Goal: Task Accomplishment & Management: Manage account settings

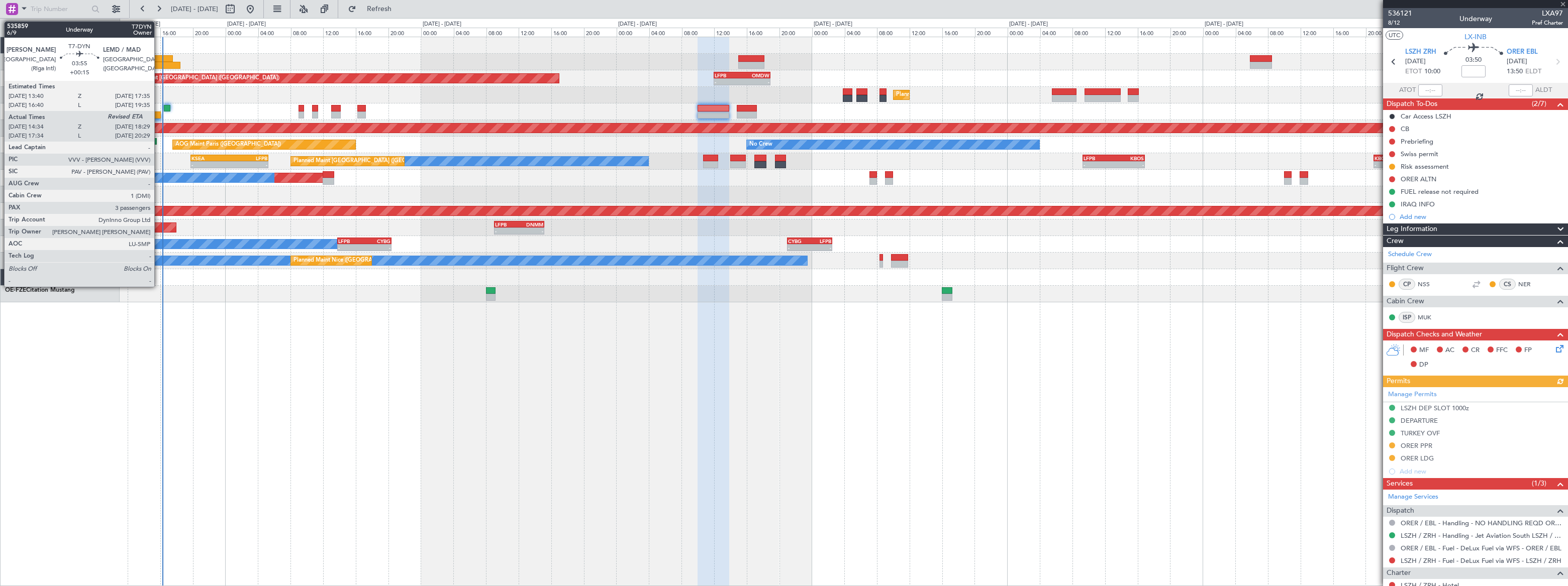
click at [159, 59] on div at bounding box center [157, 59] width 32 height 7
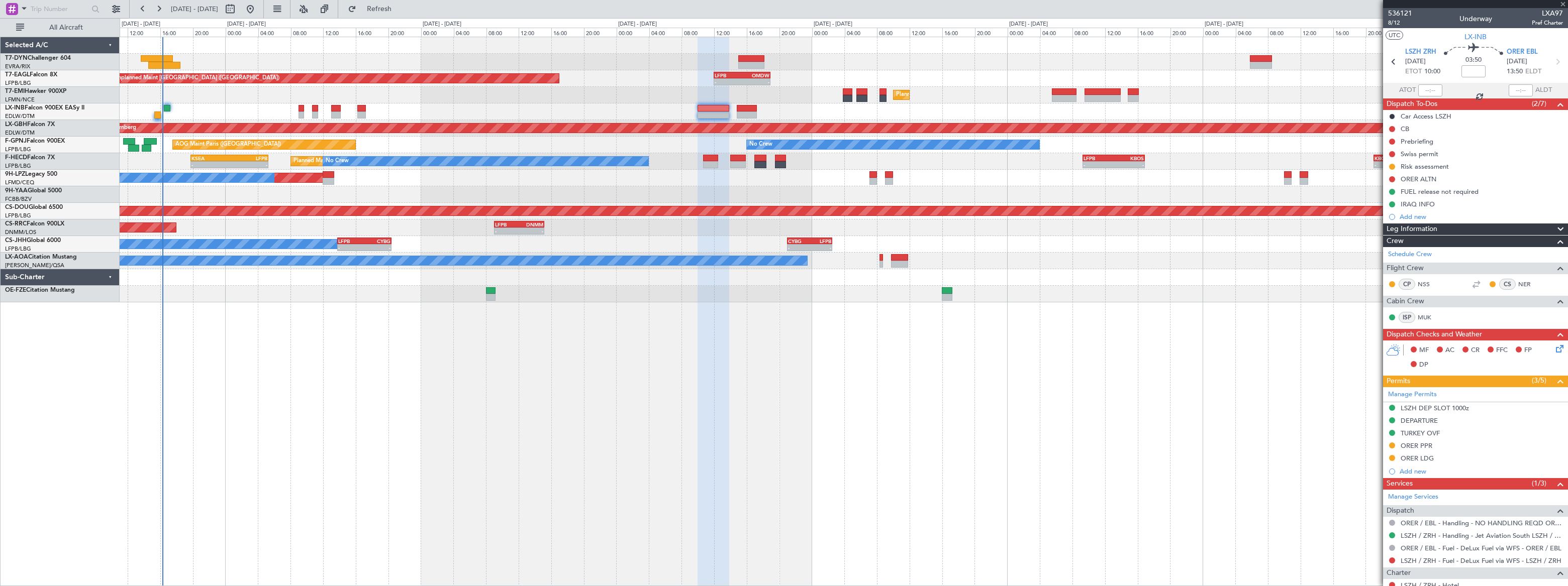
type input "+00:15"
type input "14:34"
type input "3"
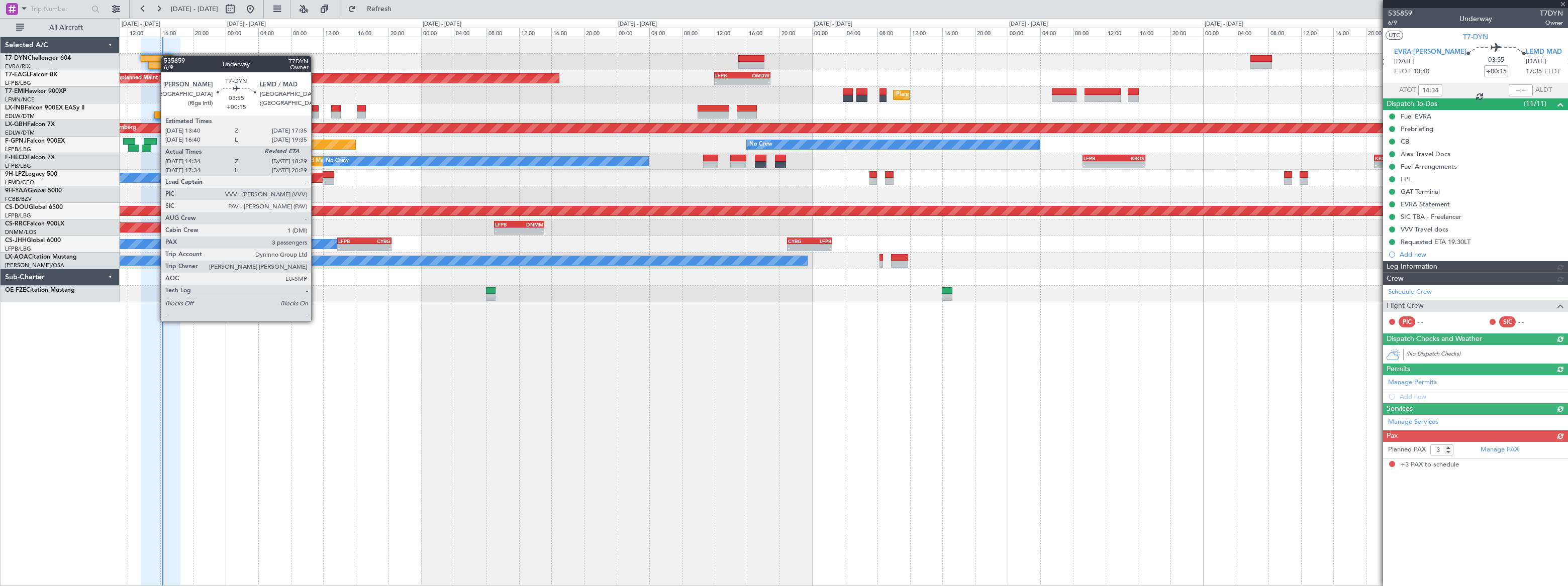
click at [166, 56] on div at bounding box center [157, 59] width 32 height 7
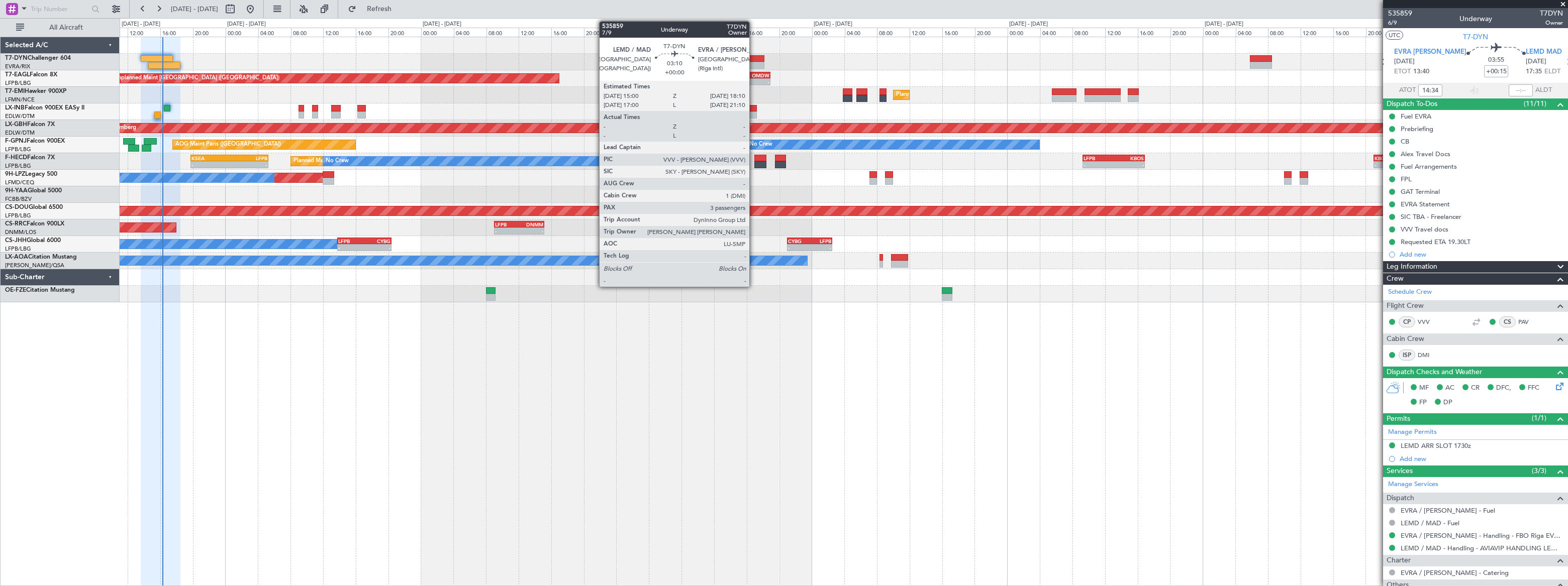
click at [754, 62] on div at bounding box center [750, 66] width 26 height 7
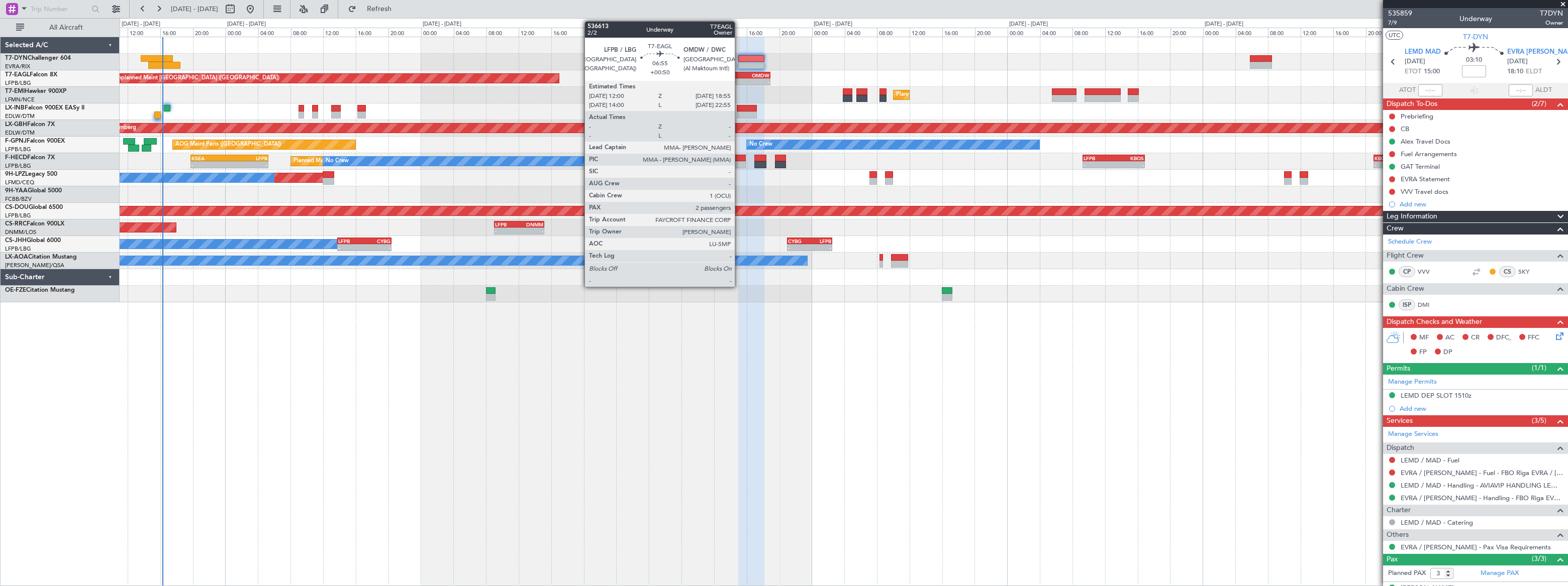
click at [739, 75] on div "LFPB" at bounding box center [727, 75] width 27 height 6
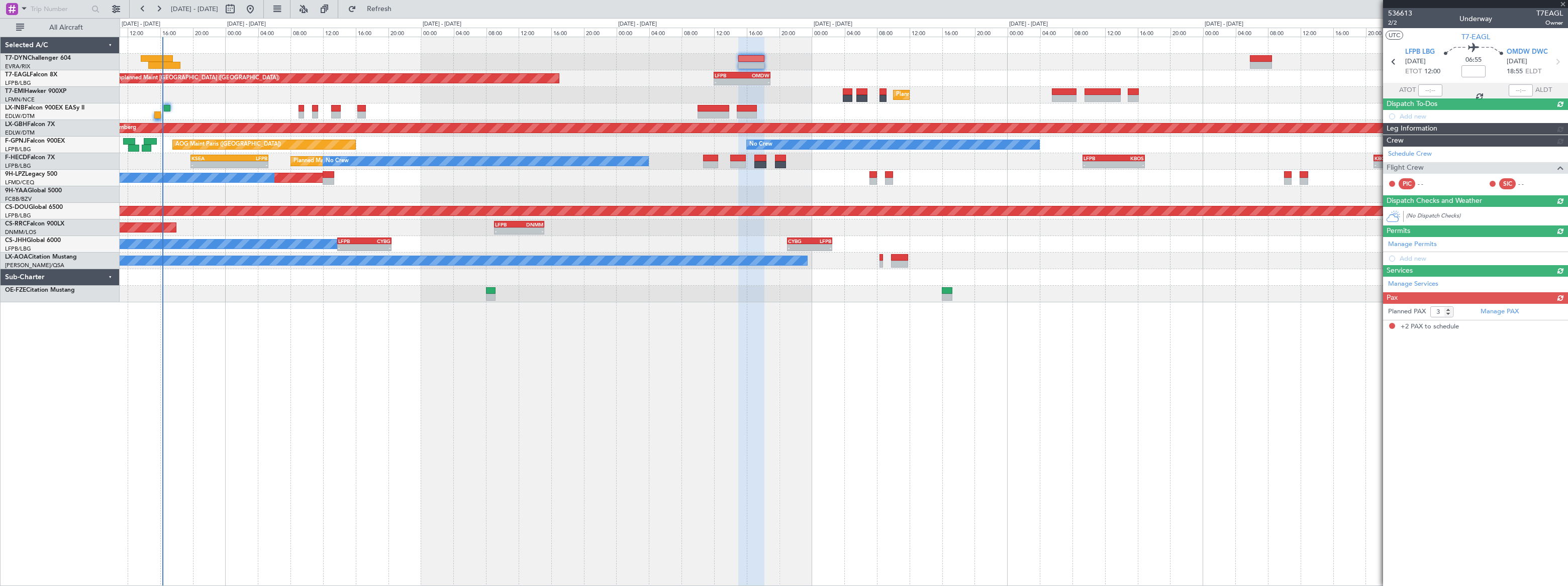
type input "+00:50"
type input "2"
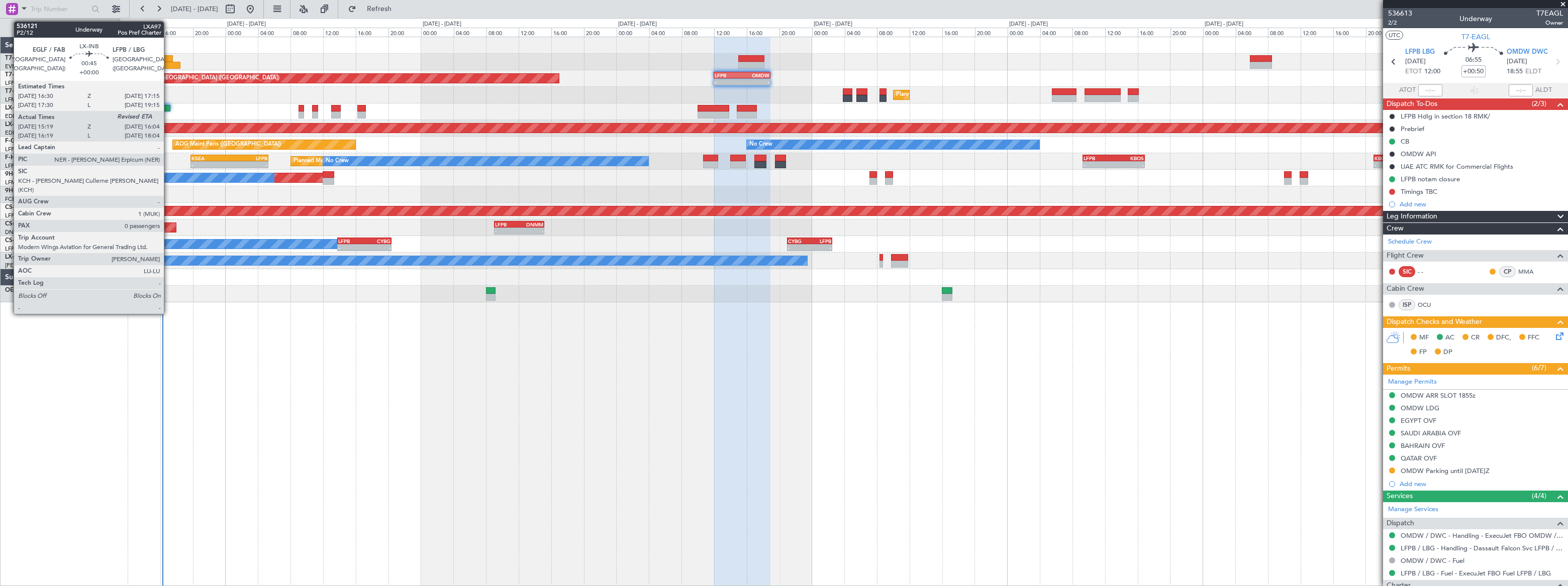
click at [168, 108] on div at bounding box center [167, 108] width 7 height 7
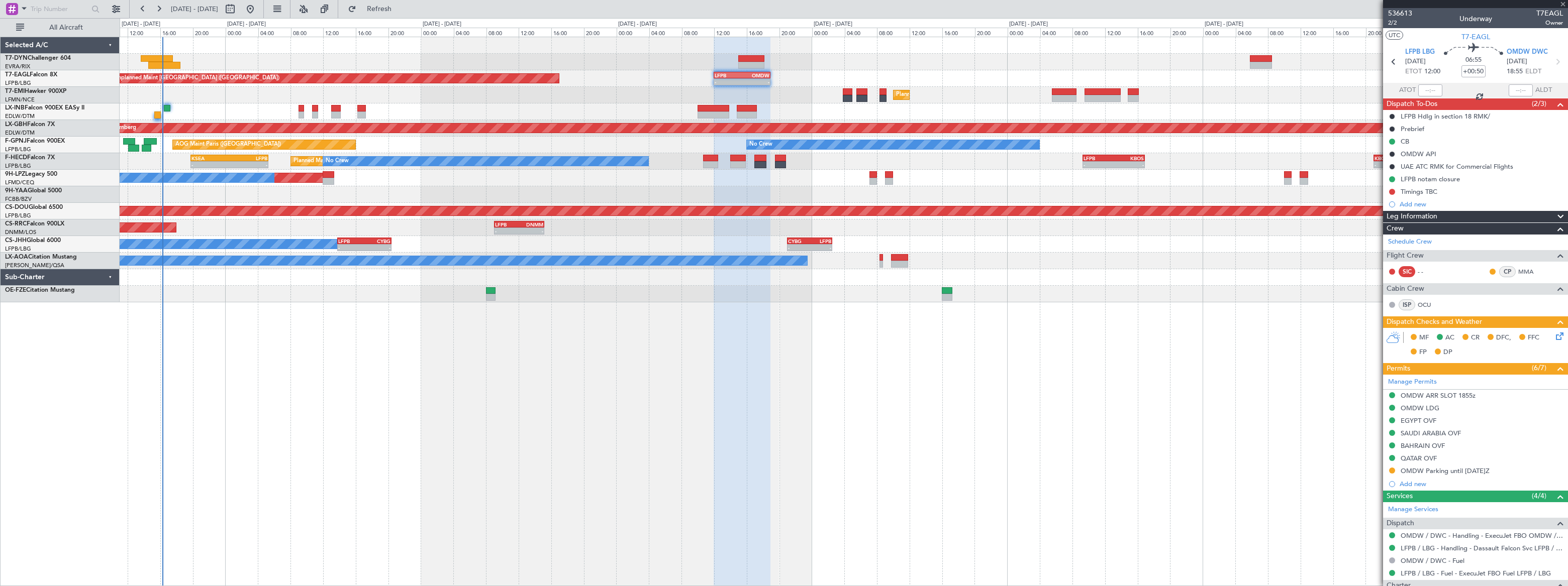
type input "15:19"
type input "0"
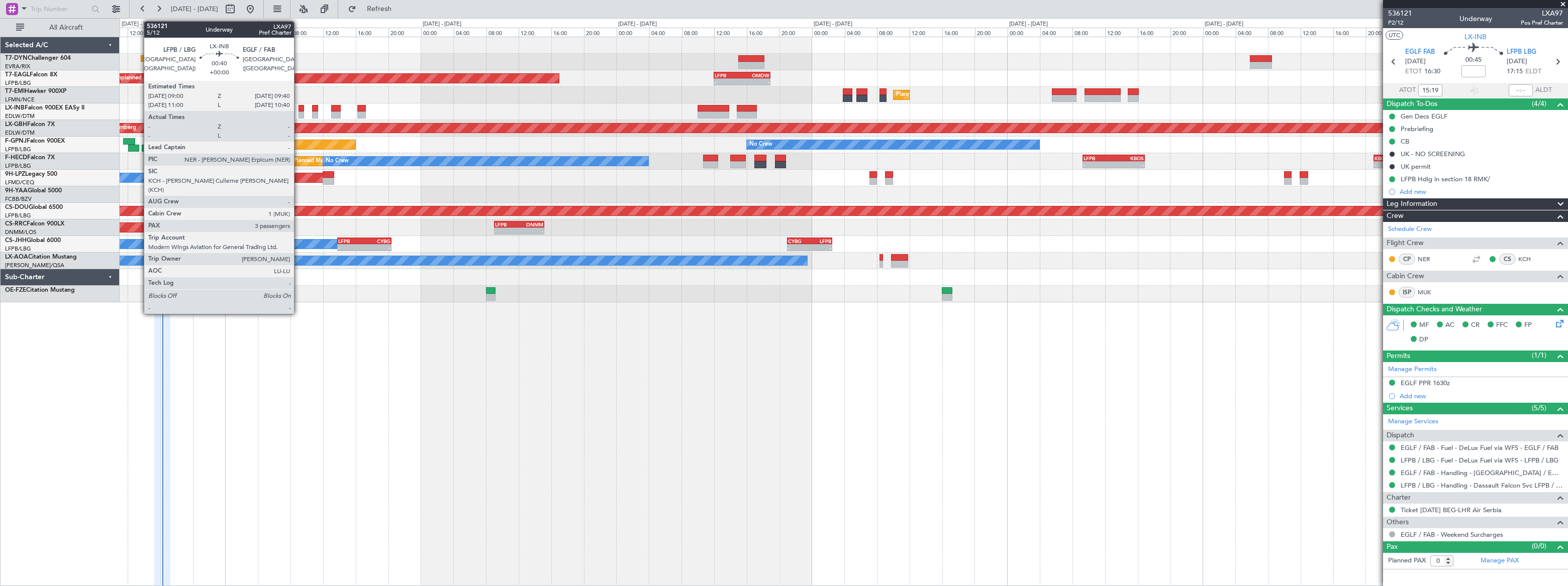
click at [298, 114] on div at bounding box center [301, 115] width 5 height 7
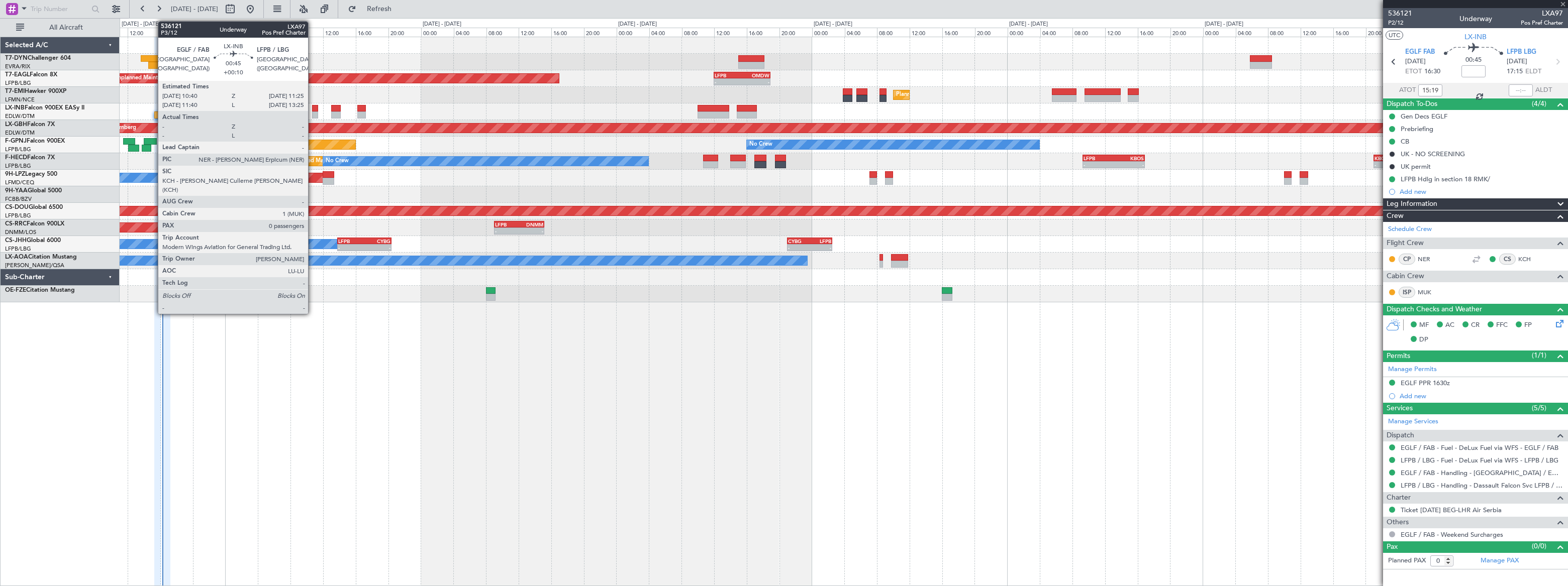
type input "3"
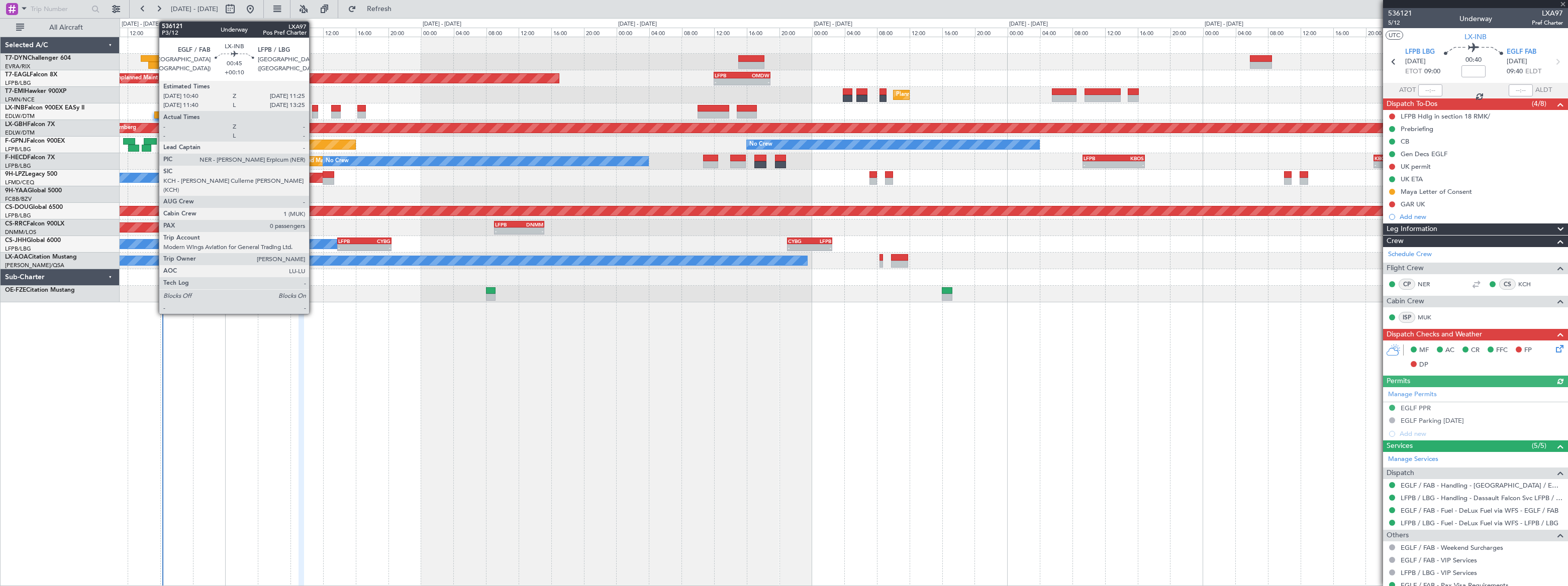
click at [314, 111] on div at bounding box center [315, 115] width 7 height 7
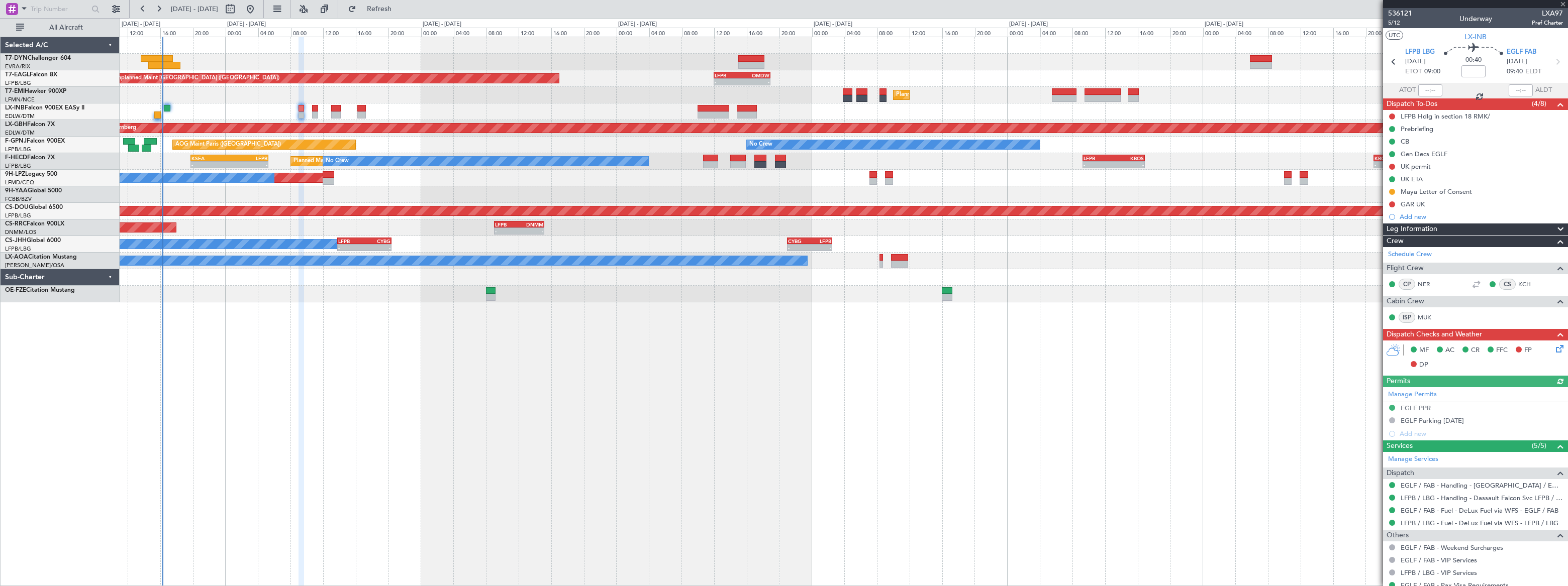
type input "+00:10"
type input "0"
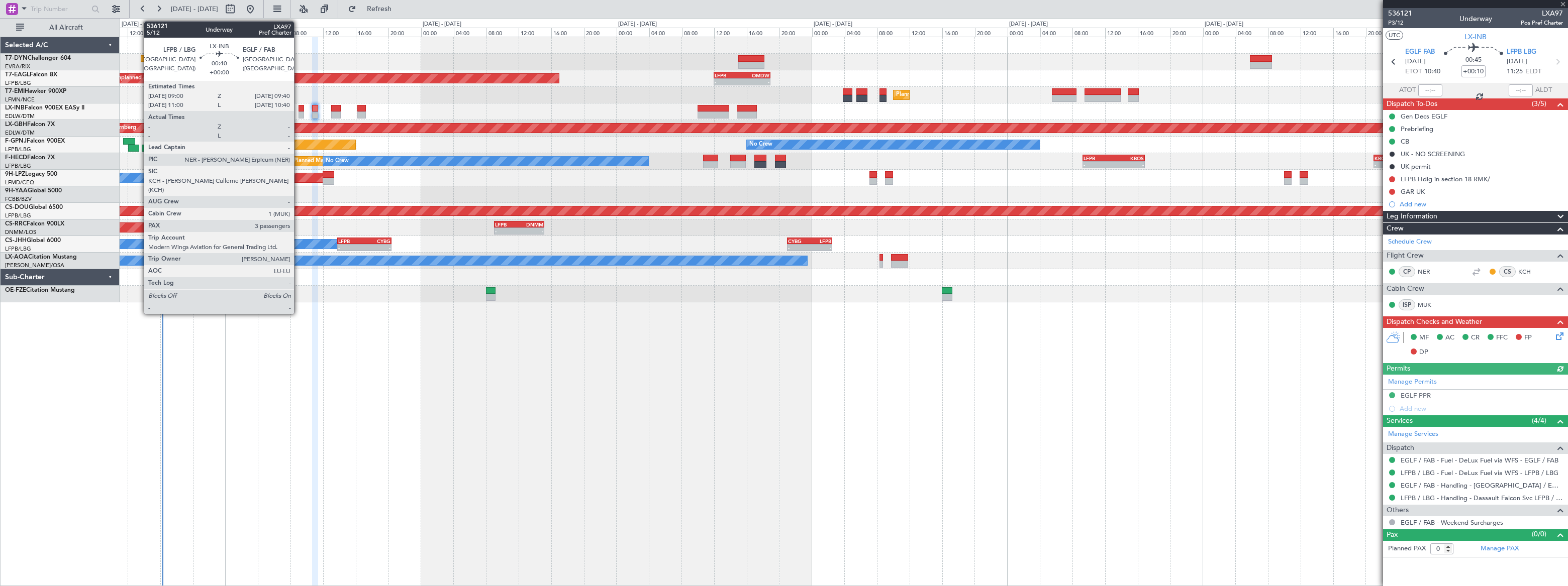
click at [298, 111] on div at bounding box center [301, 115] width 5 height 7
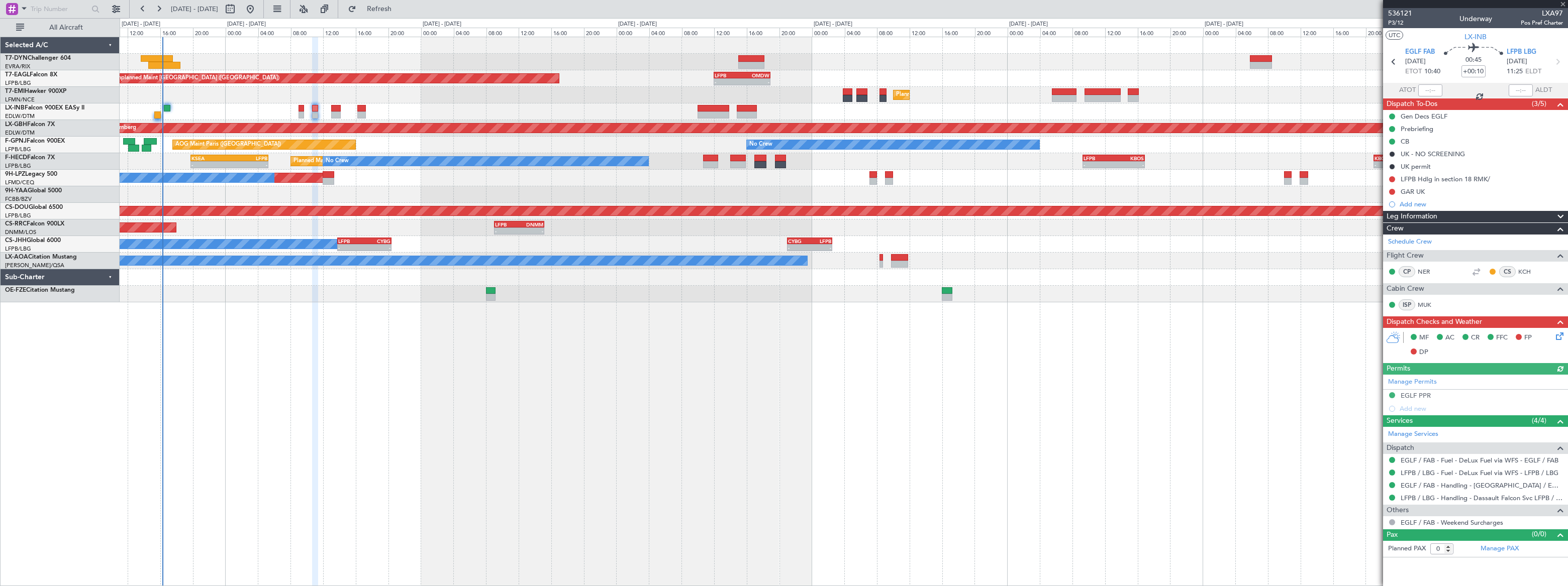
type input "3"
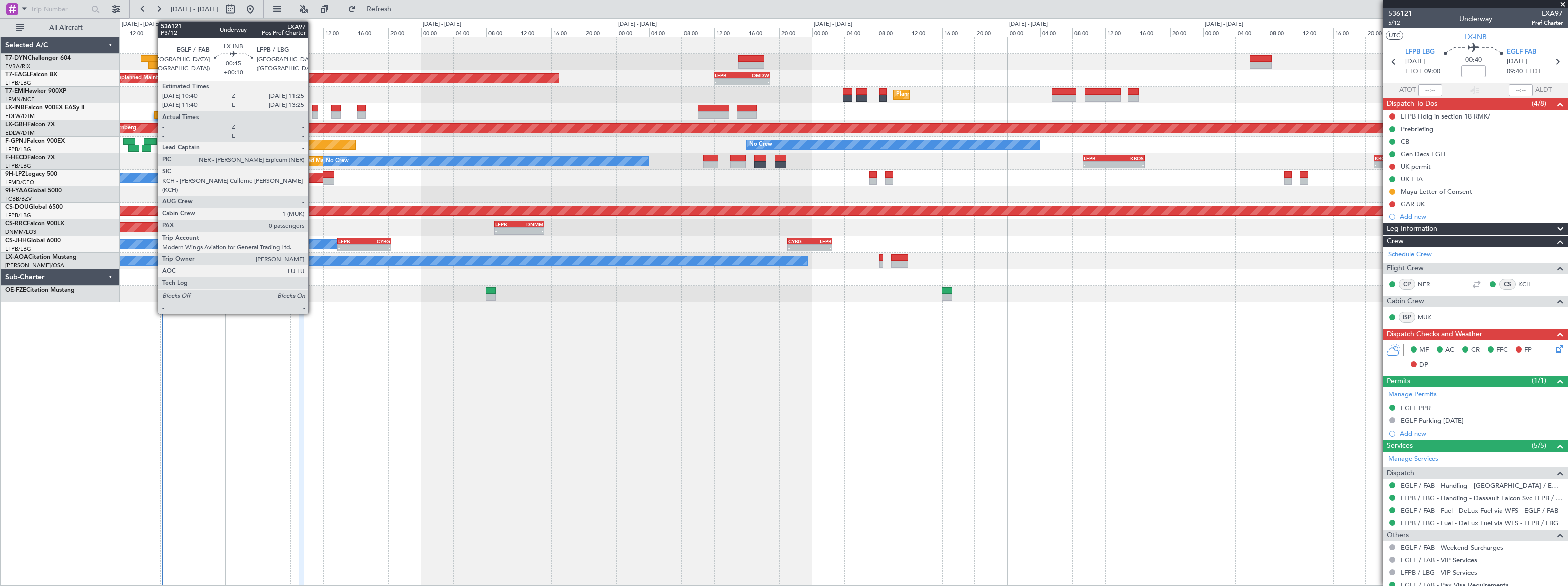
click at [313, 111] on div at bounding box center [315, 115] width 7 height 7
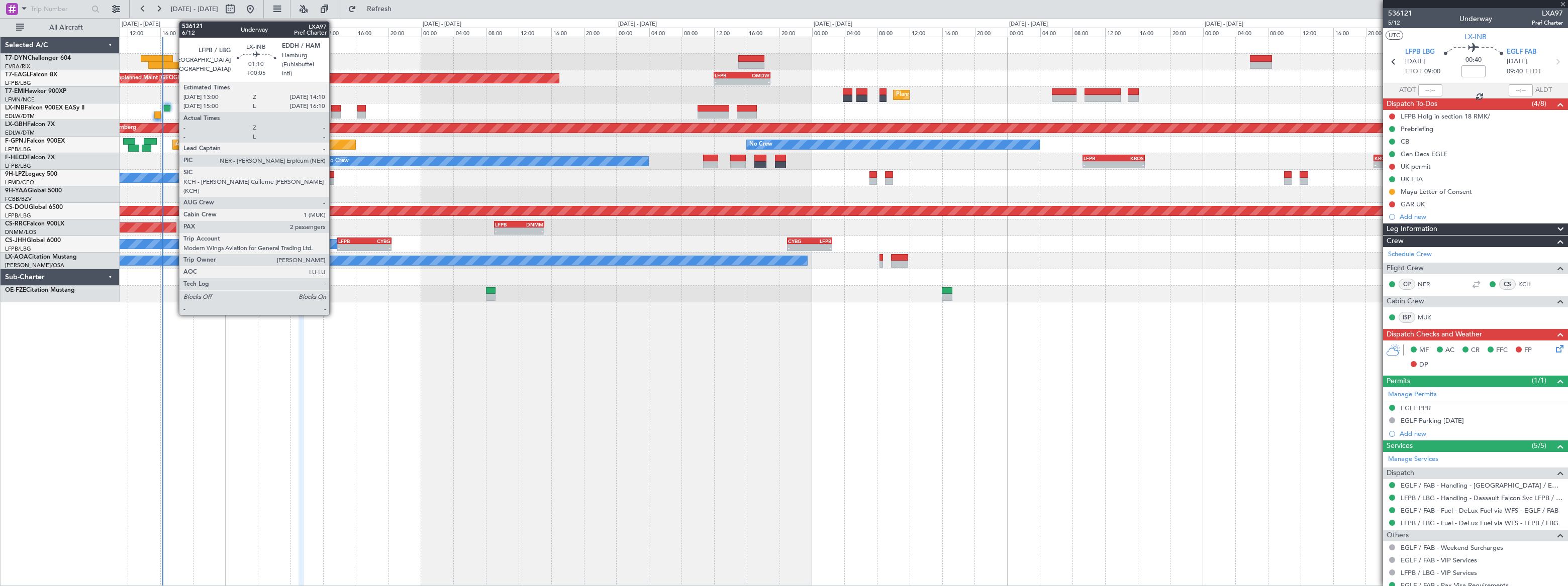
type input "+00:10"
type input "0"
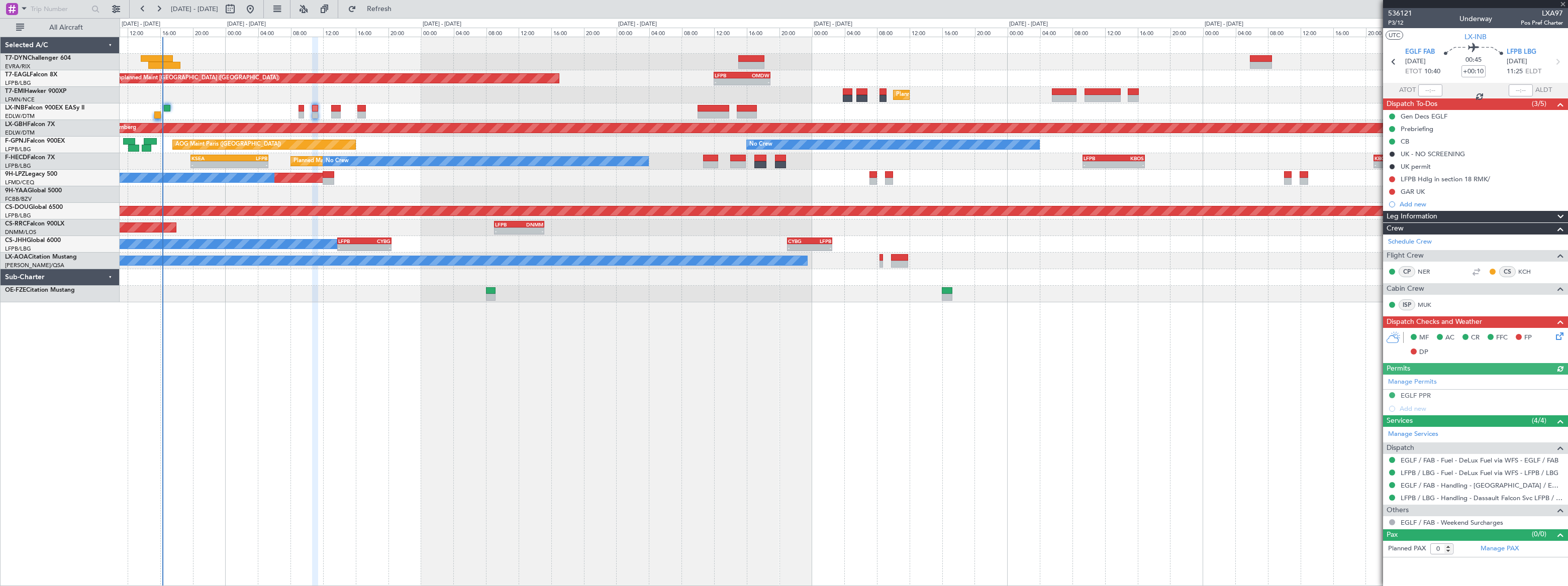
click at [342, 111] on div at bounding box center [843, 111] width 1447 height 16
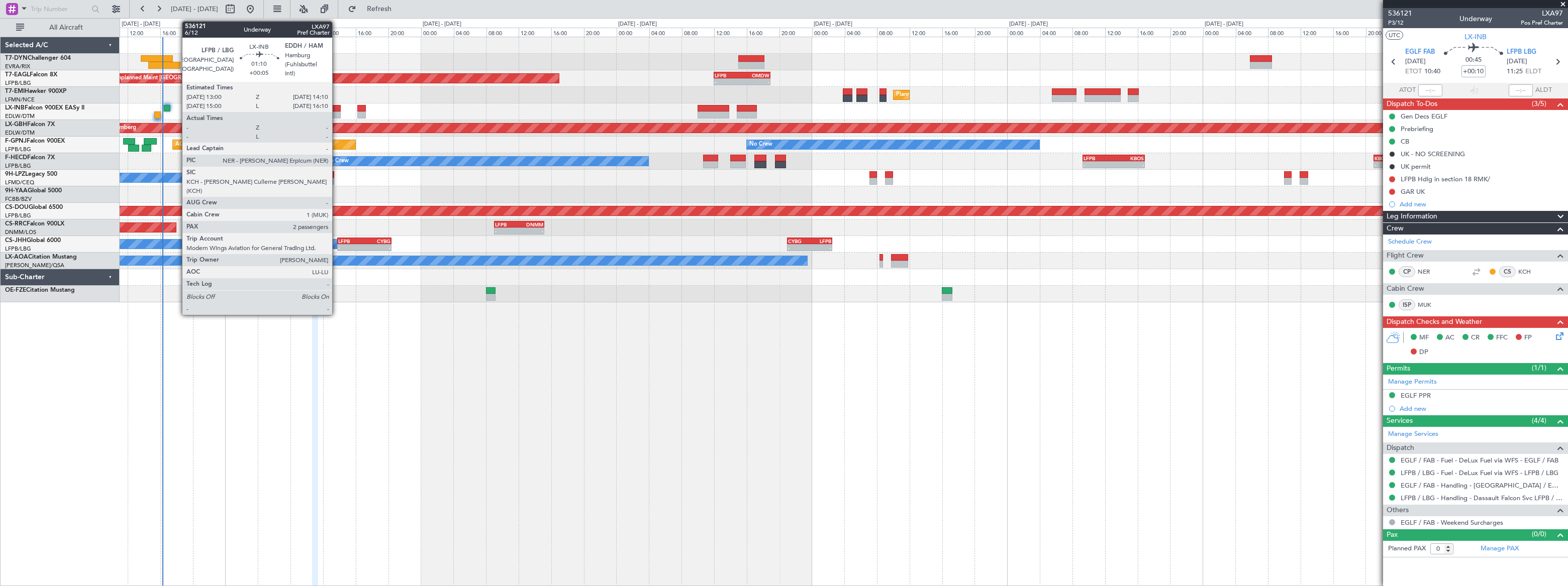
click at [337, 110] on div at bounding box center [335, 108] width 10 height 7
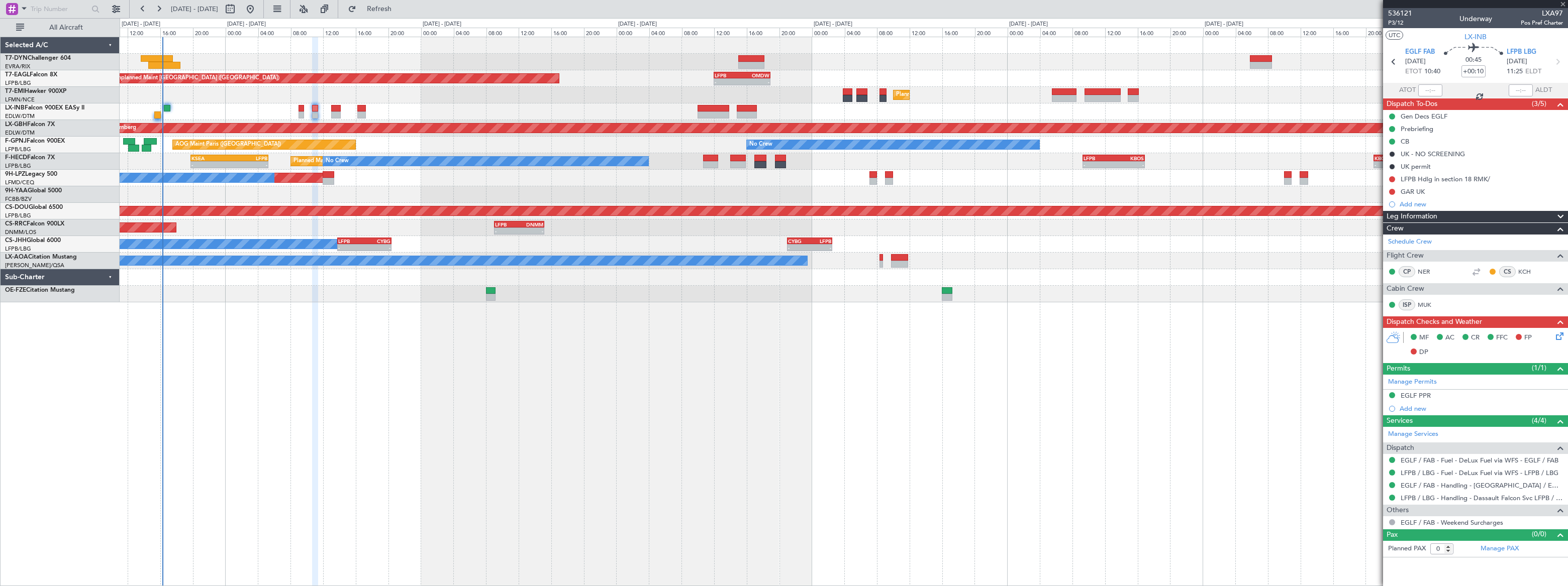
type input "+00:05"
type input "2"
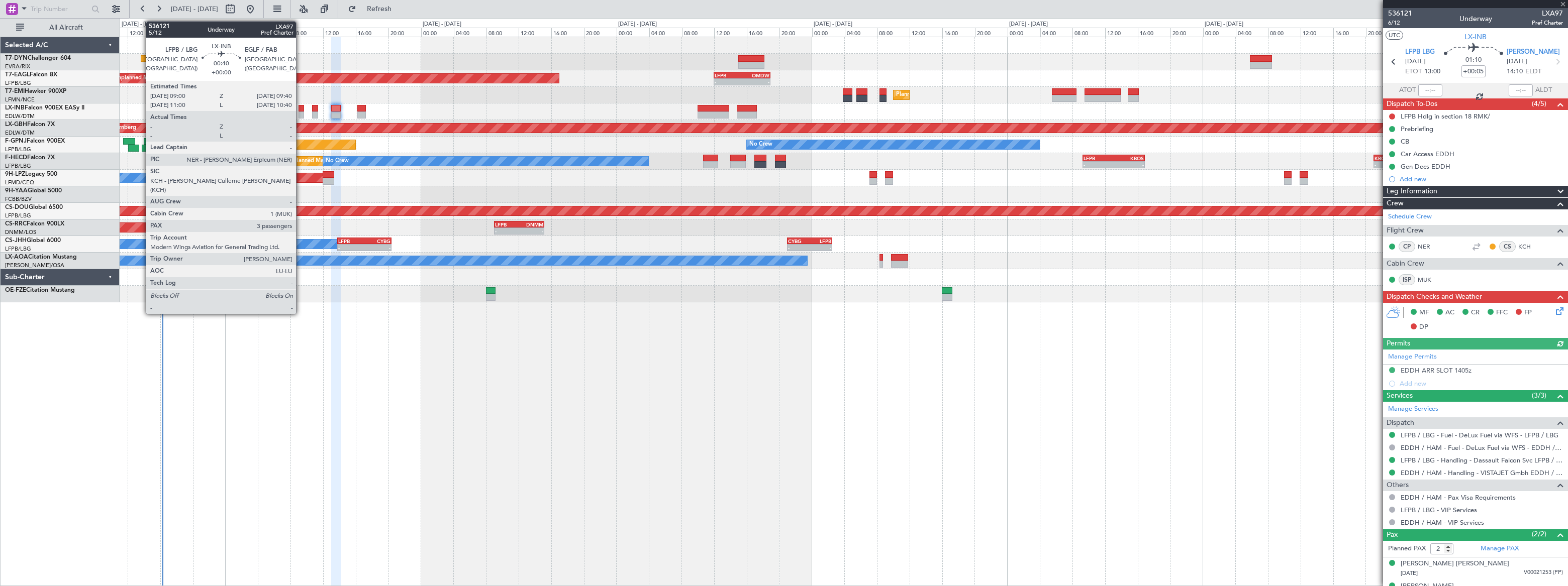
click at [301, 110] on div at bounding box center [301, 108] width 5 height 7
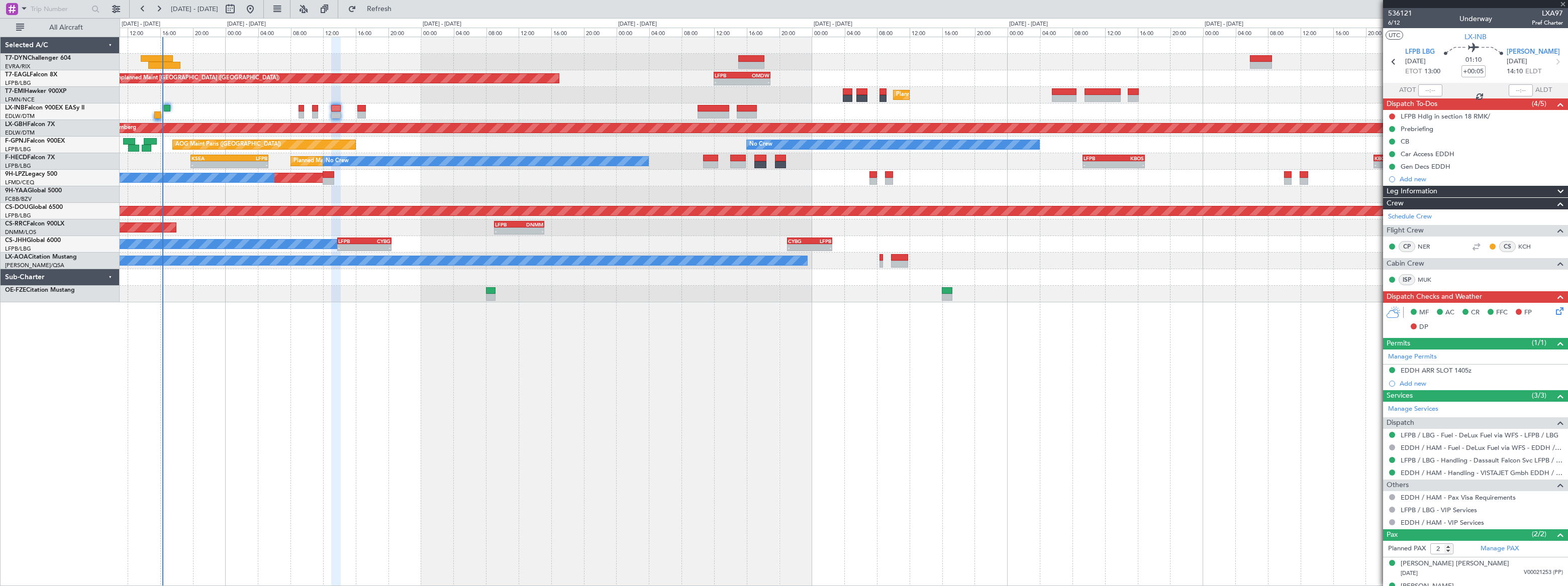
type input "3"
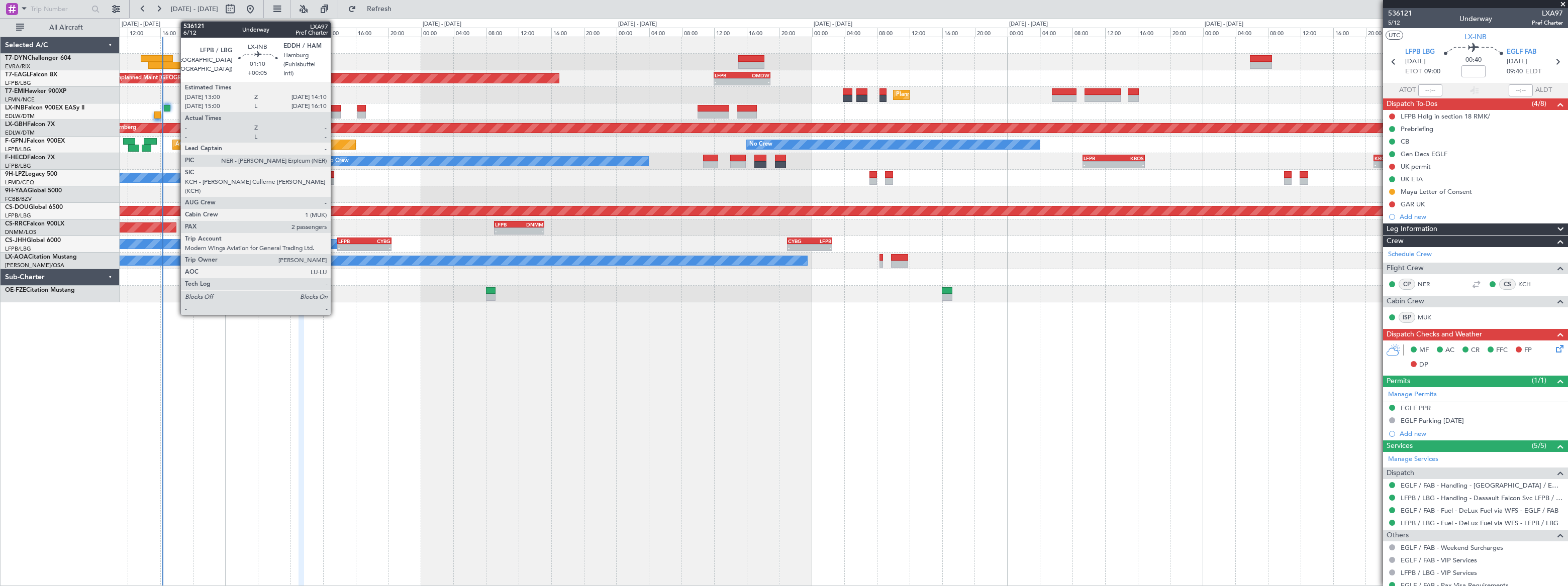
click at [335, 109] on div at bounding box center [335, 108] width 10 height 7
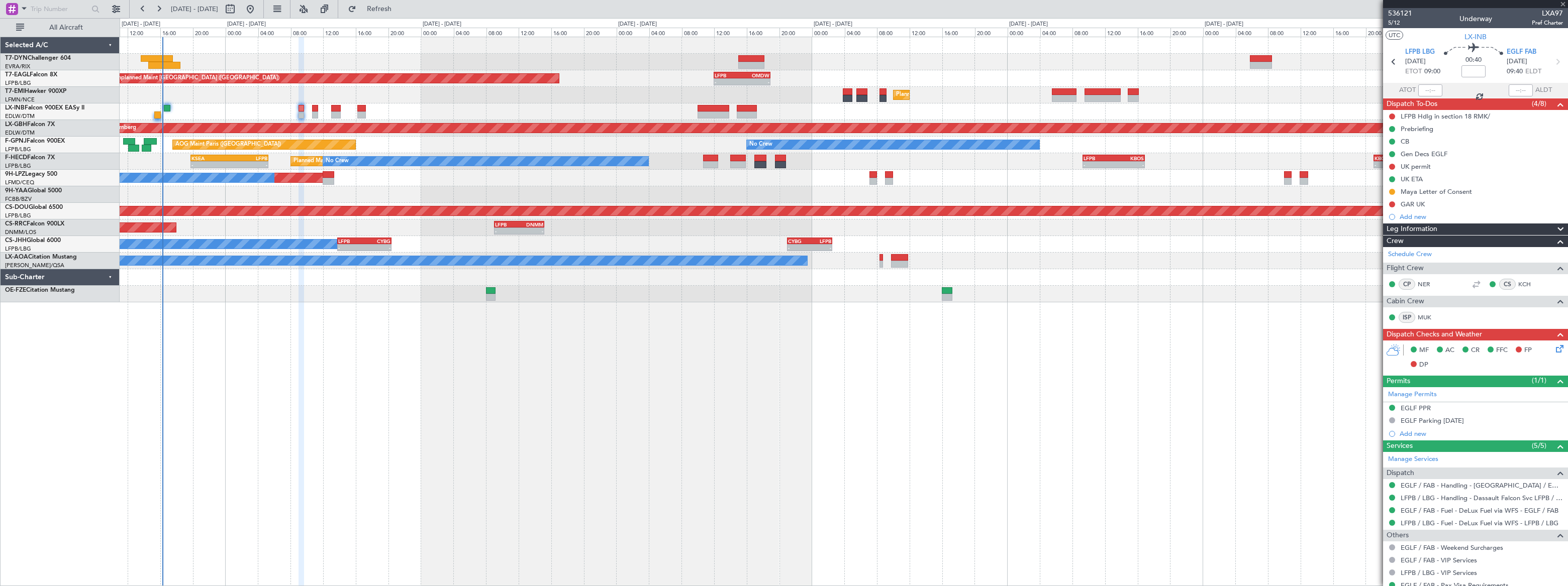
type input "+00:05"
type input "2"
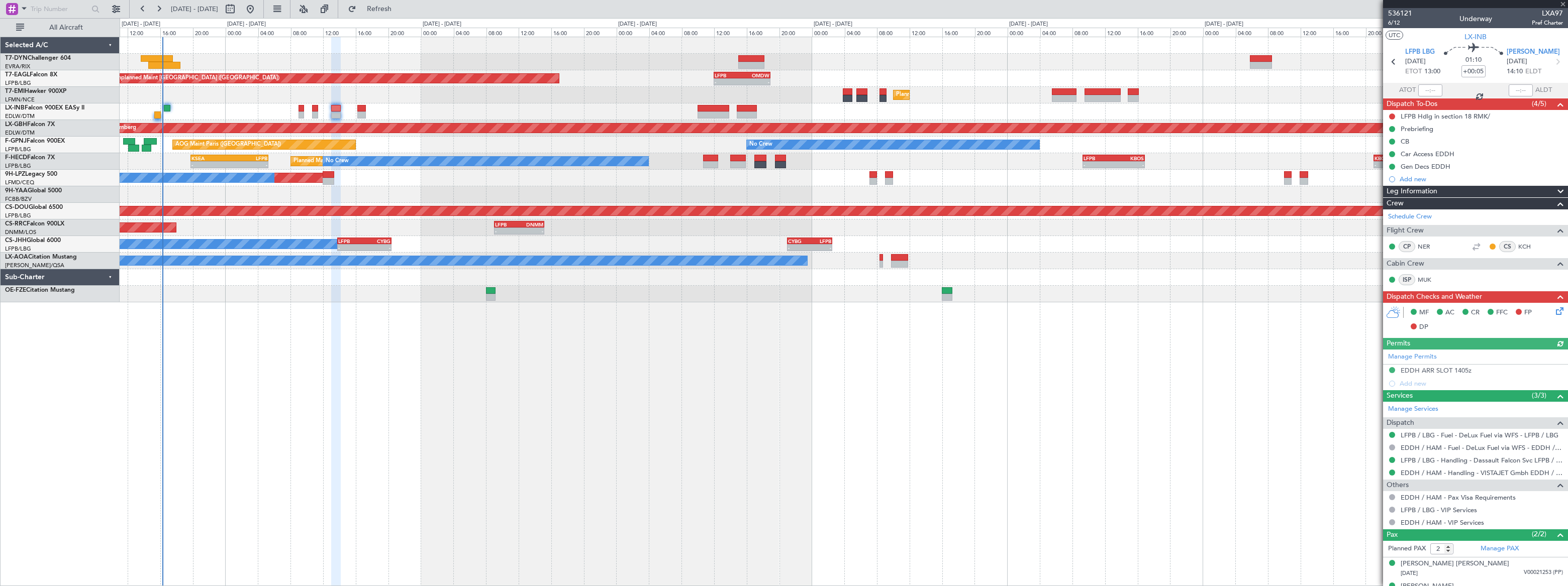
scroll to position [15, 0]
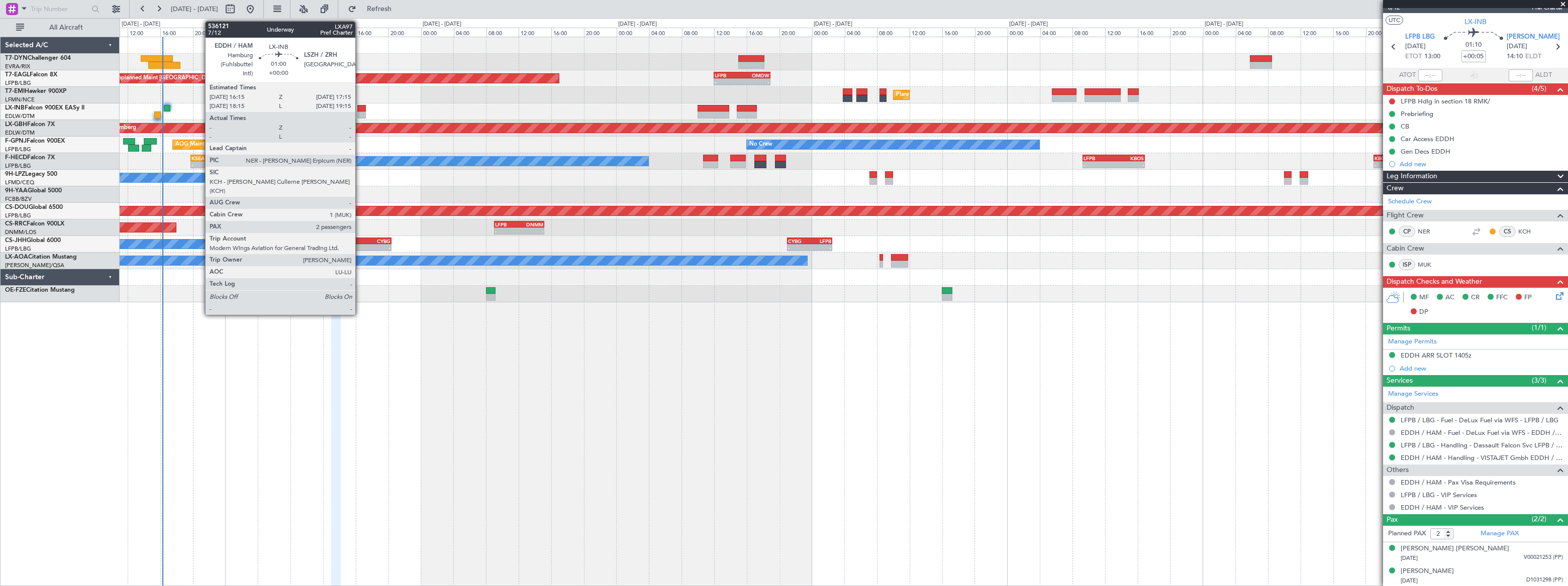
click at [360, 108] on div at bounding box center [362, 108] width 9 height 7
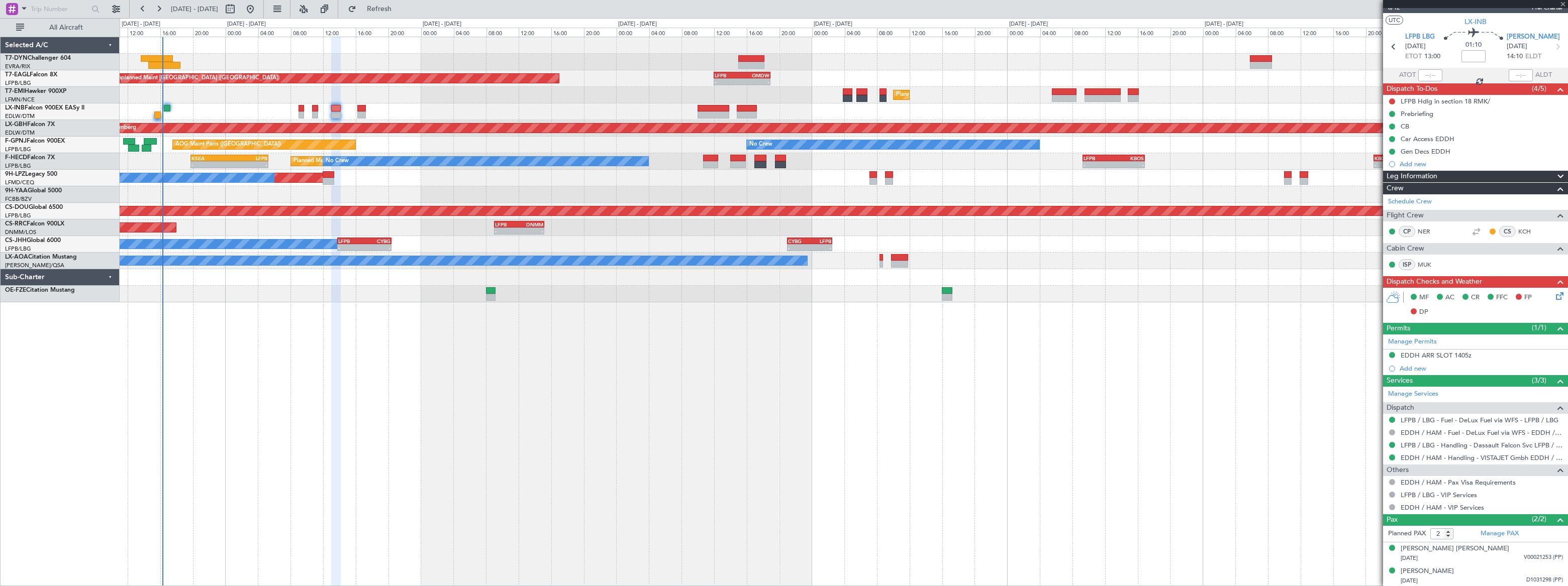
scroll to position [0, 0]
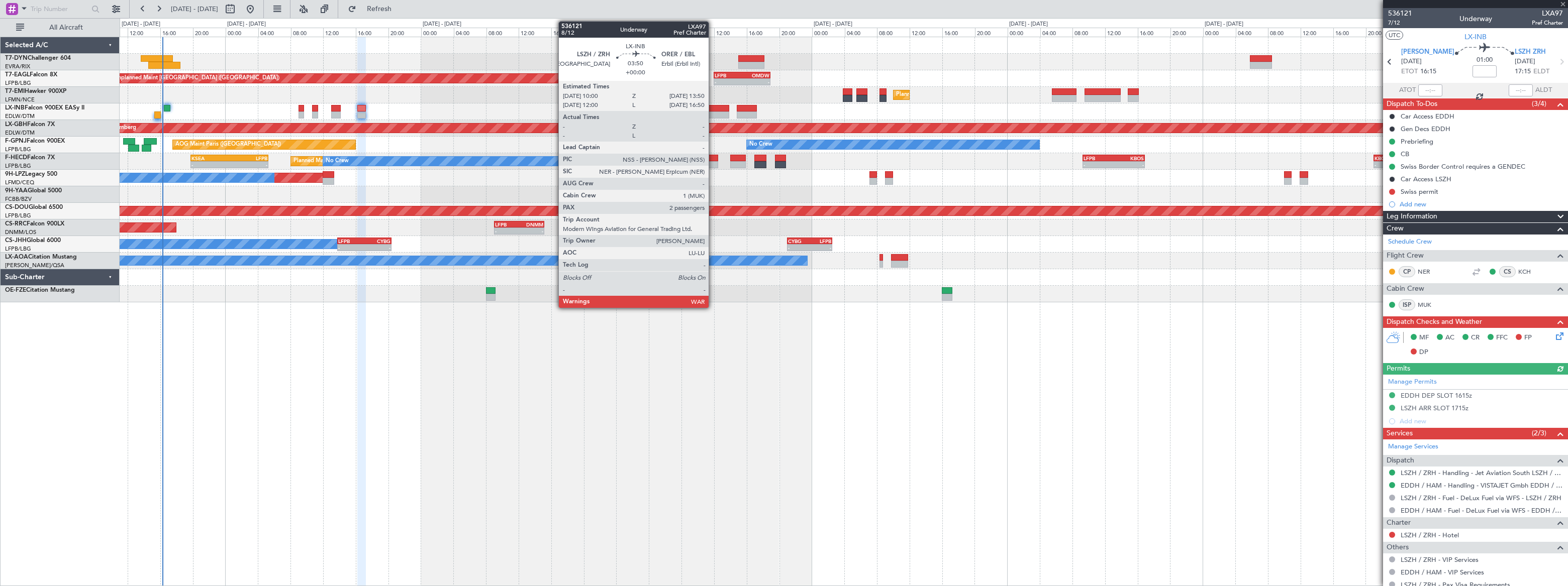
click at [713, 108] on div at bounding box center [713, 108] width 32 height 7
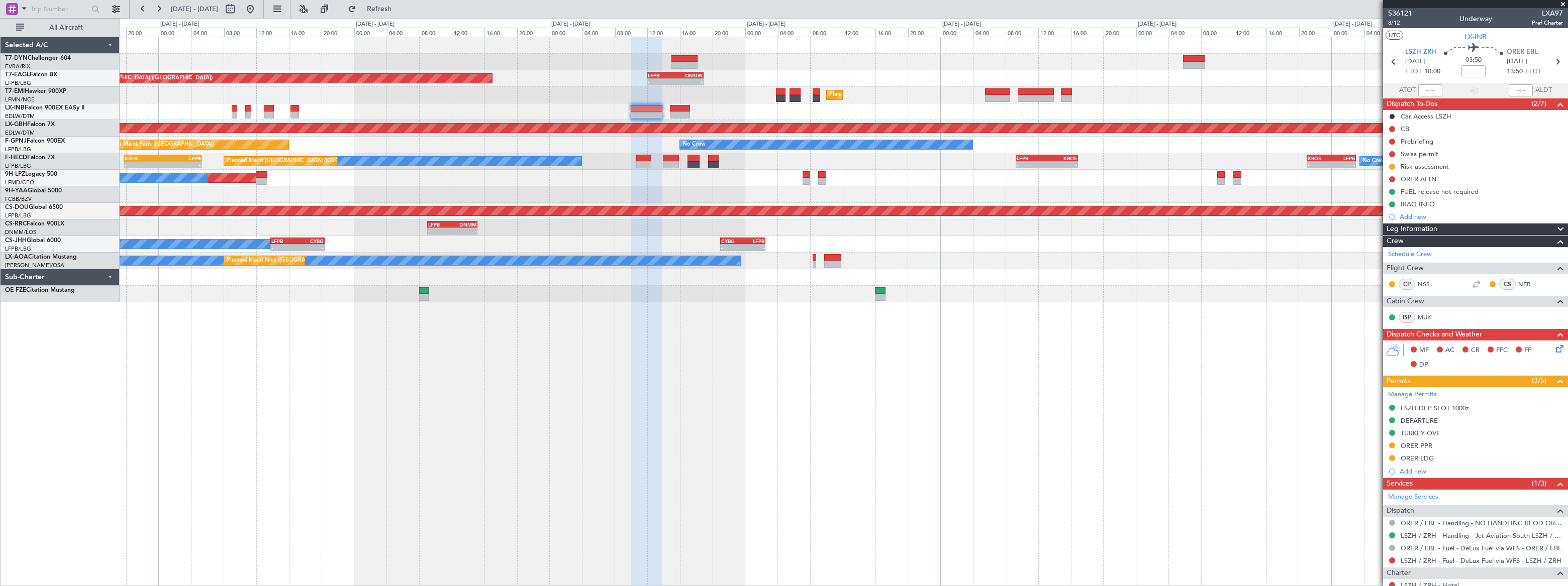
click at [1411, 126] on fb-app "18 Sep 2025 - 25 Sep 2025 Refresh Quick Links All Aircraft Unplanned Maint Pari…" at bounding box center [784, 297] width 1568 height 579
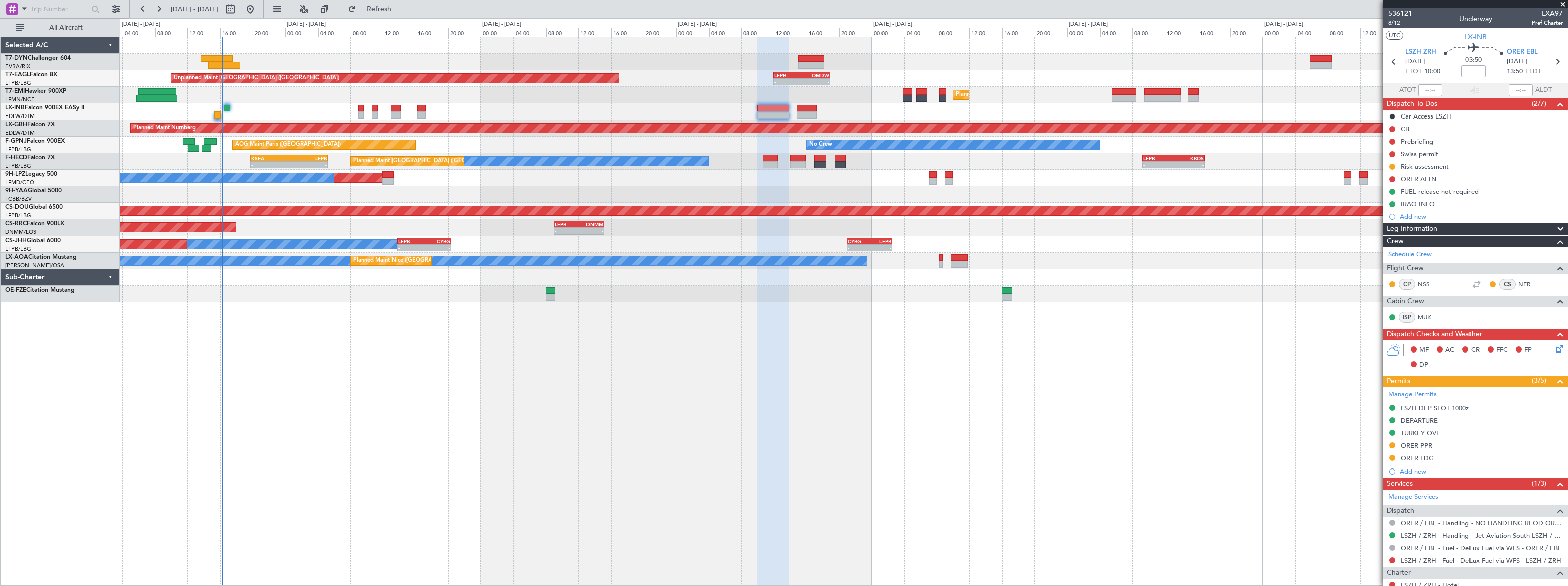
click at [392, 186] on div at bounding box center [843, 194] width 1447 height 16
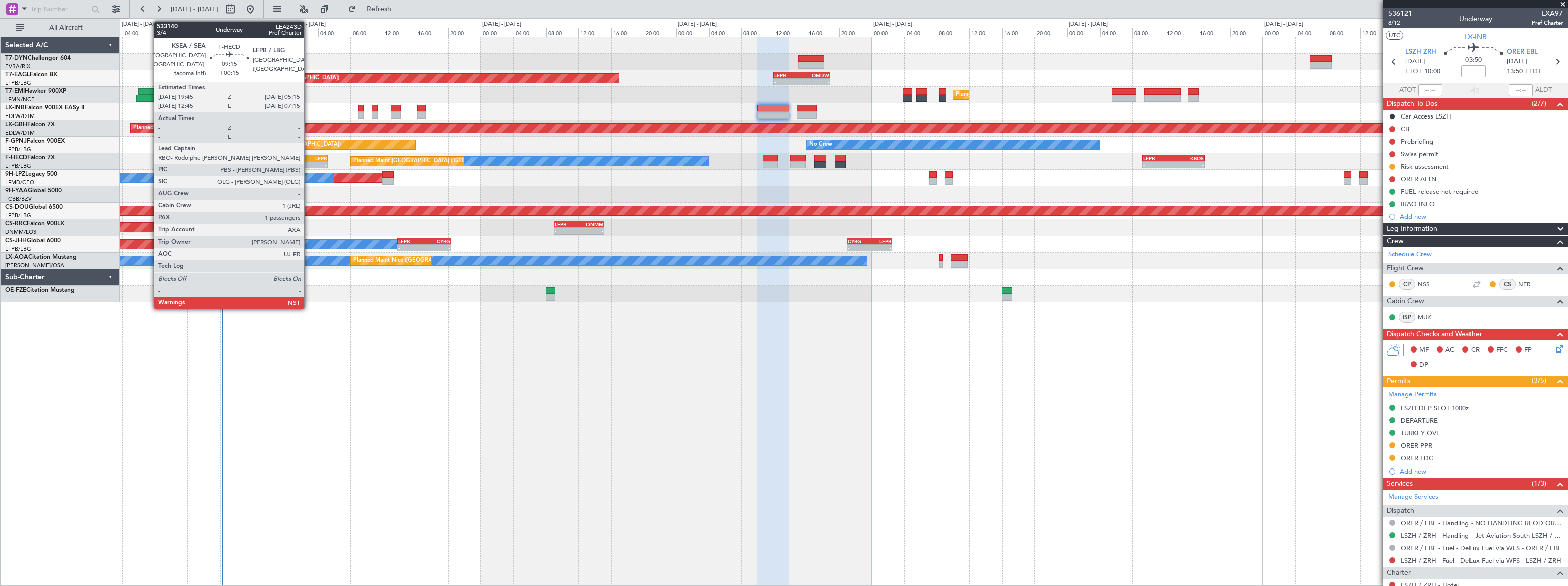
click at [309, 159] on div "LFPB" at bounding box center [307, 158] width 38 height 6
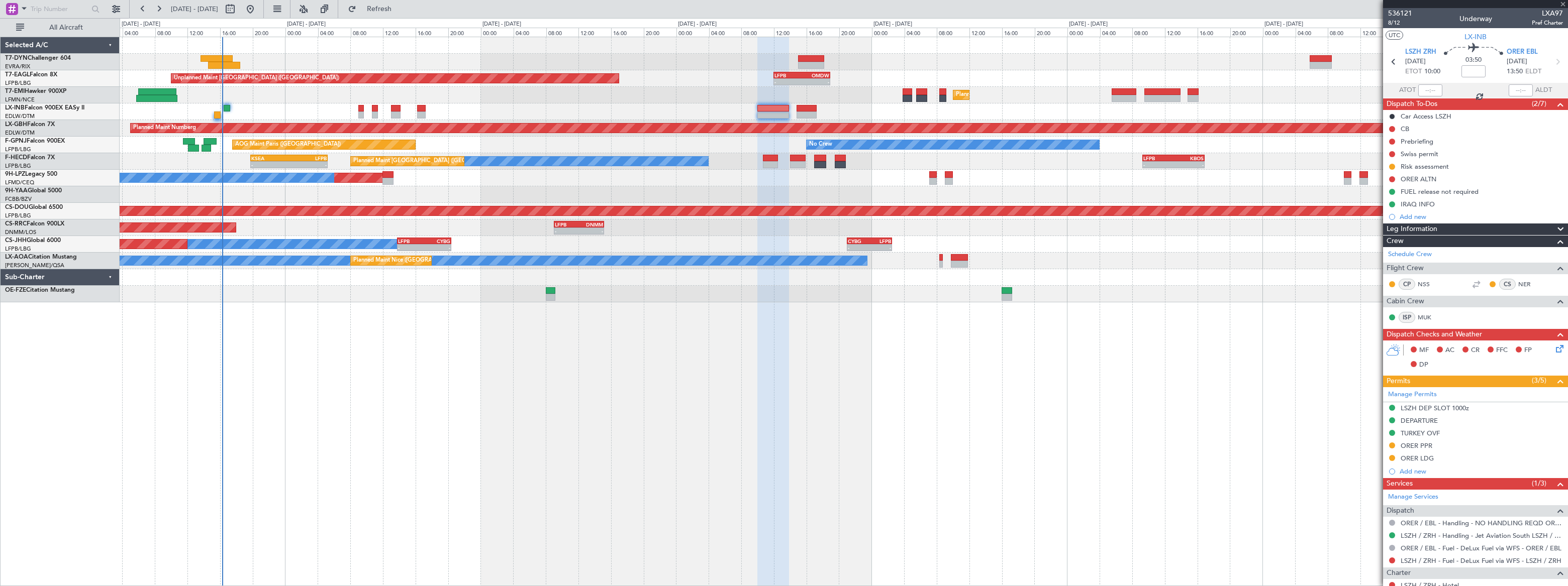
type input "+00:15"
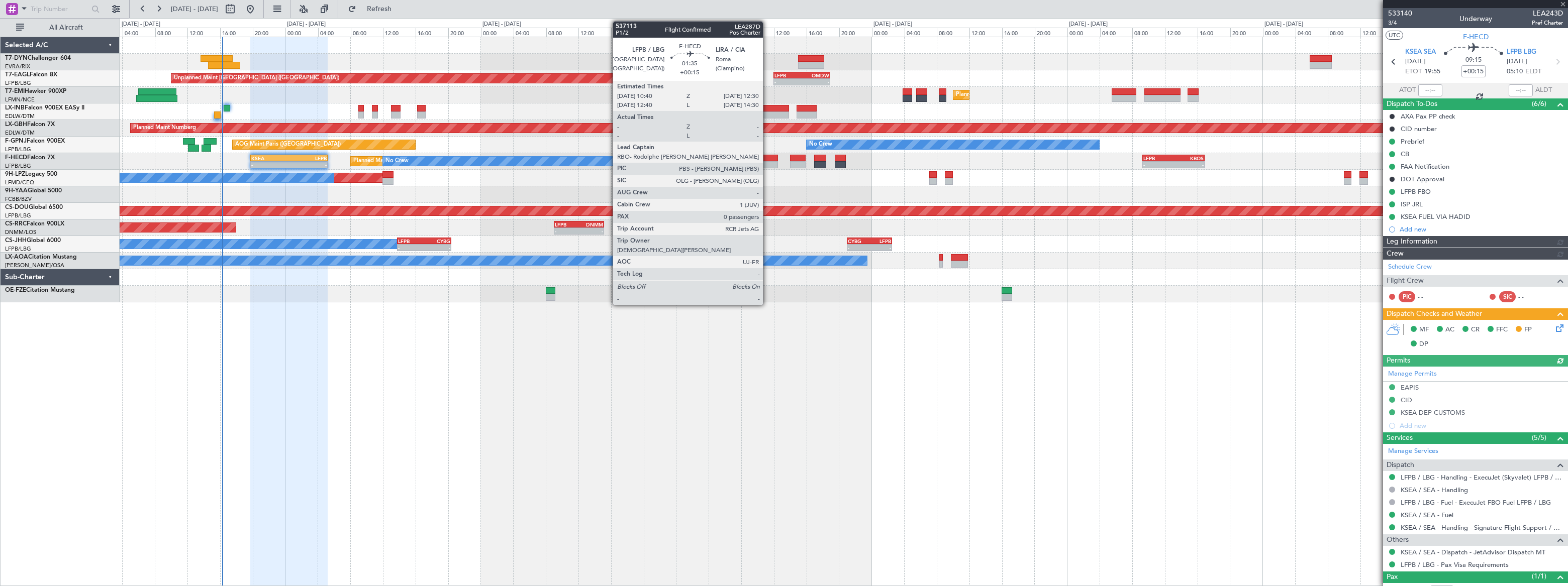
click at [767, 159] on div at bounding box center [770, 159] width 15 height 7
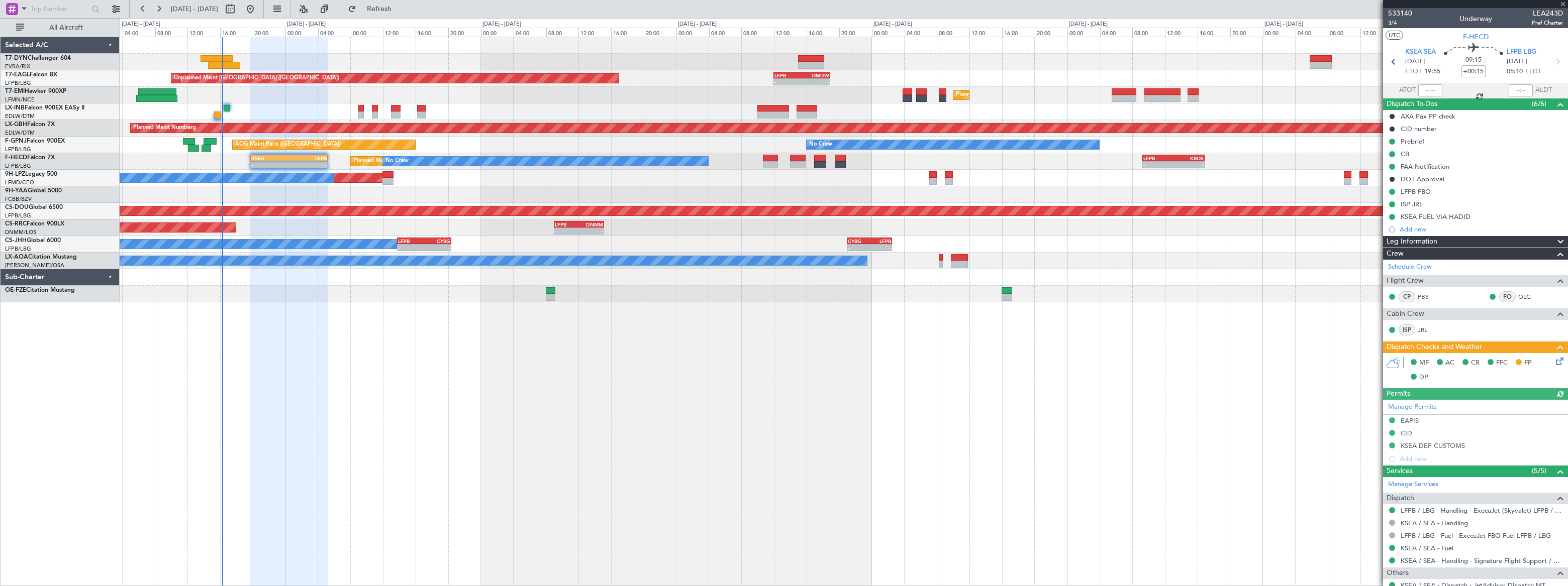
type input "0"
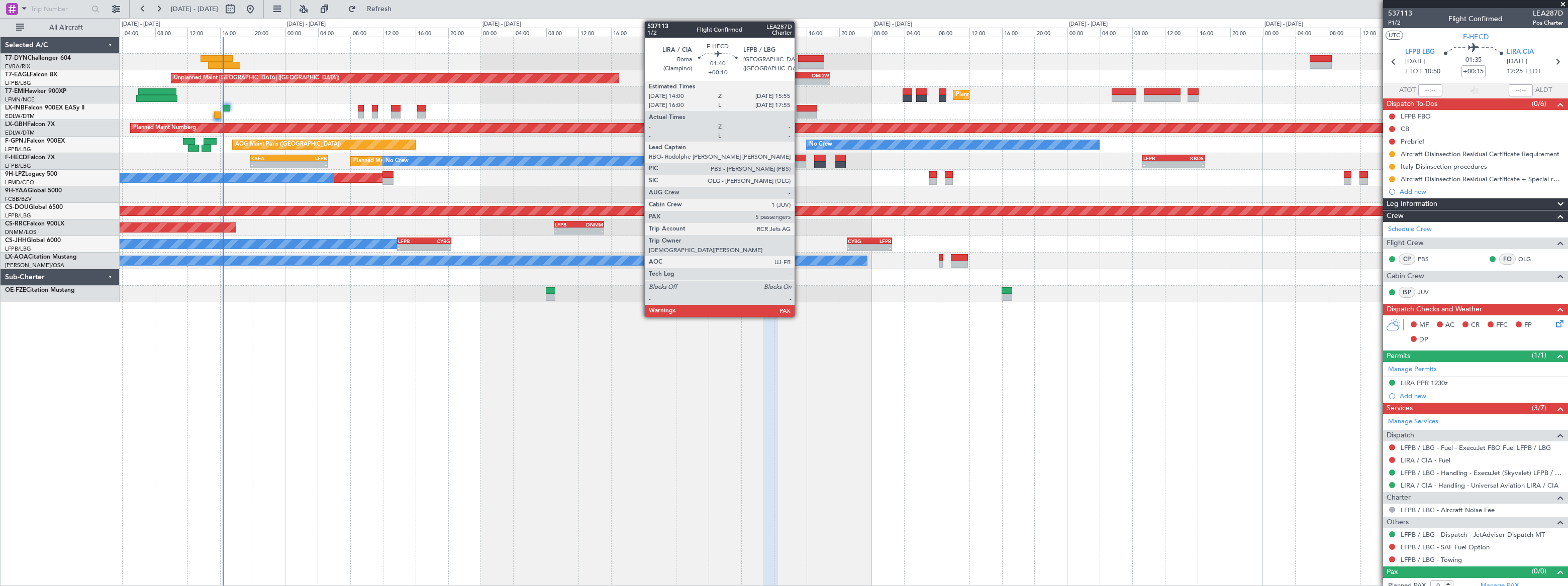
click at [799, 163] on div at bounding box center [798, 165] width 16 height 7
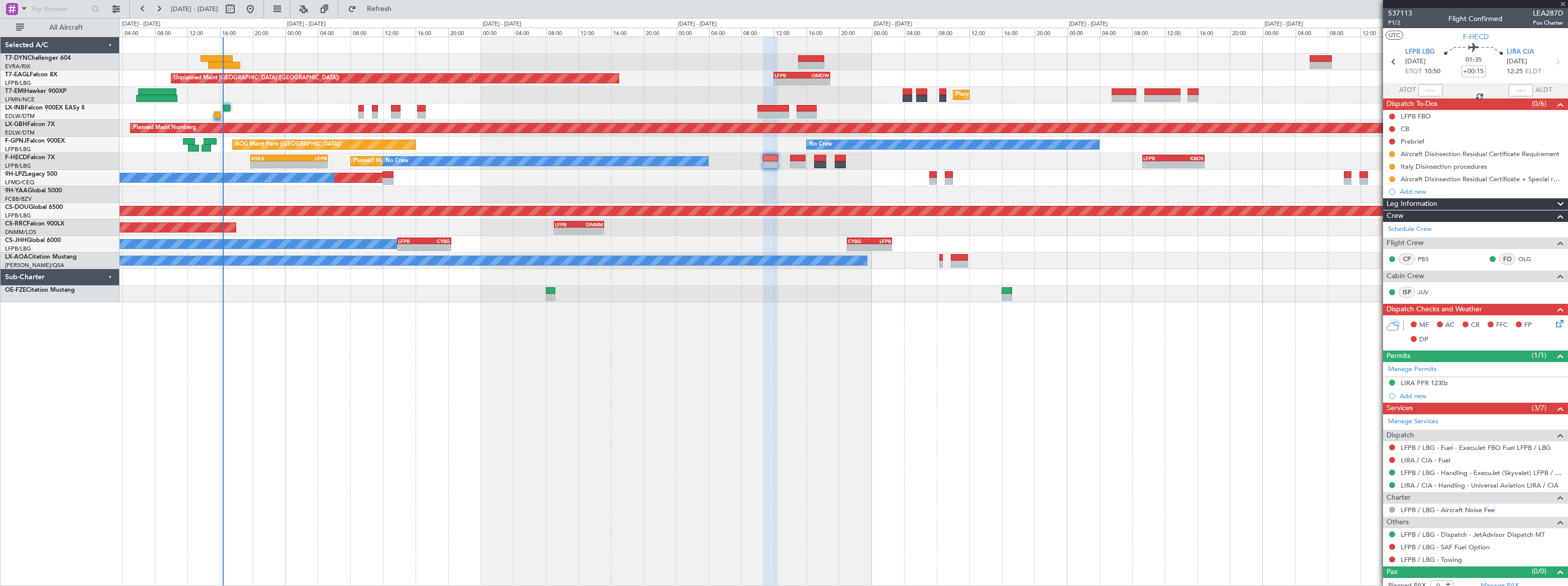
type input "+00:10"
type input "7"
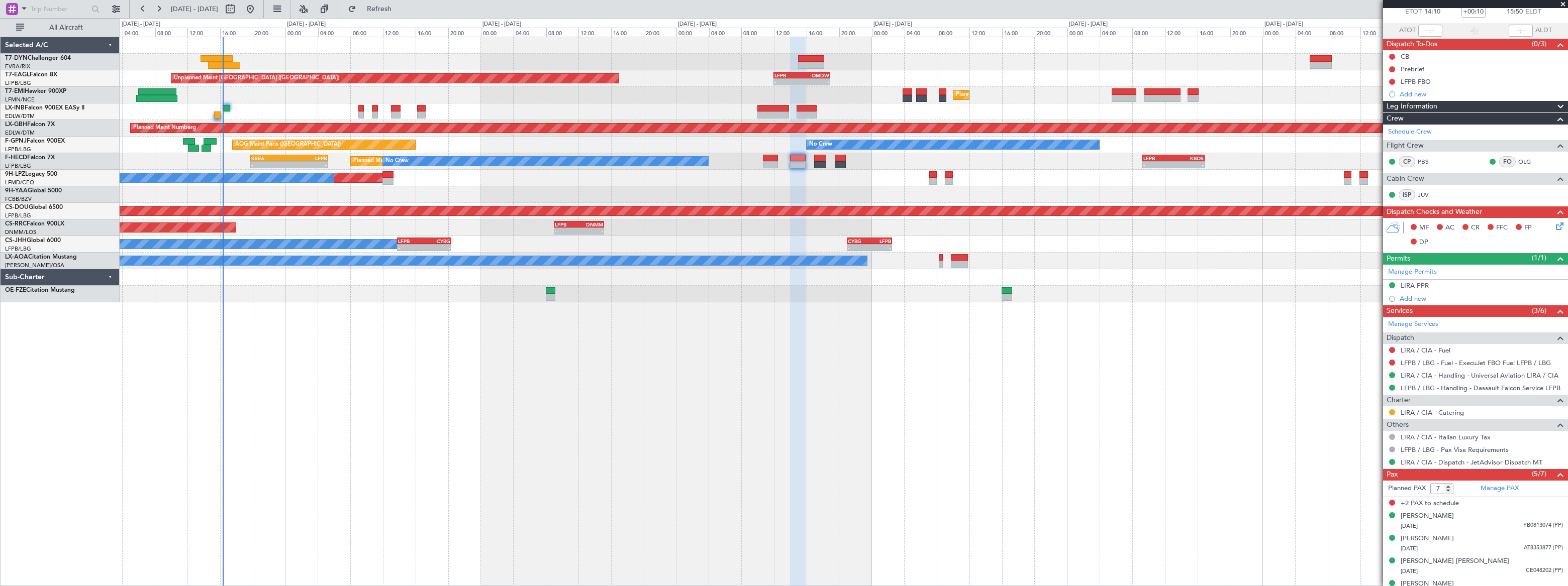
scroll to position [95, 0]
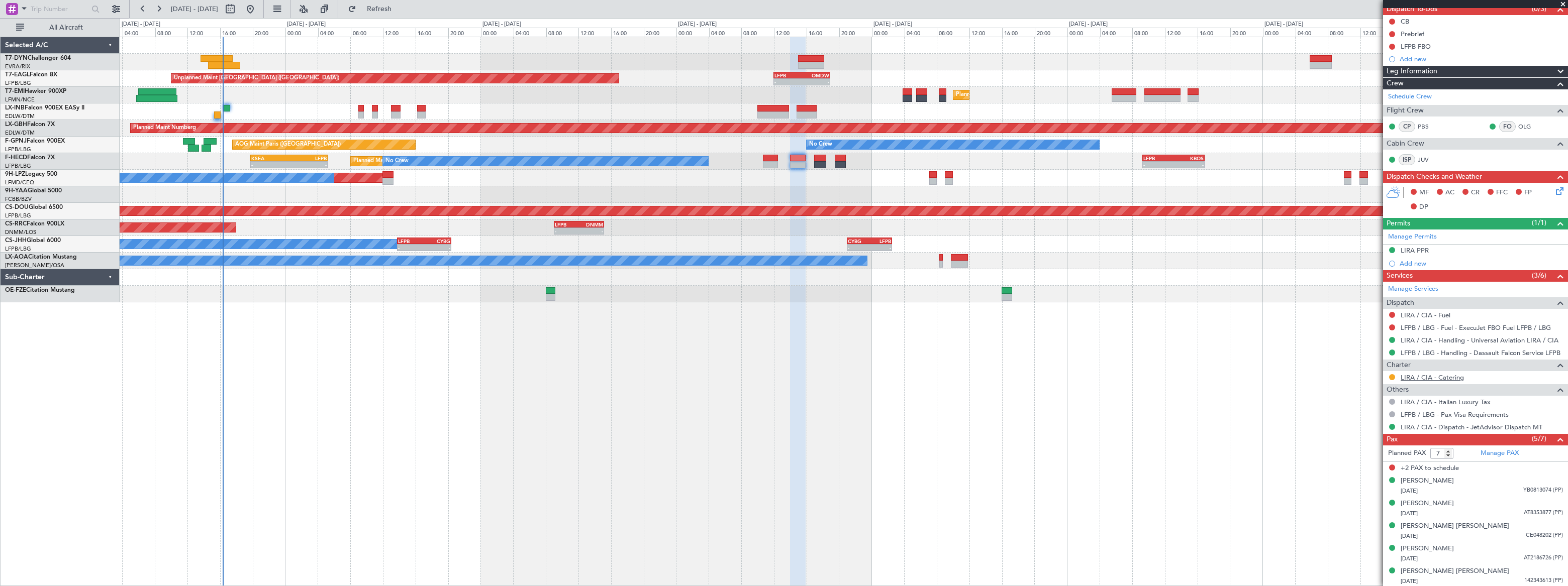
click at [1446, 378] on link "LIRA / CIA - Catering" at bounding box center [1432, 378] width 64 height 9
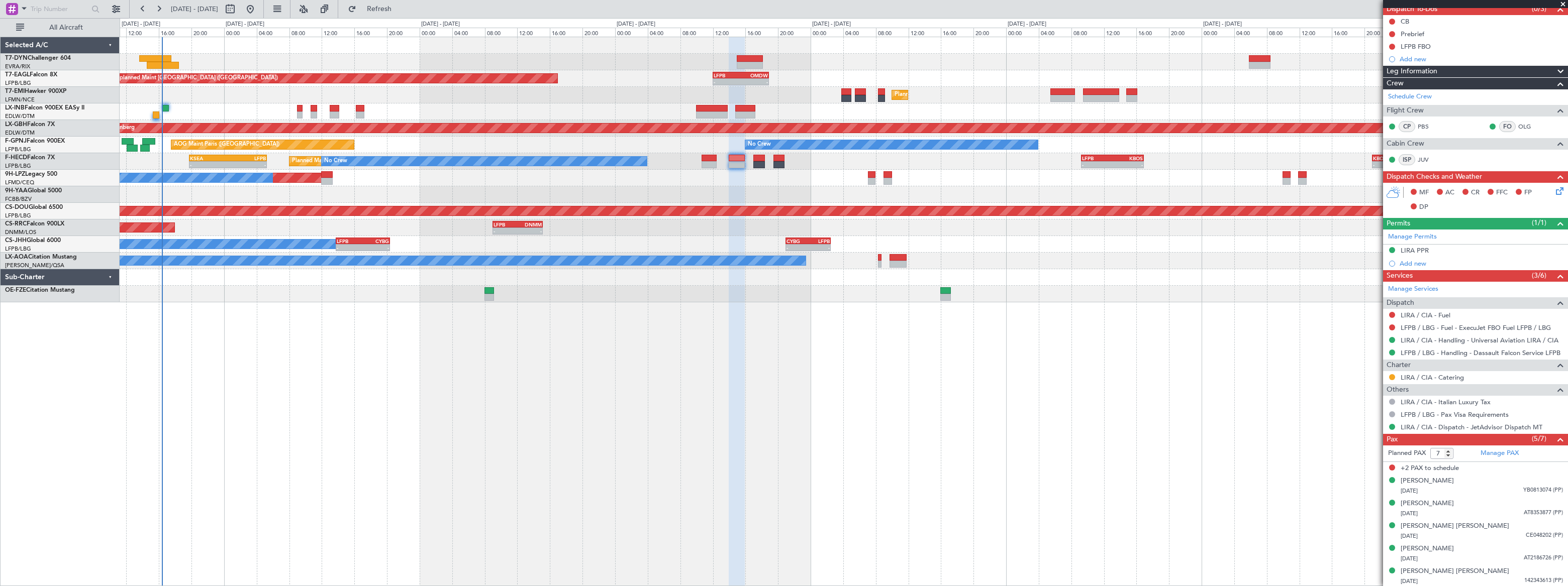
click at [232, 94] on div "Unplanned Maint Paris (Le Bourget) - - LFPB 12:00 Z OMDW 18:55 Z 00:38 Z 07:10 …" at bounding box center [843, 169] width 1448 height 265
click at [1502, 483] on div "Alessandra Trabattoni 06/05/1987 YB0813074 (PP)" at bounding box center [1482, 486] width 162 height 20
click at [1495, 534] on div "21/12/1979 AT8353877 (PP)" at bounding box center [1482, 539] width 162 height 10
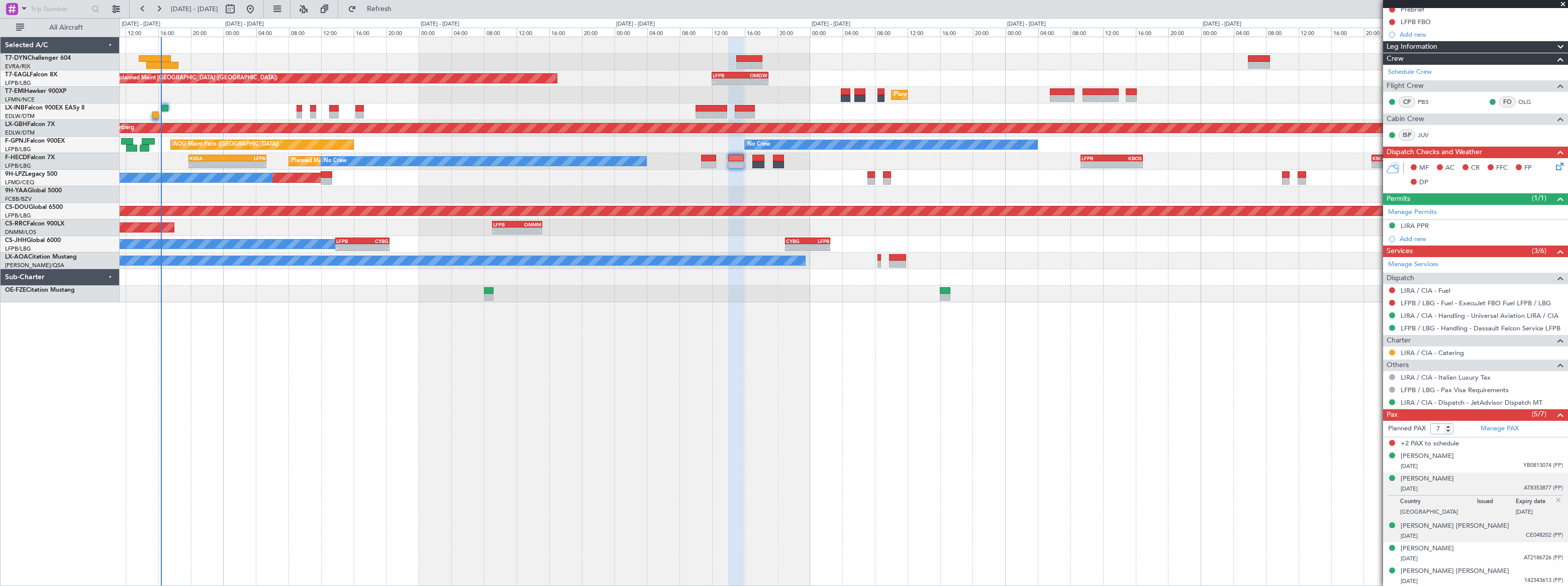
click at [1497, 534] on div "05/02/1955 CE048202 (PP)" at bounding box center [1482, 537] width 162 height 10
click at [1482, 554] on div "23/10/1952 AT2186726 (PP)" at bounding box center [1482, 559] width 162 height 10
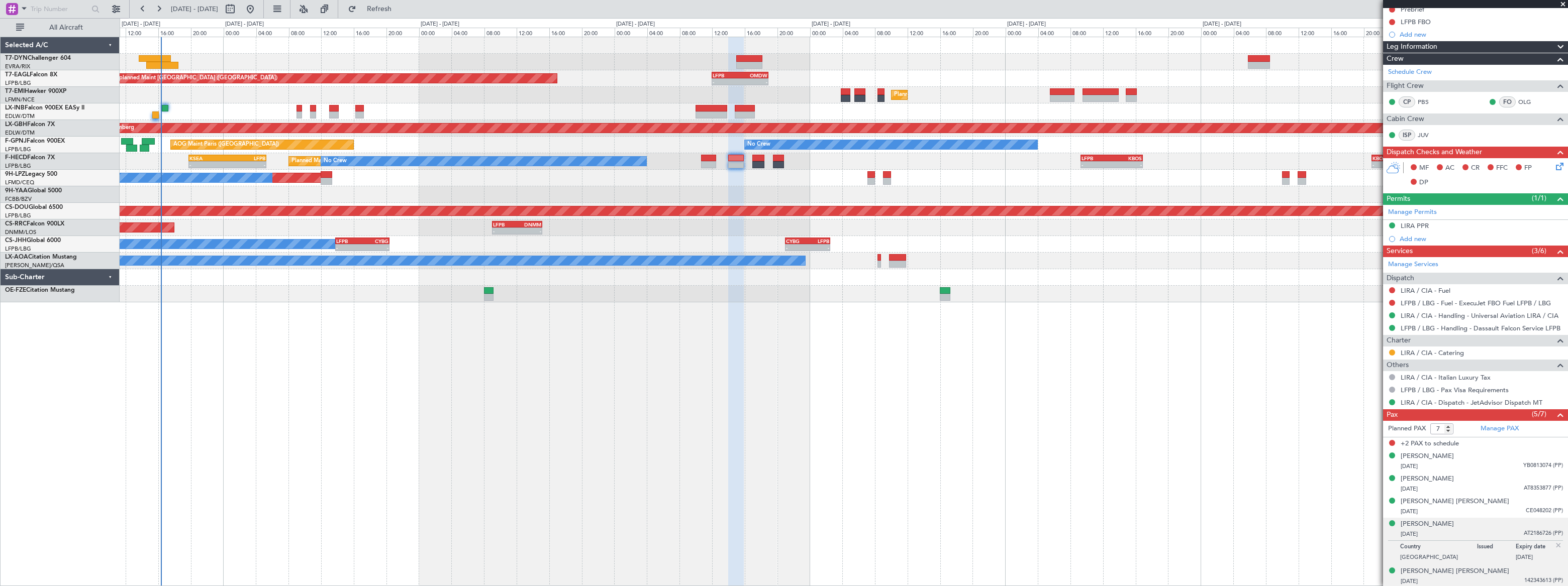
click at [1483, 574] on div "Victoria Cristina Niarchos 30/06/1960 142343613 (PP)" at bounding box center [1482, 576] width 162 height 20
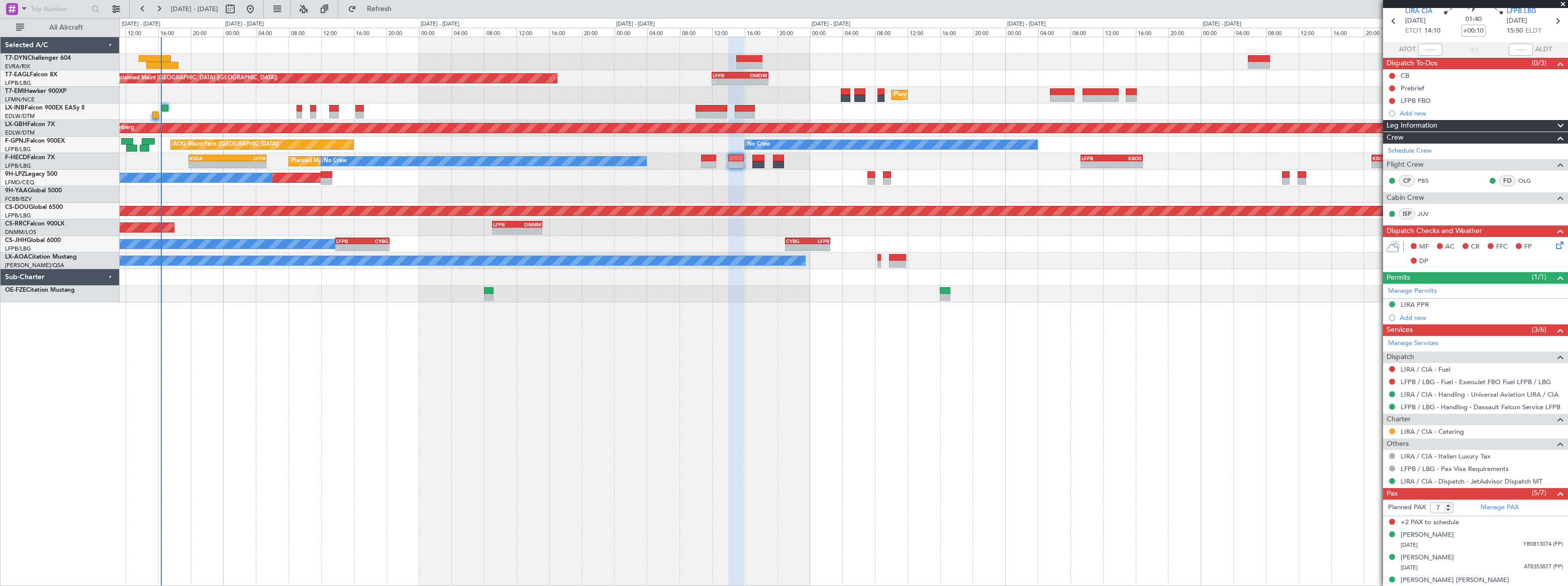
scroll to position [0, 0]
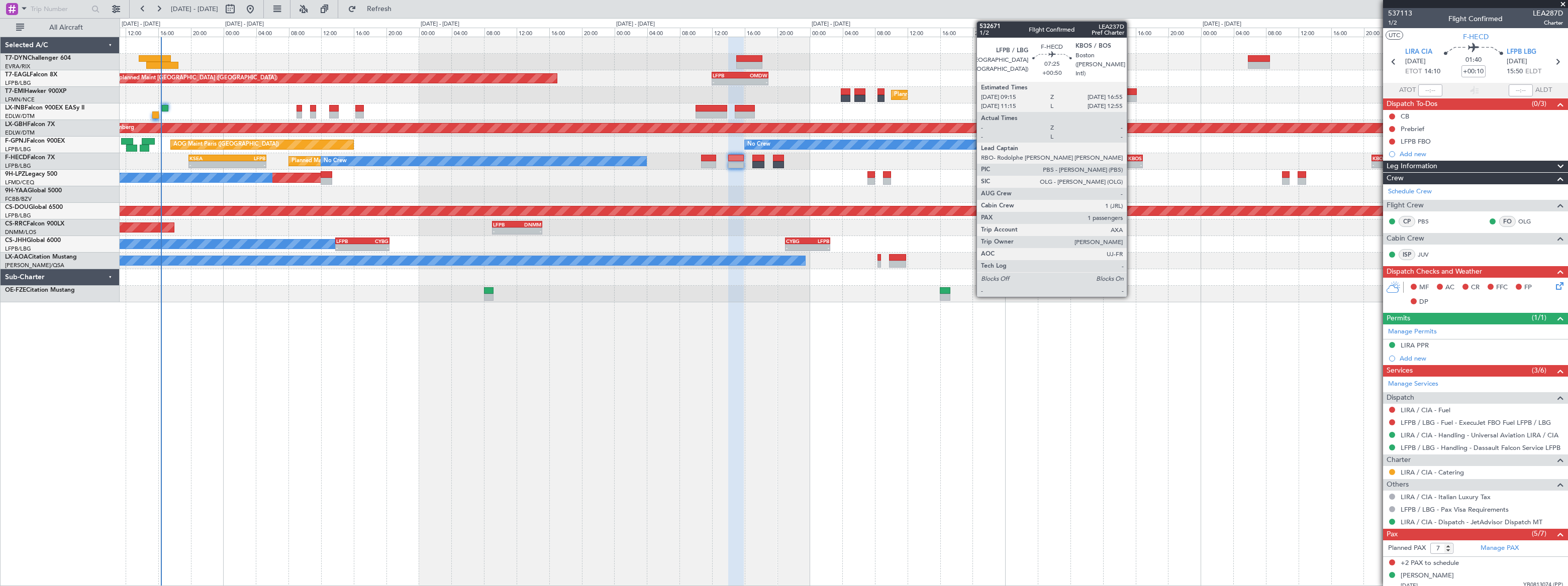
click at [1131, 159] on div "KBOS" at bounding box center [1126, 158] width 30 height 6
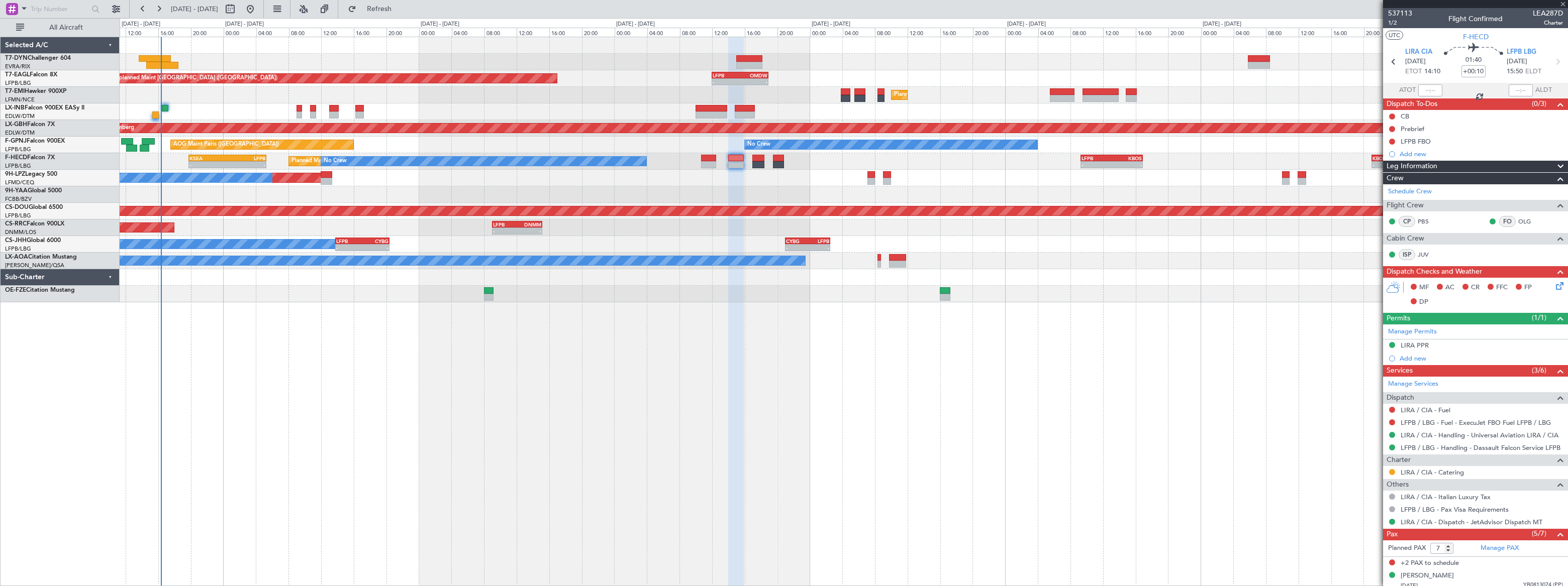
type input "+00:50"
type input "1"
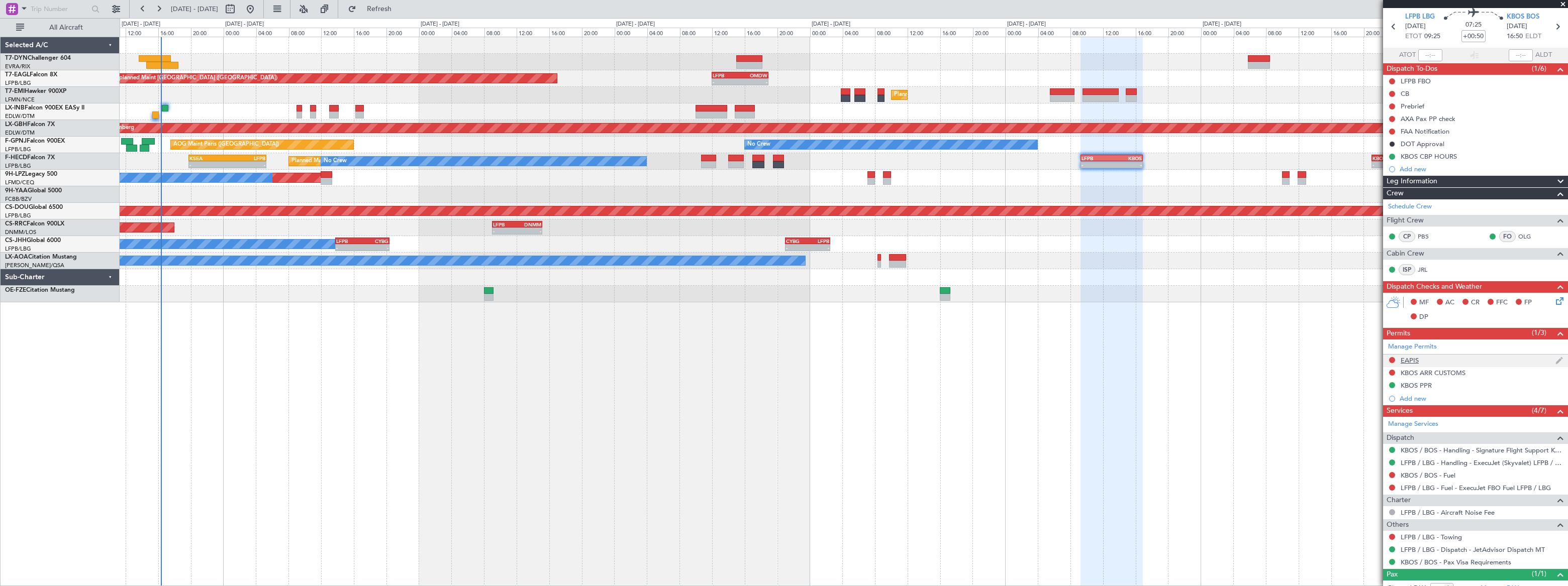
scroll to position [66, 0]
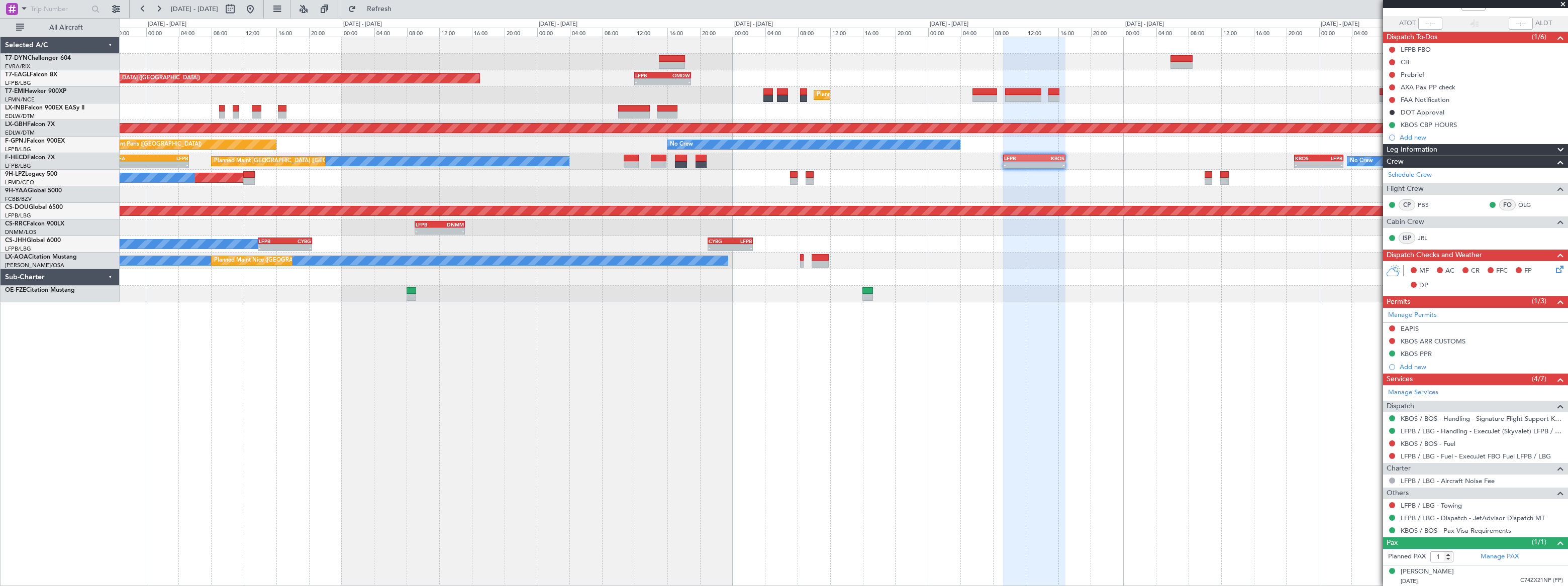
click at [1162, 186] on div "Unplanned Maint Paris (Le Bourget) - - LFPB 12:00 Z OMDW 18:55 Z 00:38 Z 07:10 …" at bounding box center [843, 169] width 1447 height 265
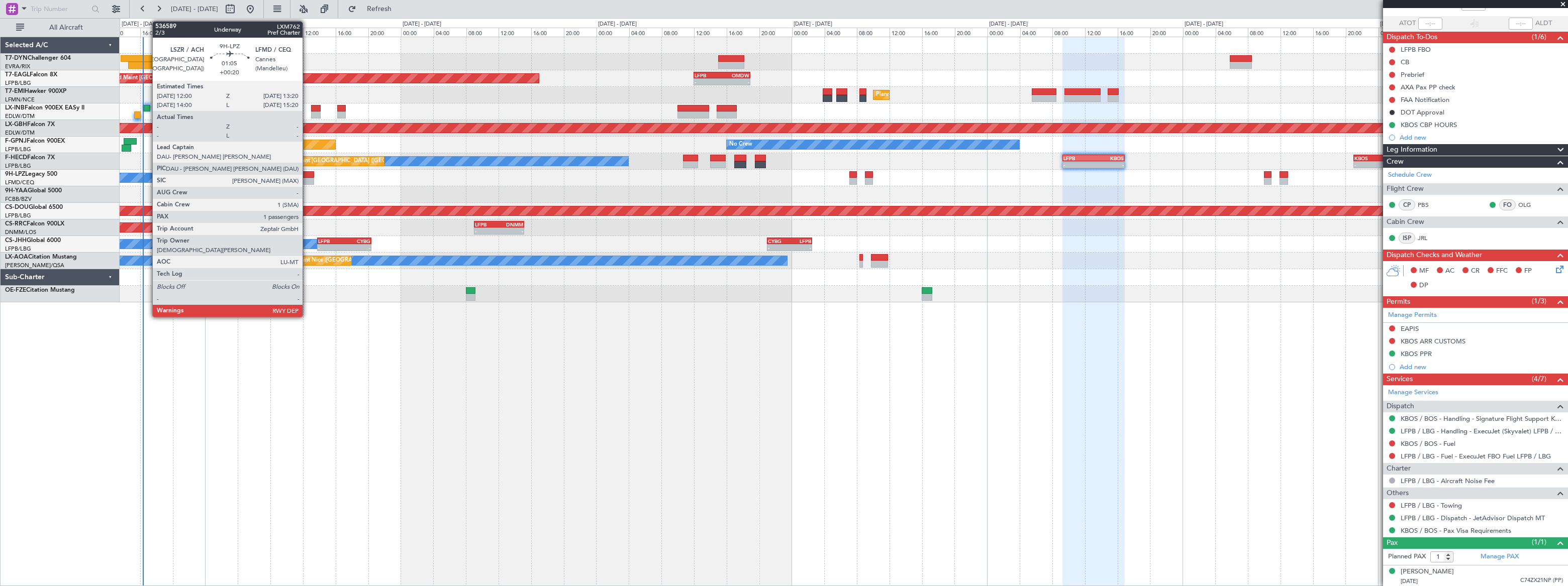
click at [308, 176] on div at bounding box center [308, 175] width 11 height 7
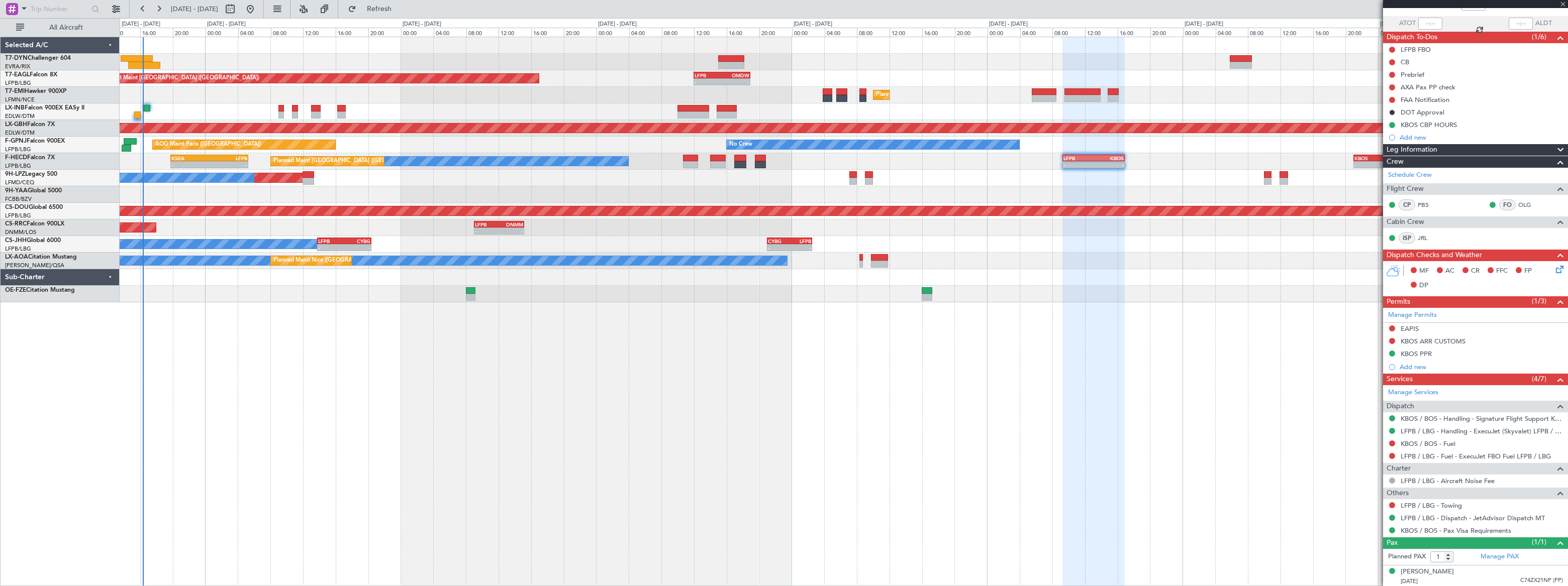
type input "+00:20"
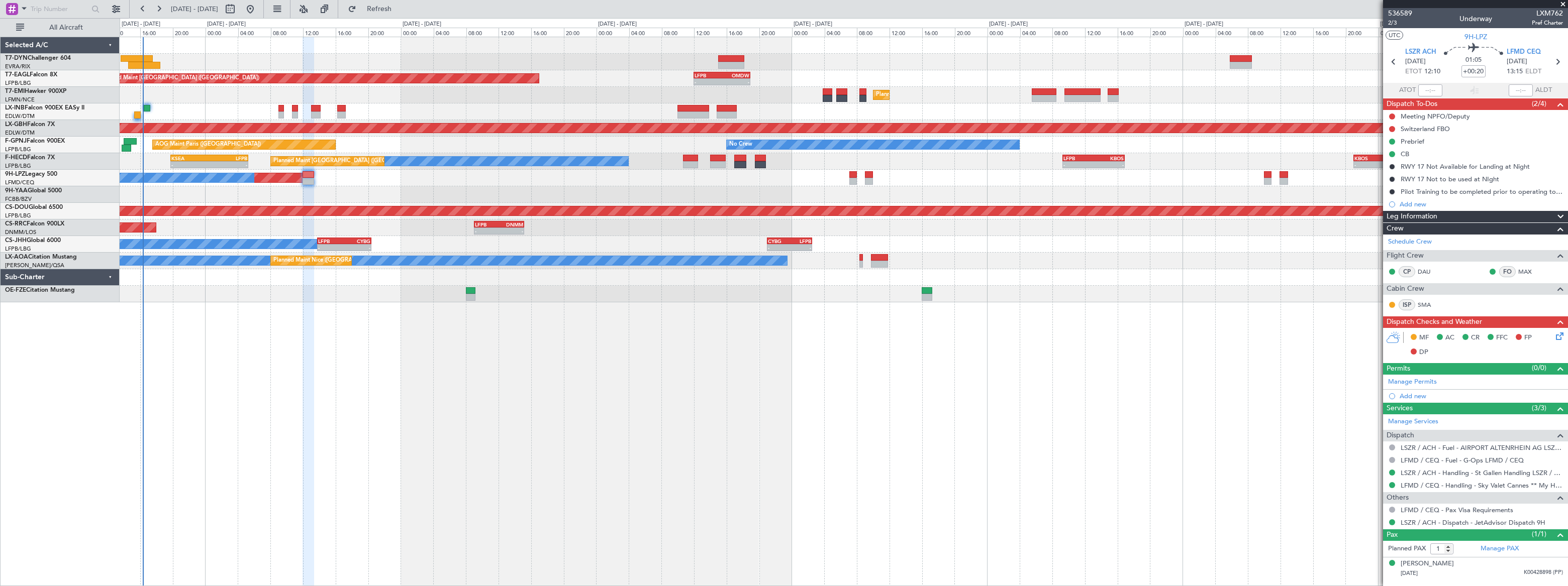
click at [1559, 337] on icon at bounding box center [1558, 334] width 8 height 8
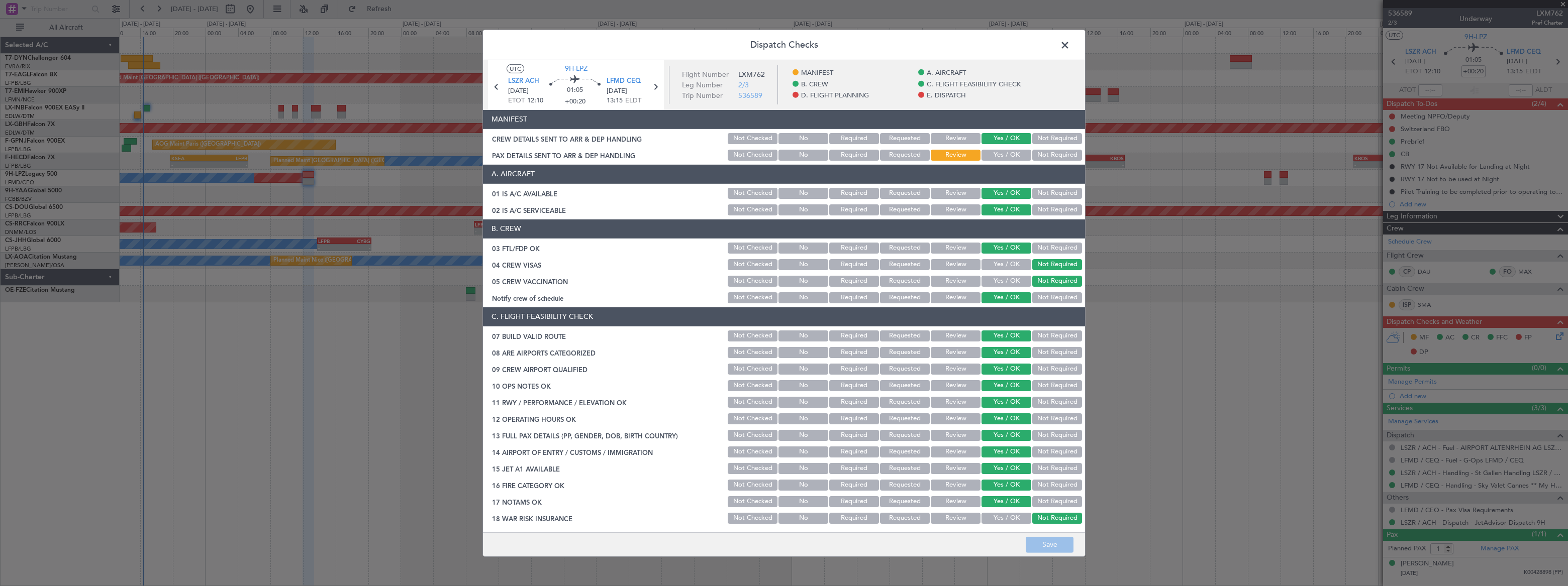
click at [1069, 44] on span at bounding box center [1069, 46] width 0 height 20
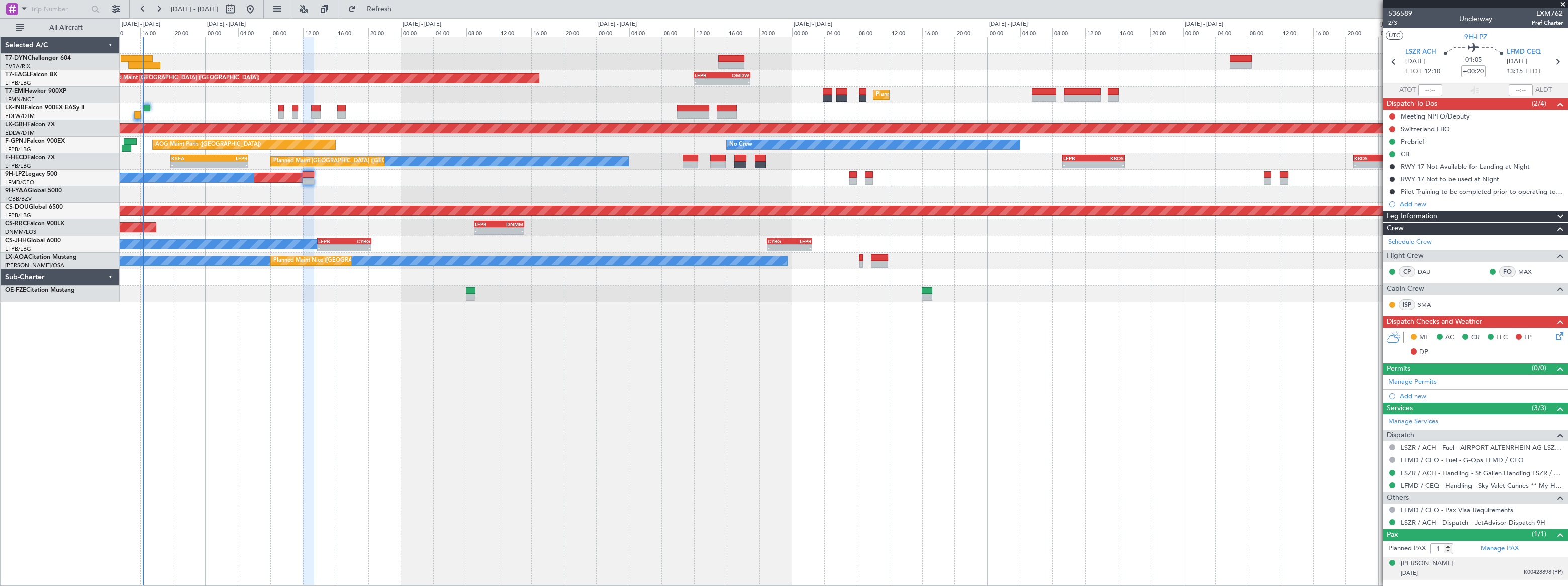
drag, startPoint x: 1438, startPoint y: 573, endPoint x: 1448, endPoint y: 573, distance: 10.0
click at [1438, 574] on div "23/11/1950 K00428898 (PP)" at bounding box center [1482, 573] width 162 height 10
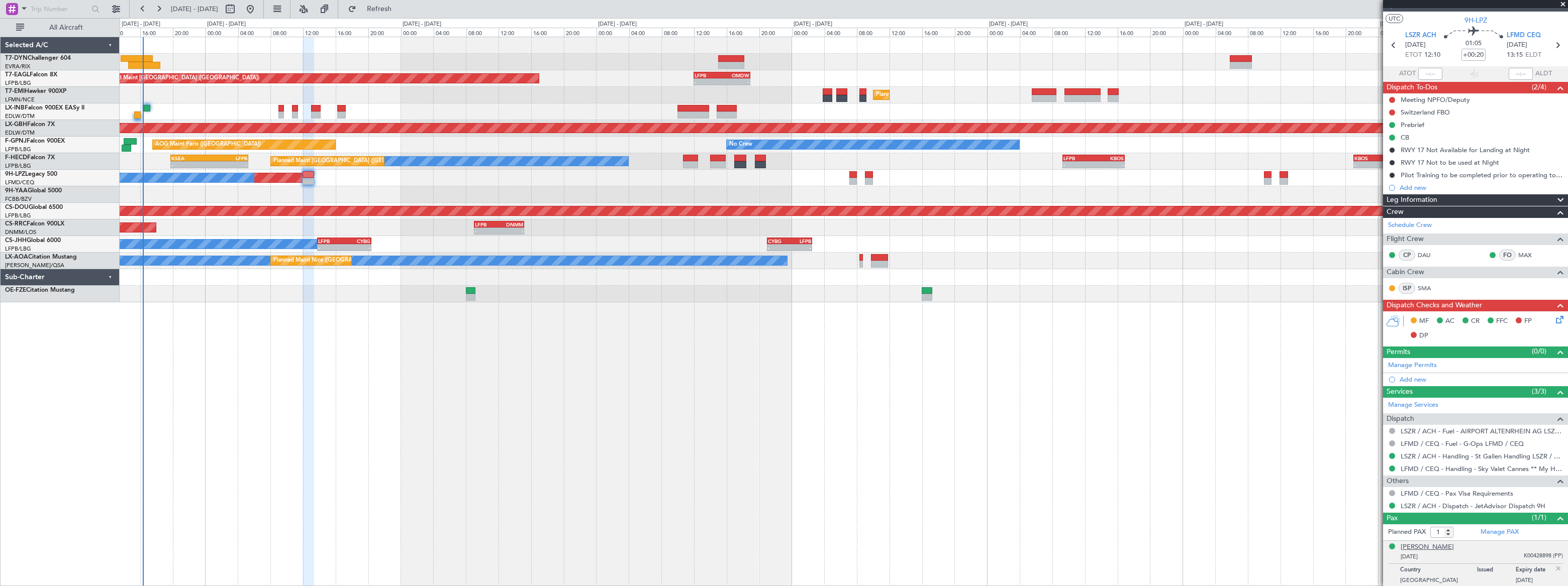
click at [1420, 542] on div "Philip ZEPTER" at bounding box center [1427, 548] width 53 height 10
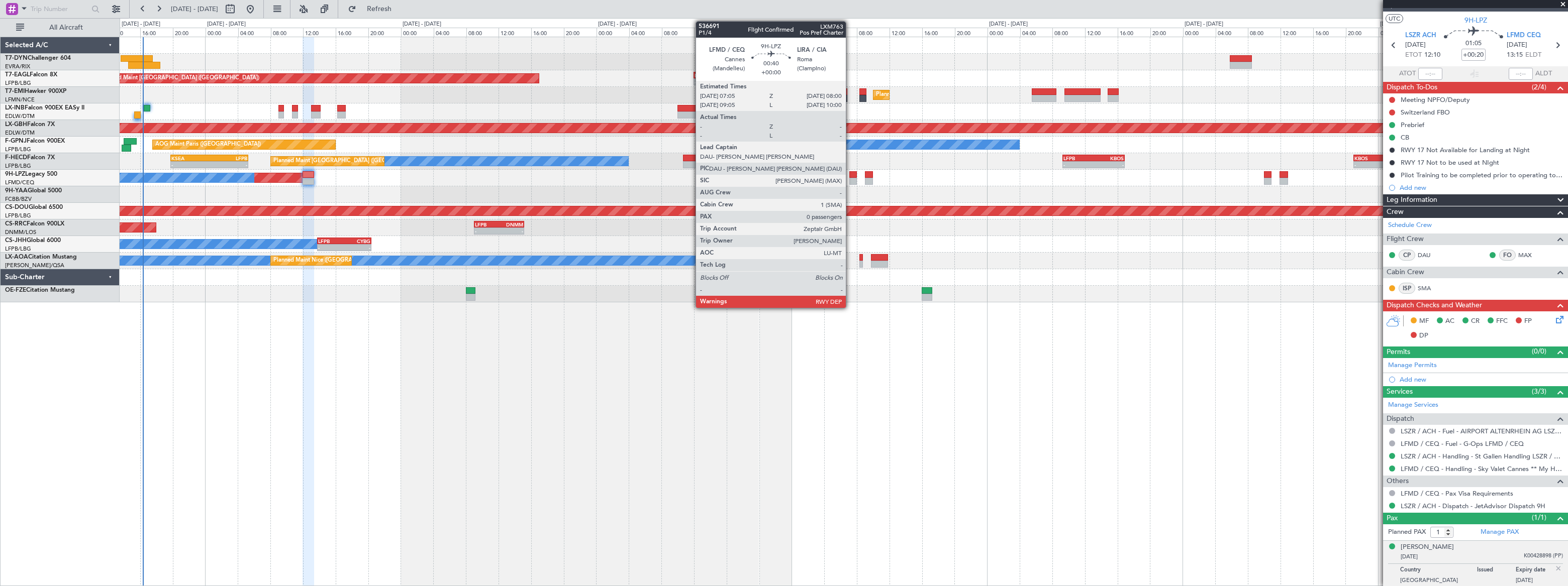
click at [850, 176] on div at bounding box center [853, 175] width 7 height 7
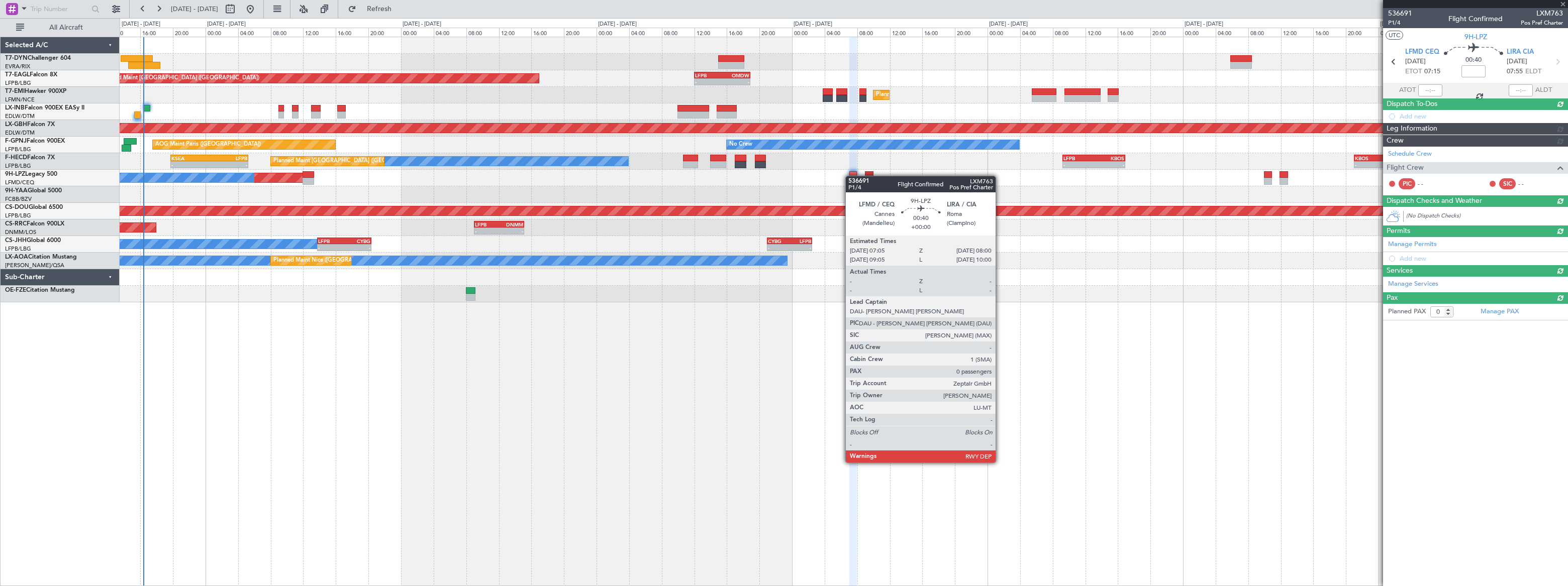
scroll to position [0, 0]
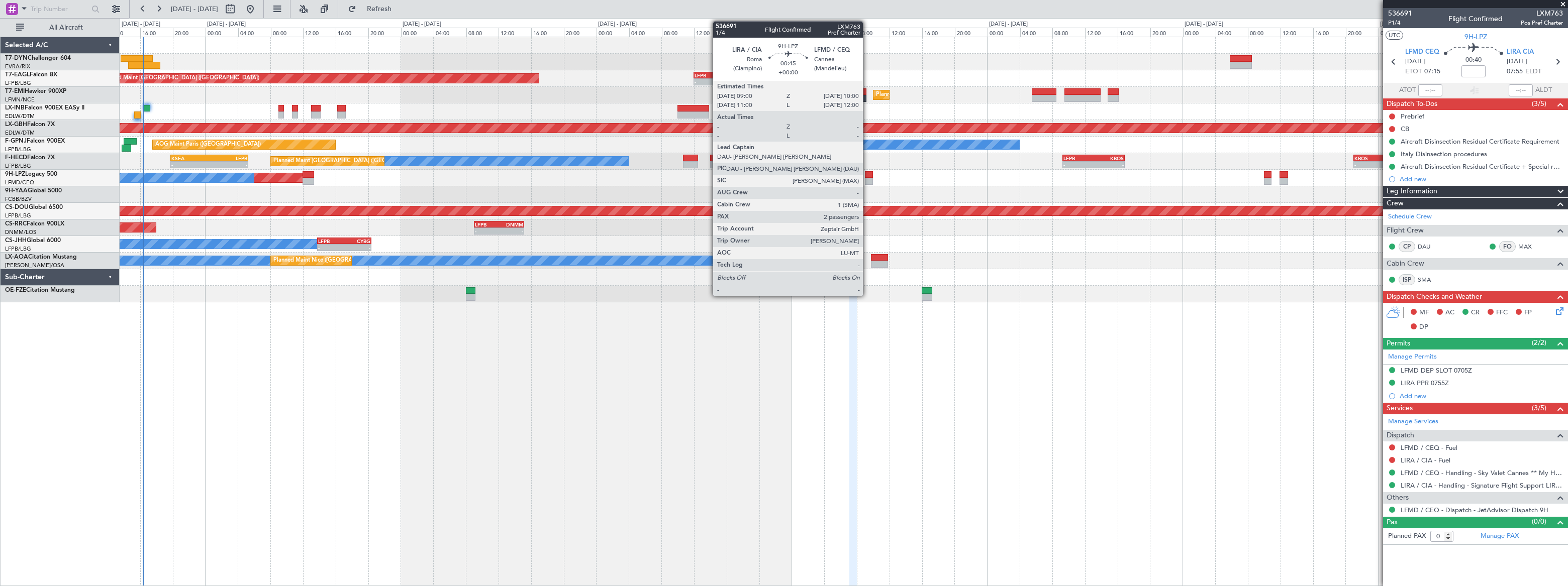
click at [867, 176] on div at bounding box center [869, 175] width 9 height 7
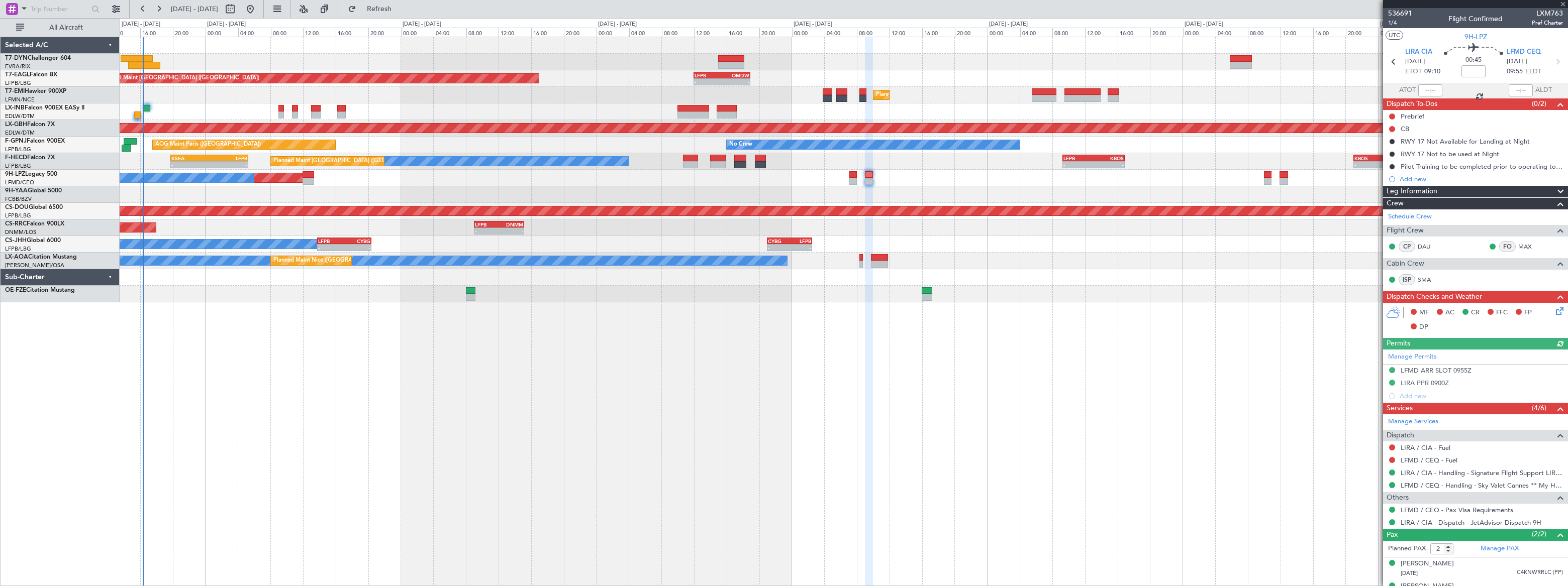
scroll to position [15, 0]
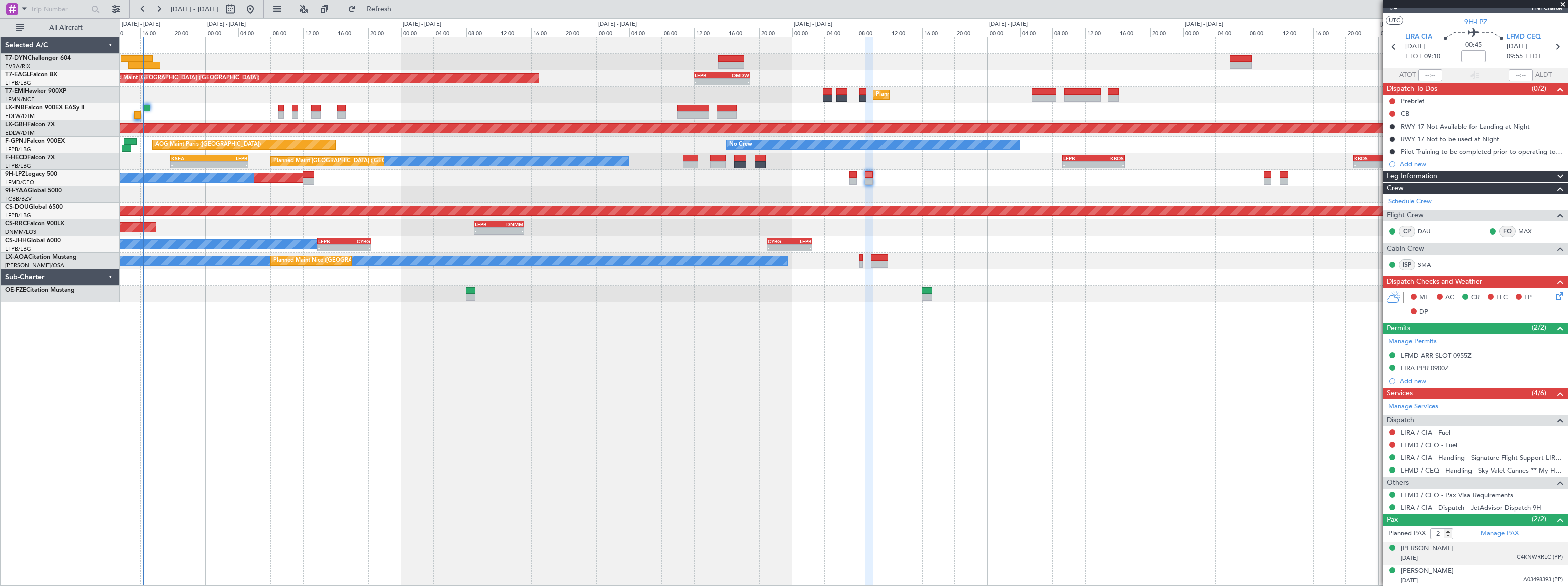
click at [1473, 554] on div "17/09/1977 C4KNWRRLC (PP)" at bounding box center [1482, 559] width 162 height 10
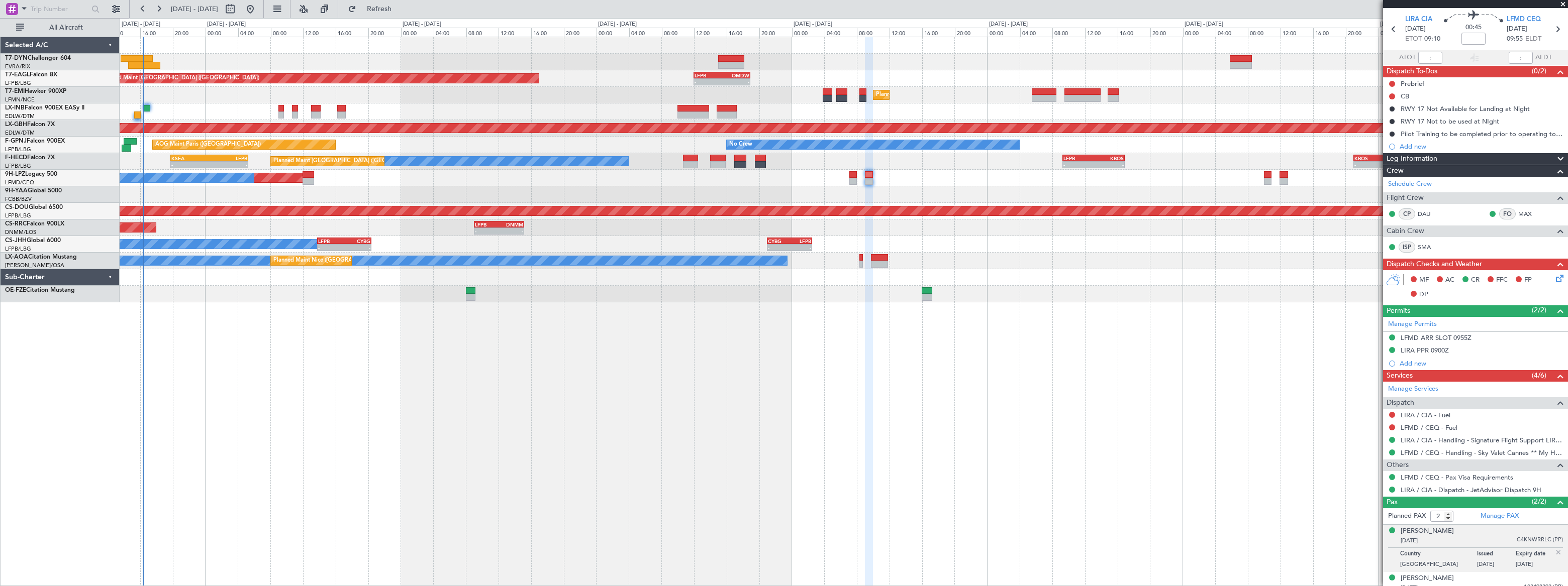
scroll to position [40, 0]
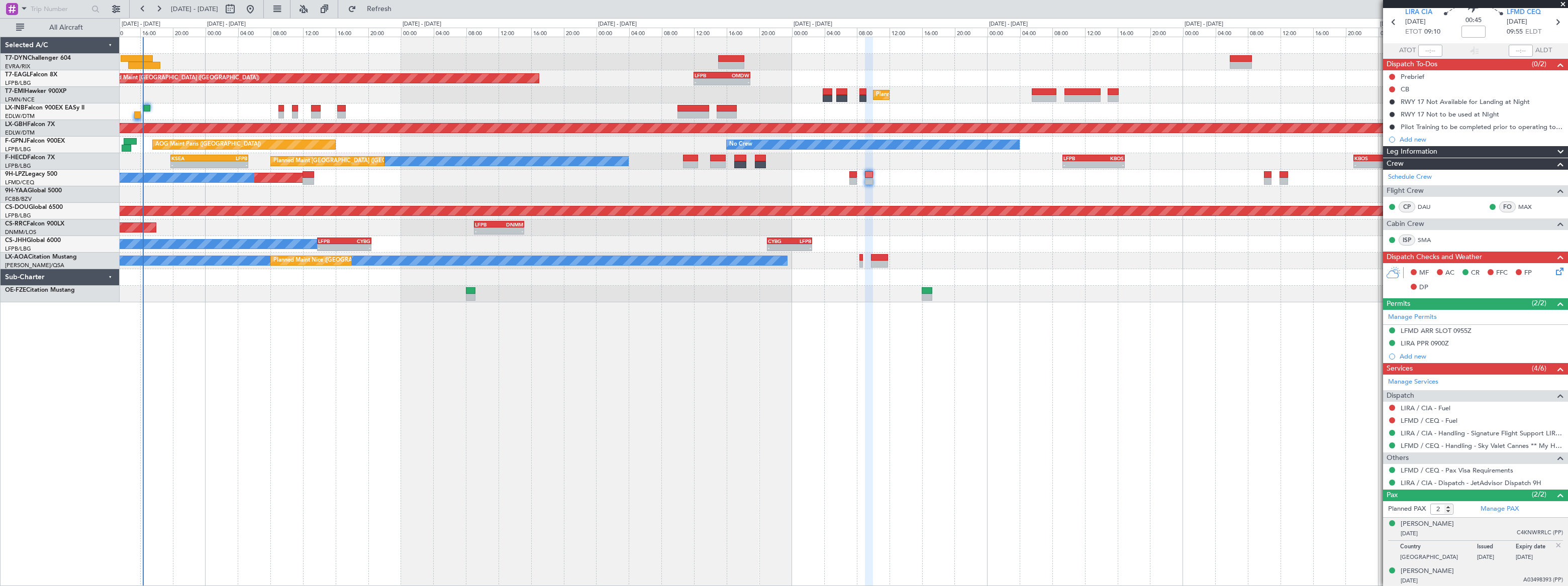
click at [1490, 578] on div "29/03/1986 A03498393 (PP)" at bounding box center [1482, 581] width 162 height 10
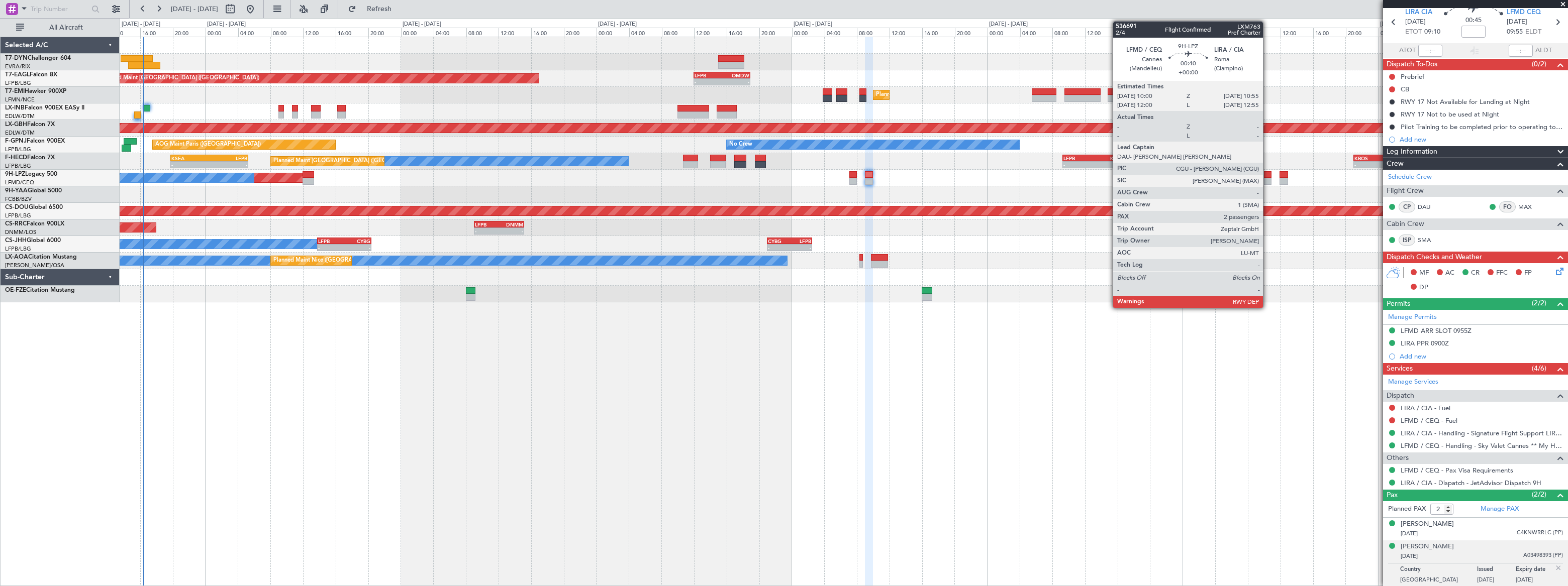
click at [1267, 176] on div at bounding box center [1267, 175] width 7 height 7
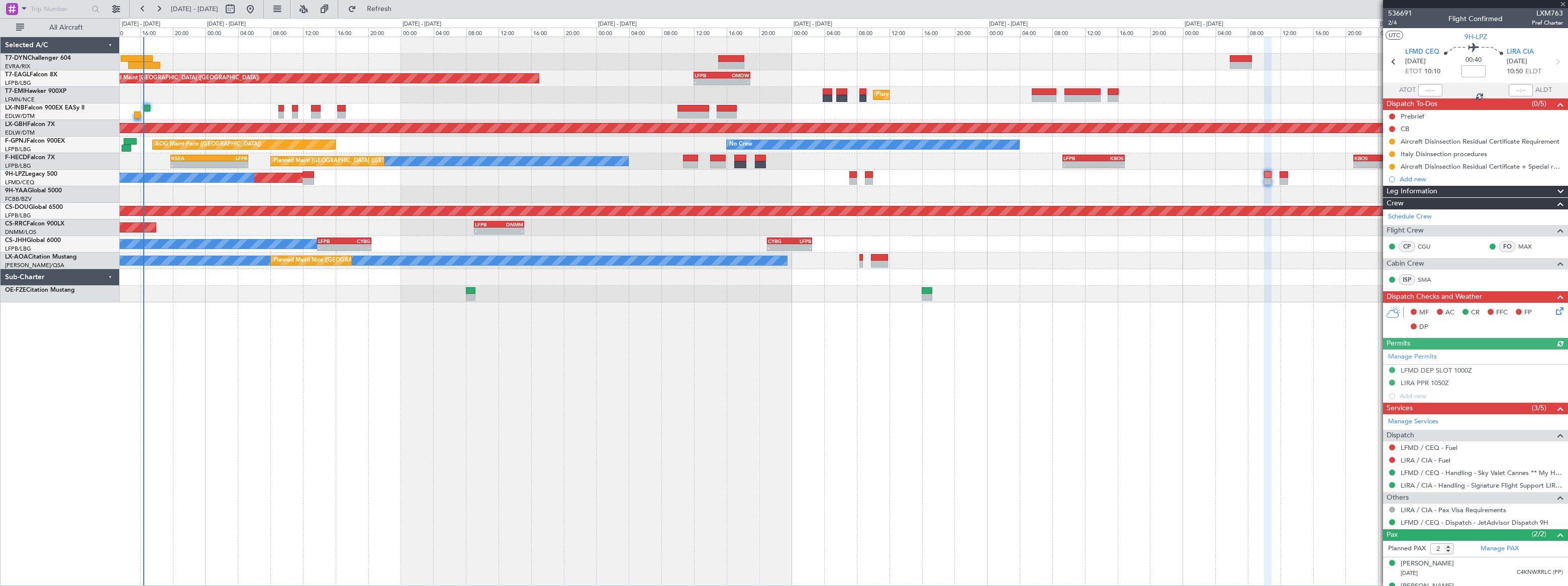
scroll to position [15, 0]
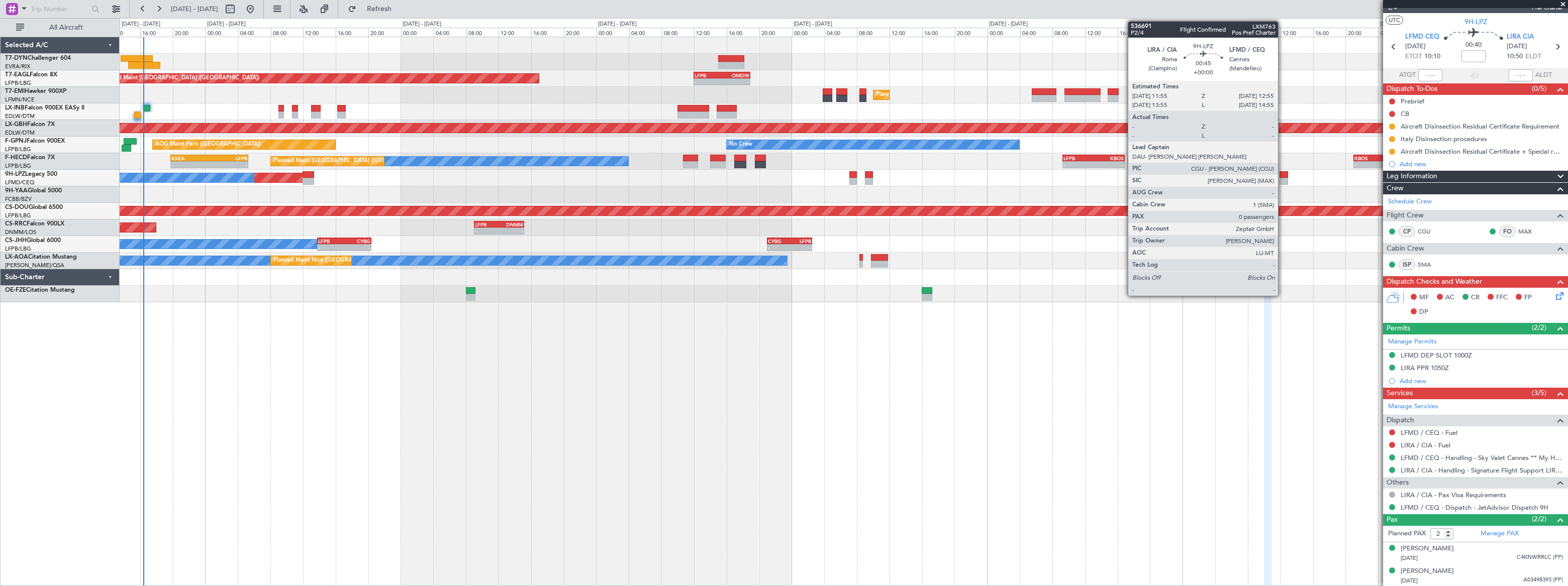
click at [1282, 179] on div at bounding box center [1284, 182] width 9 height 7
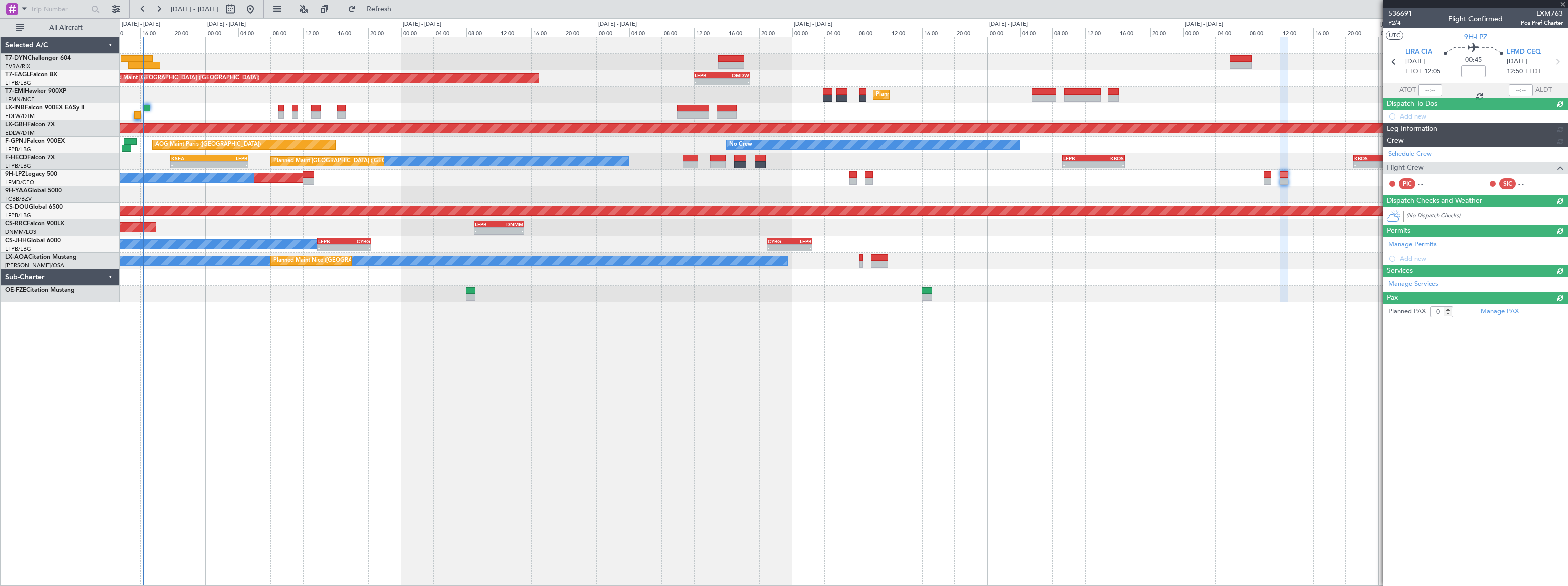
scroll to position [0, 0]
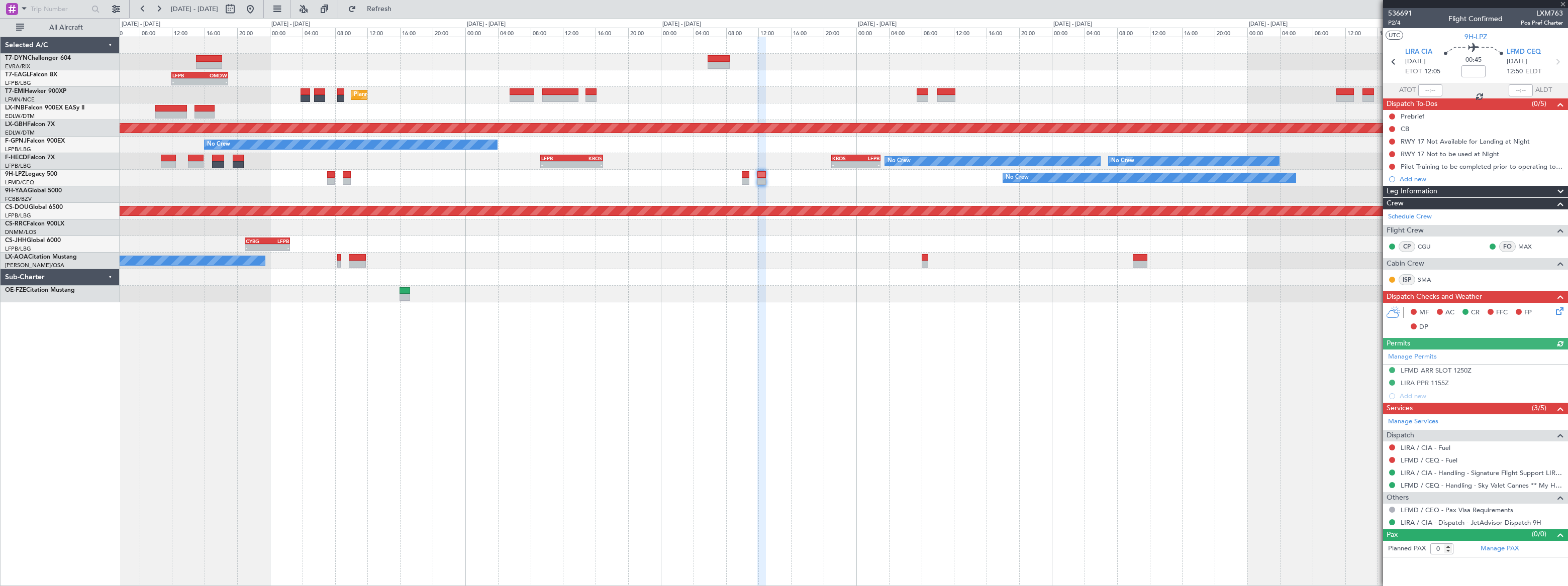
click at [814, 205] on div "- - LFPB 12:00 Z OMDW 18:55 Z Grounded Dubai (Al Maktoum Intl) Unplanned Maint …" at bounding box center [843, 169] width 1448 height 265
click at [721, 202] on div at bounding box center [843, 194] width 1448 height 16
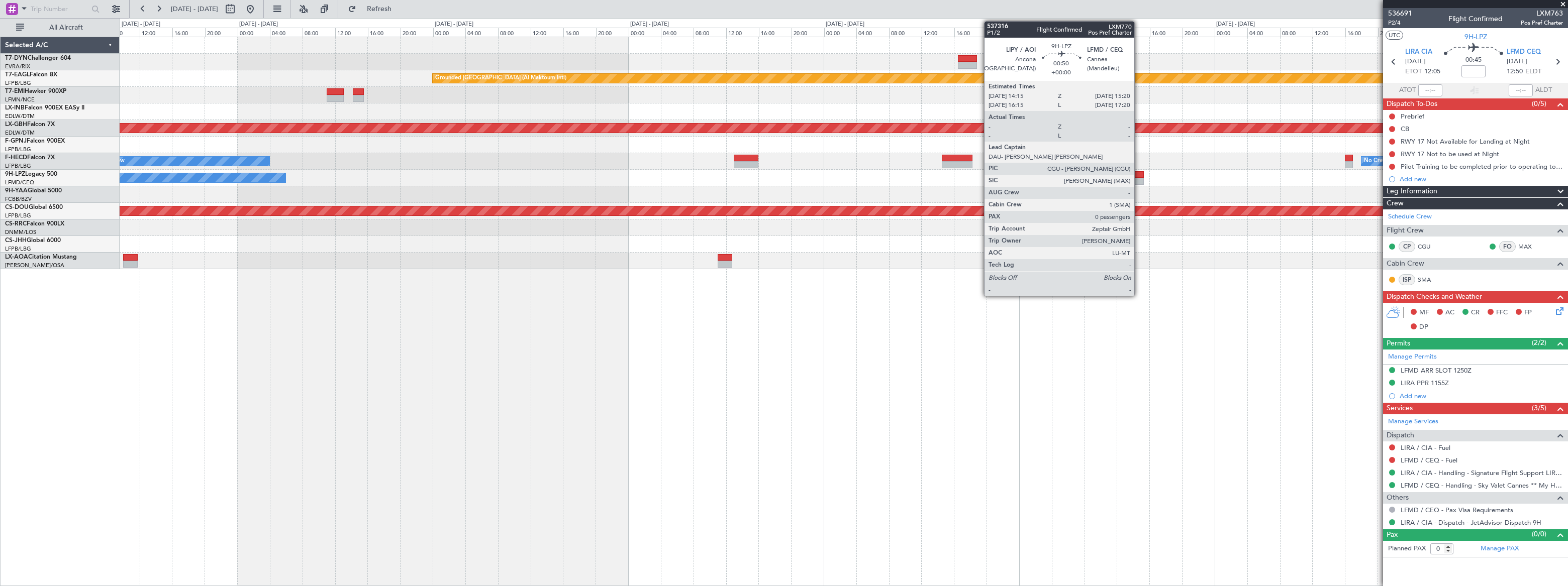
click at [1139, 176] on div at bounding box center [1139, 175] width 9 height 7
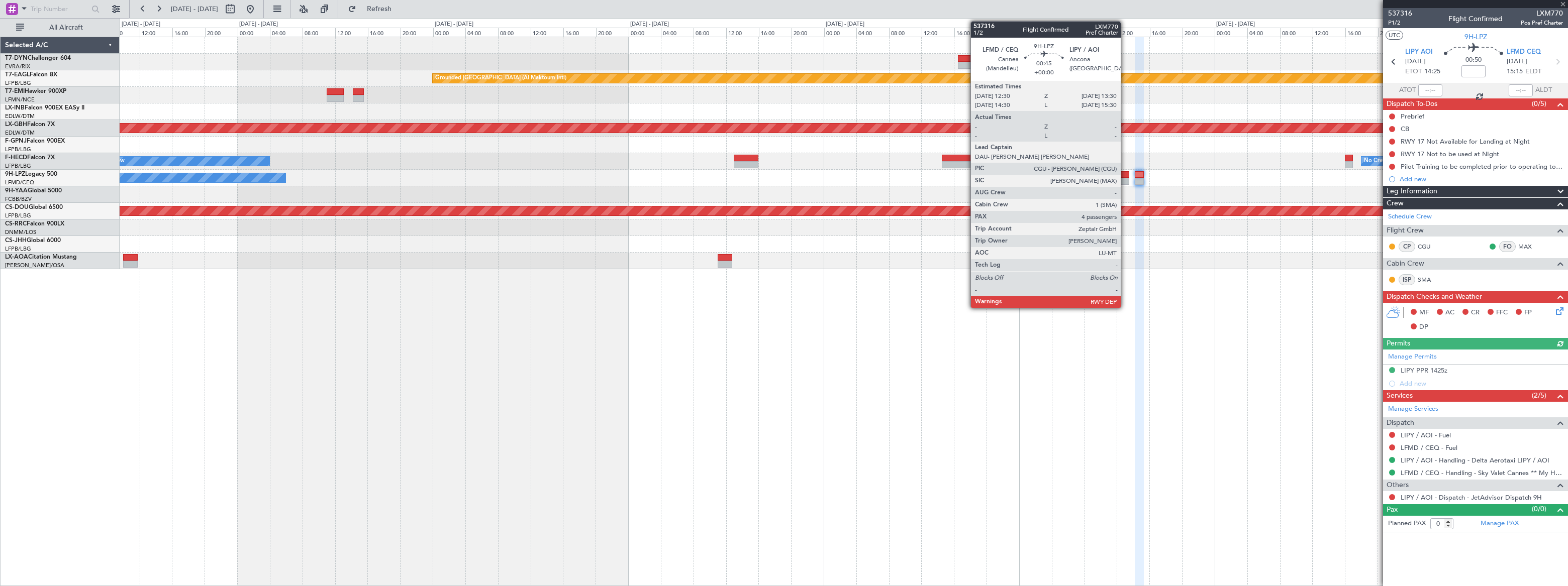
click at [1123, 176] on div at bounding box center [1125, 175] width 9 height 7
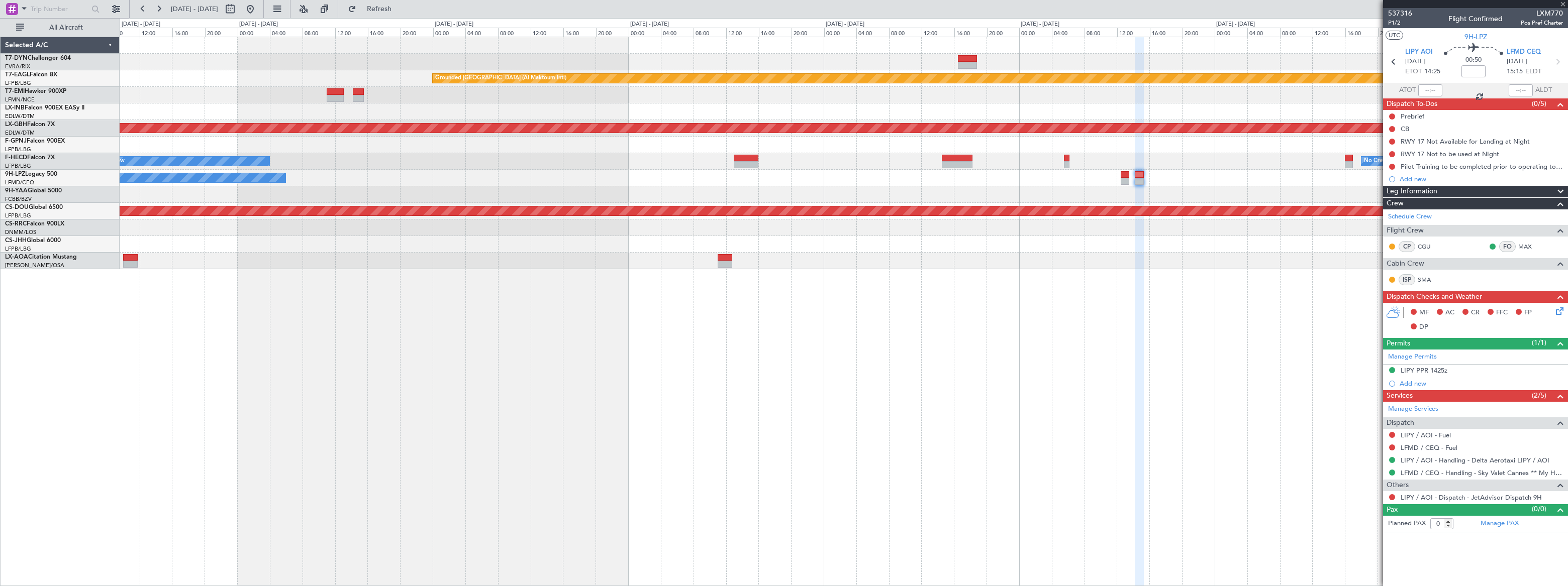
type input "4"
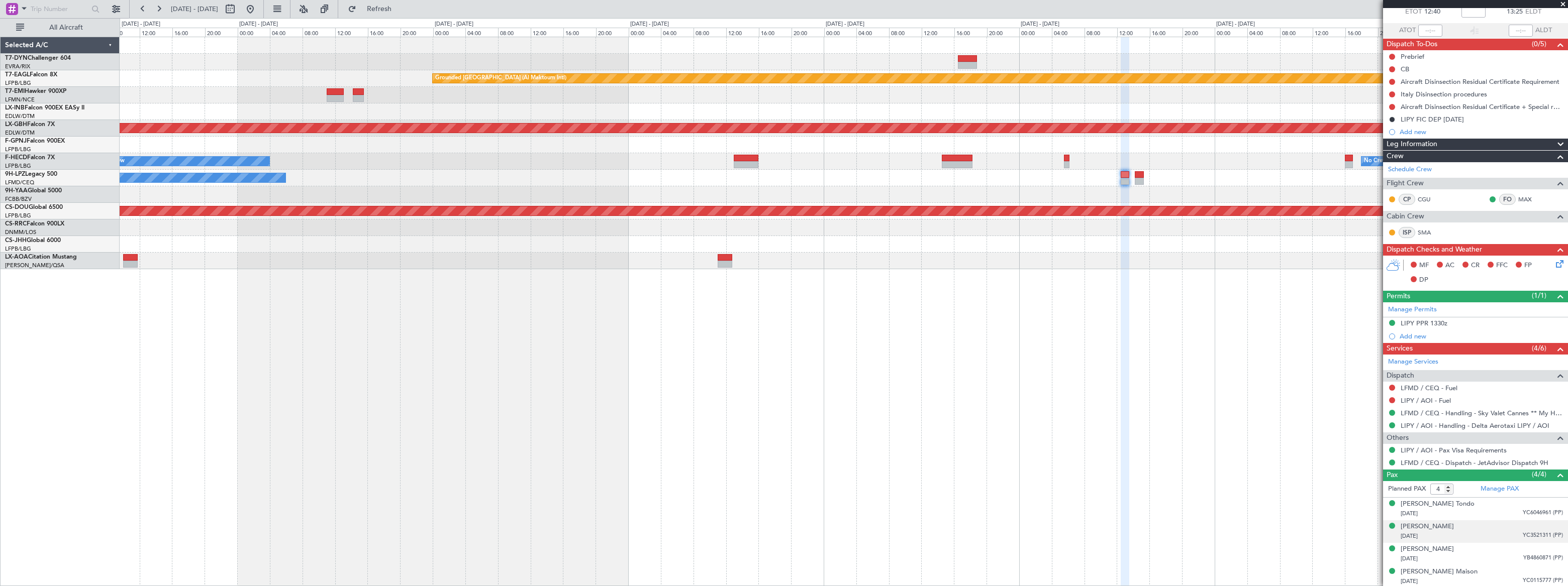
scroll to position [61, 0]
click at [817, 191] on div at bounding box center [843, 194] width 1447 height 16
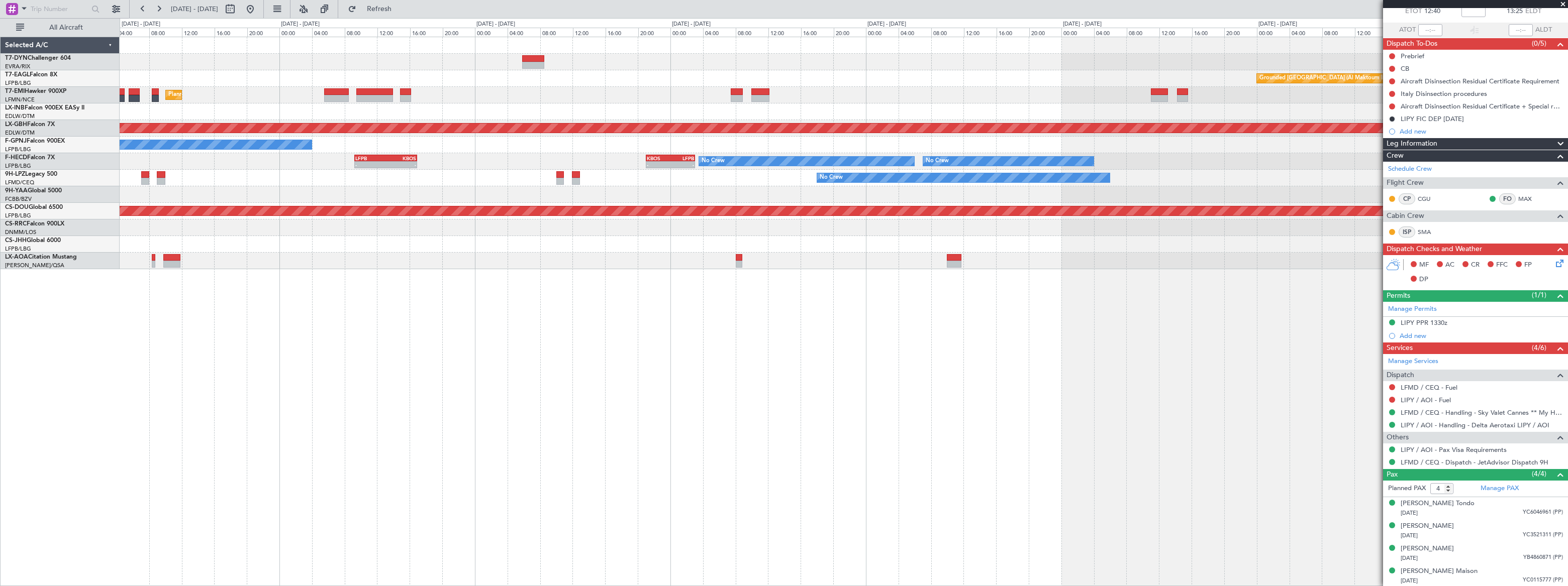
click at [726, 185] on div "Grounded Dubai (Al Maktoum Intl) LFPB 12:00 Z OMDW 18:55 Z - - Unplanned Maint …" at bounding box center [843, 153] width 1447 height 232
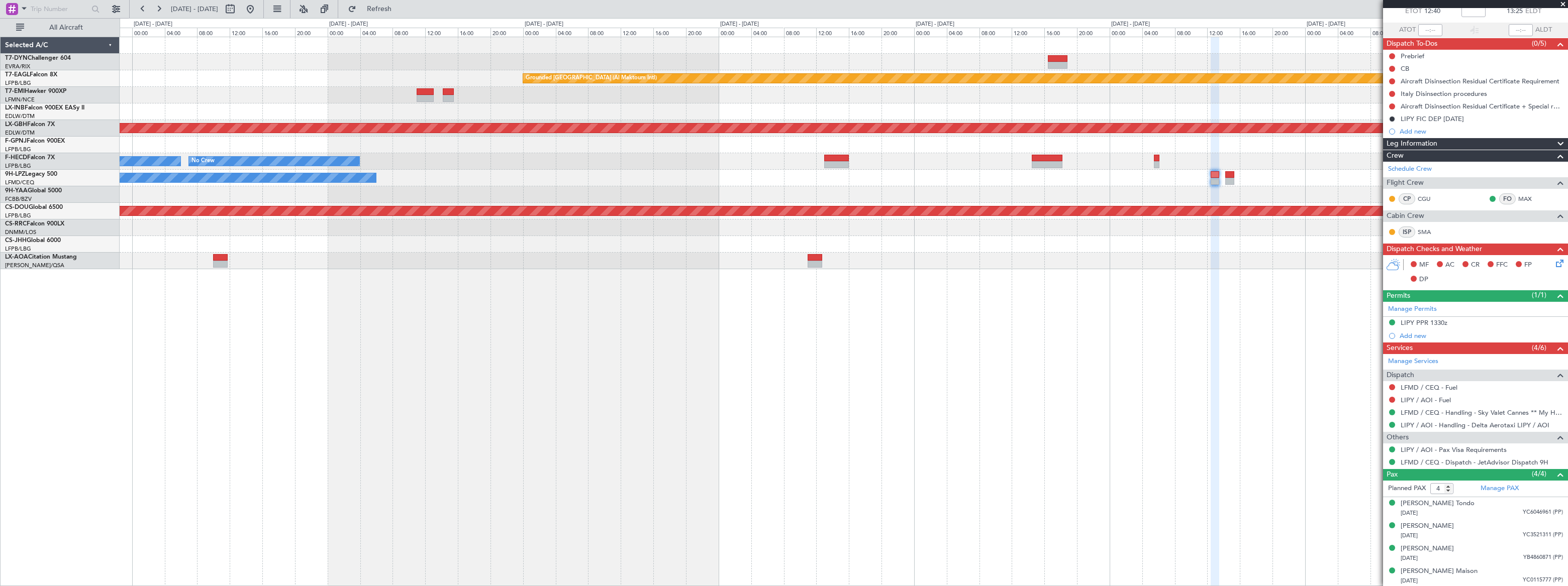
scroll to position [0, 0]
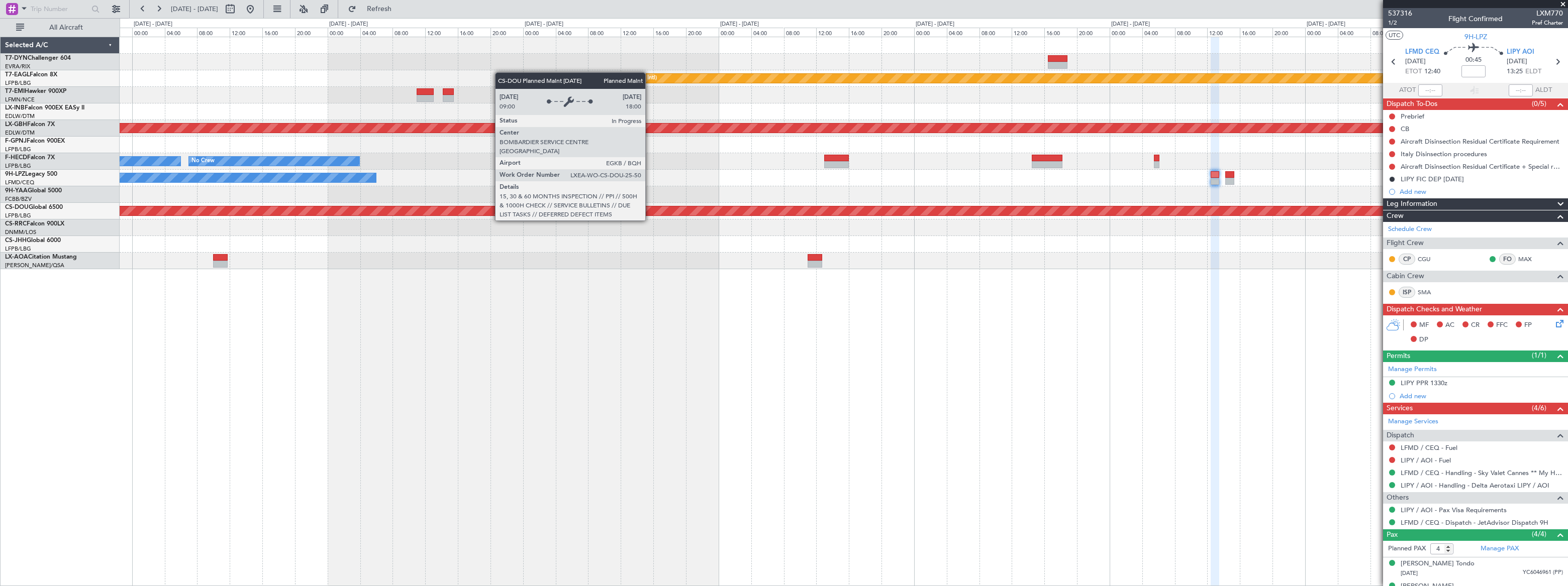
click at [1051, 169] on div "Grounded Dubai (Al Maktoum Intl) Planned Maint Nurnberg No Crew No Crew No Crew…" at bounding box center [843, 153] width 1448 height 232
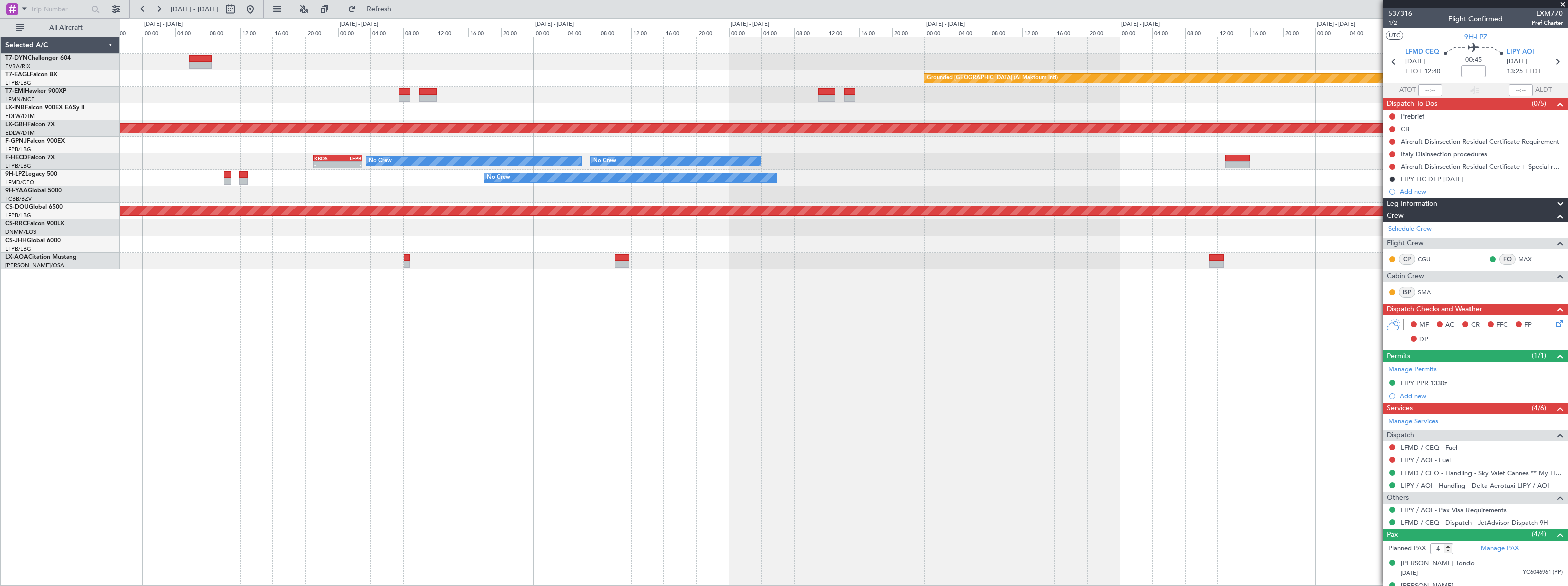
click at [824, 280] on div "Grounded Dubai (Al Maktoum Intl) Planned Maint Zurich Planned Maint Nurnberg No…" at bounding box center [843, 311] width 1448 height 549
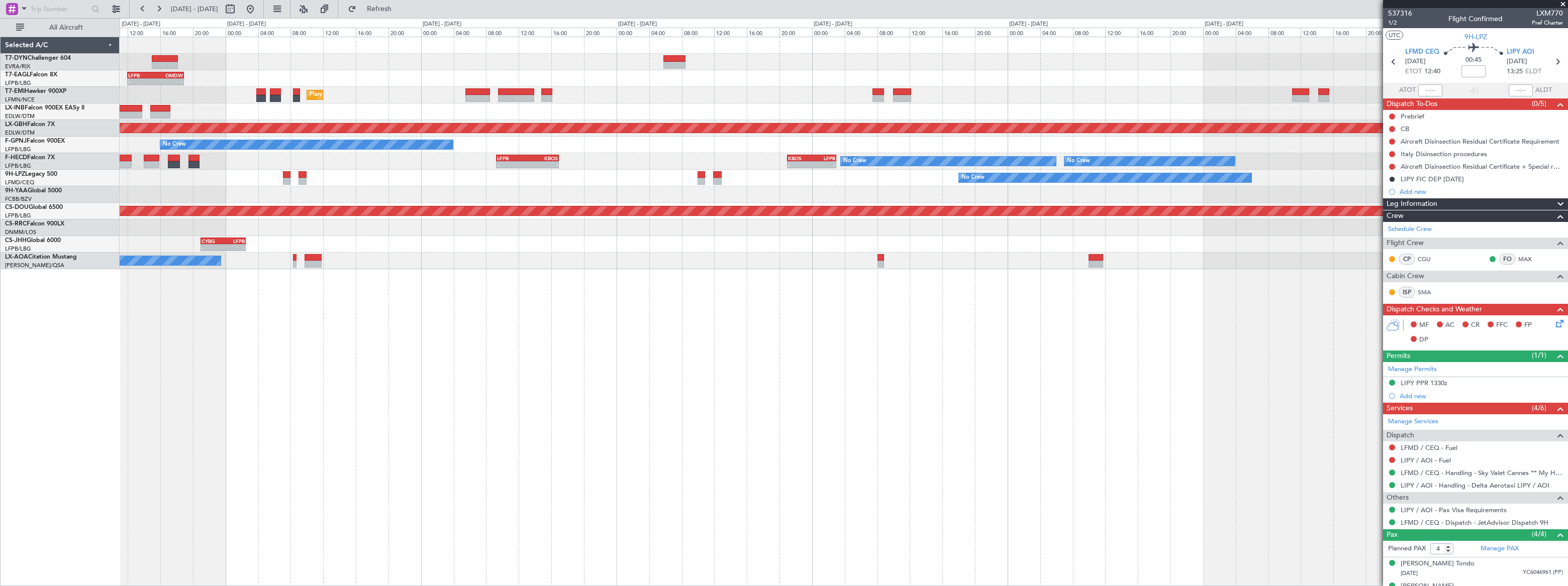
click at [801, 317] on div "Grounded Dubai (Al Maktoum Intl) LFPB 12:00 Z OMDW 18:55 Z - - Unplanned Maint …" at bounding box center [843, 311] width 1448 height 549
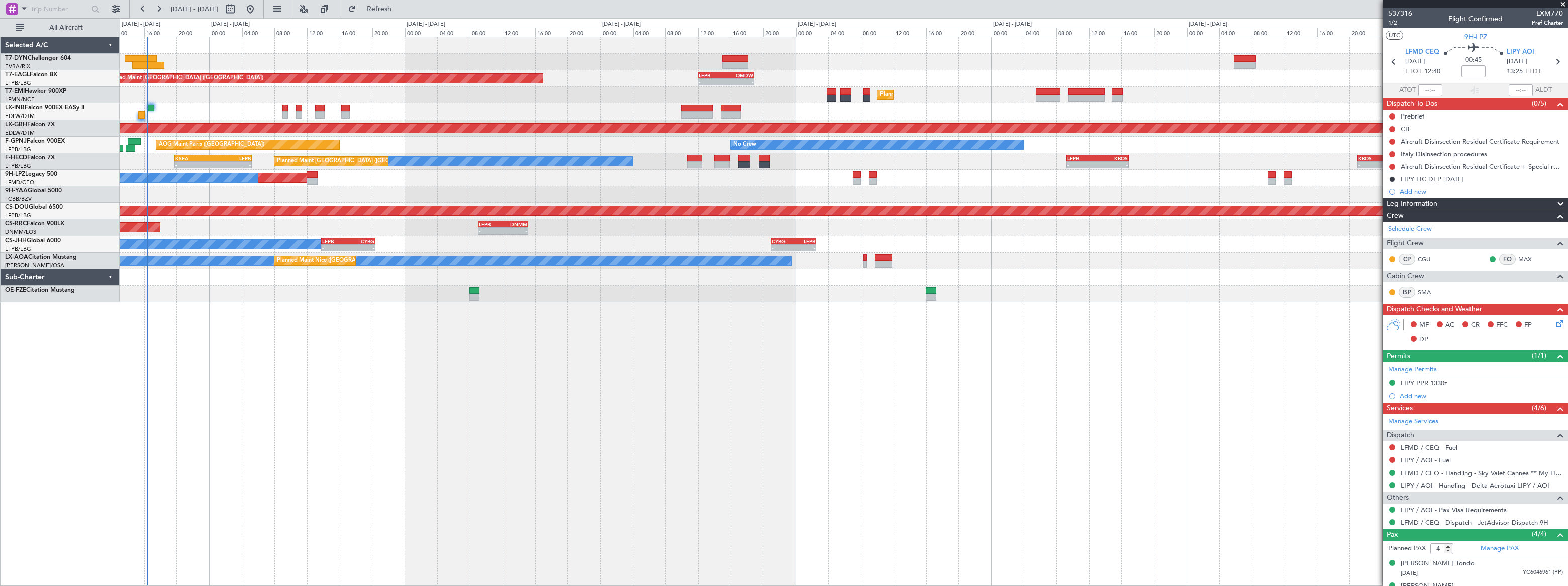
click at [348, 295] on div "LFPB 12:00 Z OMDW 18:55 Z - - Unplanned Maint Paris (Le Bourget) 00:38 Z 07:10 …" at bounding box center [843, 311] width 1448 height 549
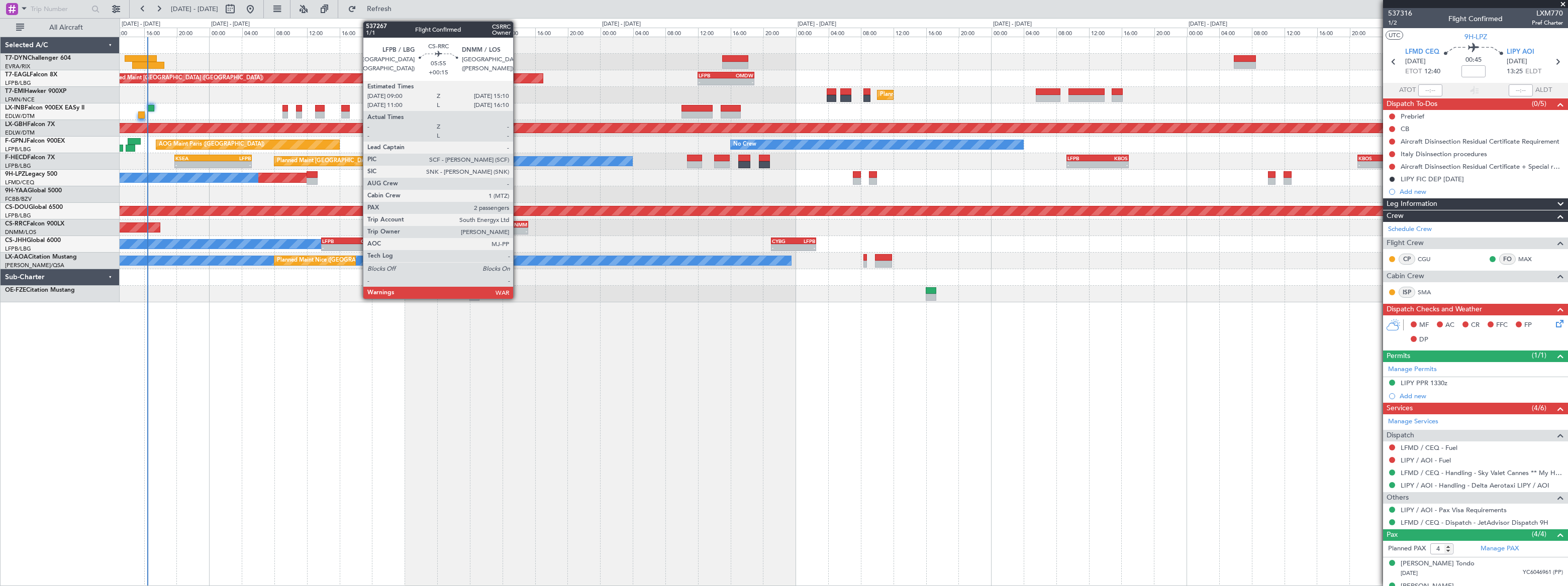
click at [518, 224] on div "DNMM" at bounding box center [515, 224] width 24 height 6
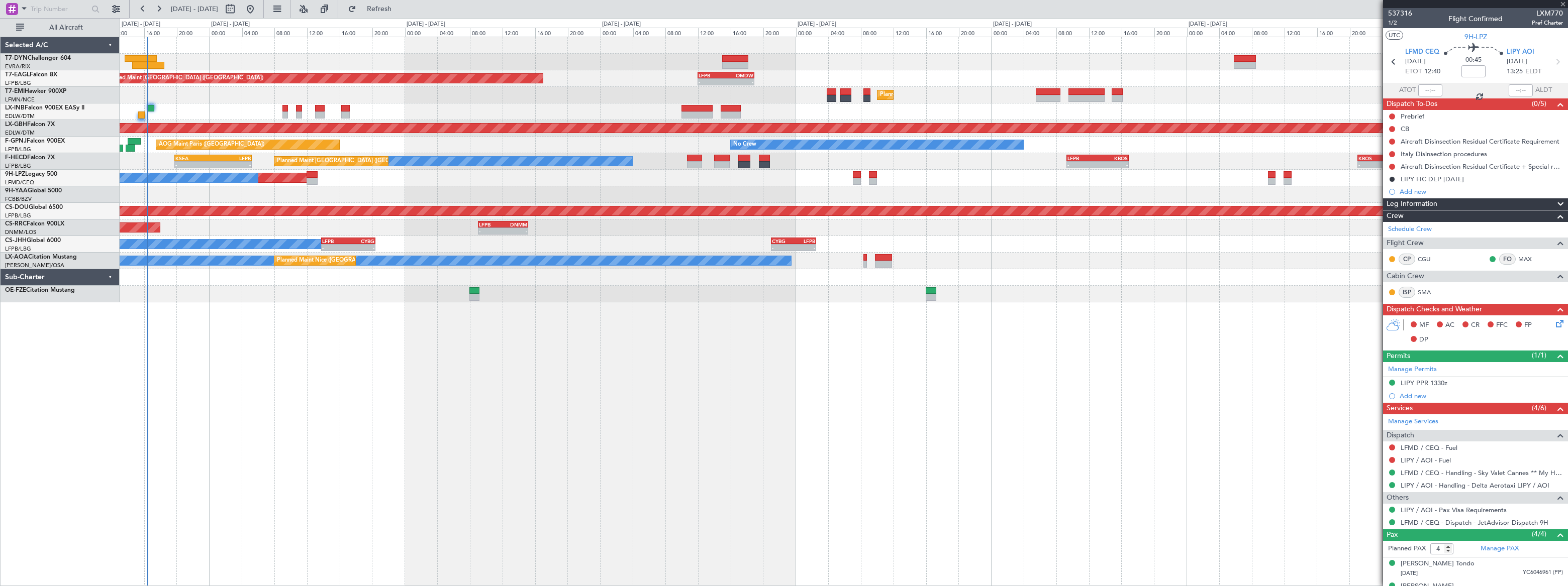
type input "+00:15"
type input "2"
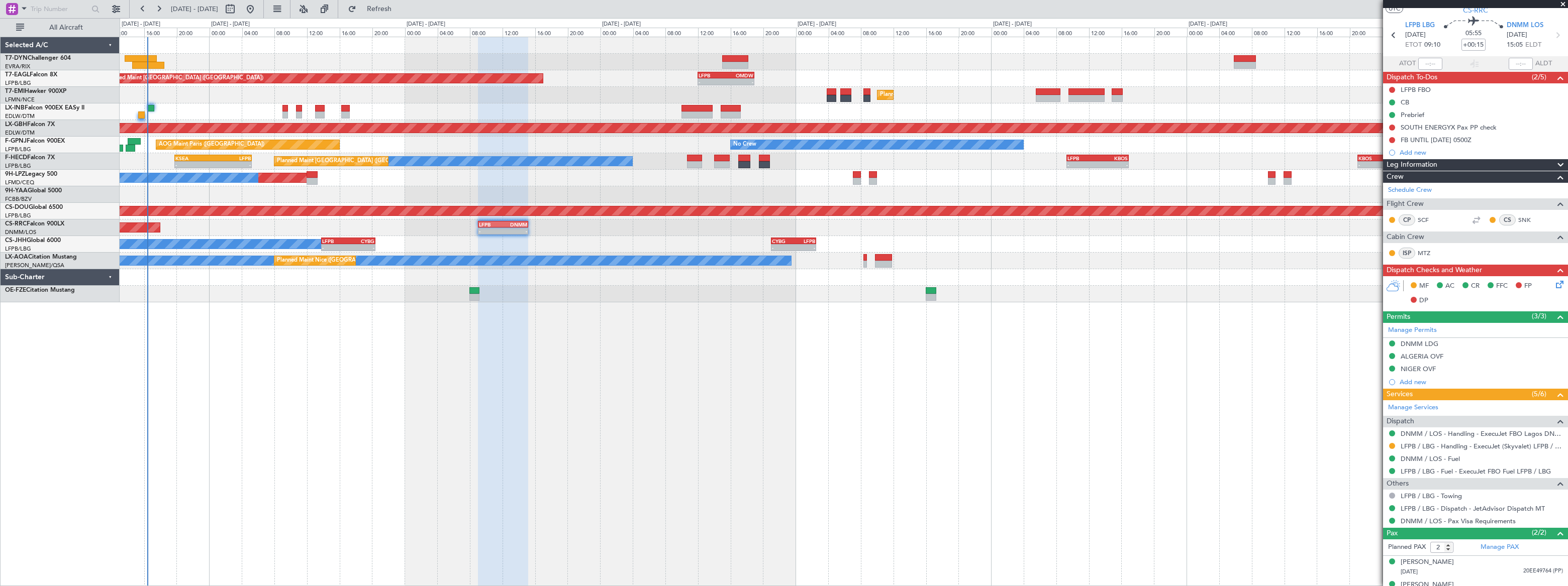
scroll to position [40, 0]
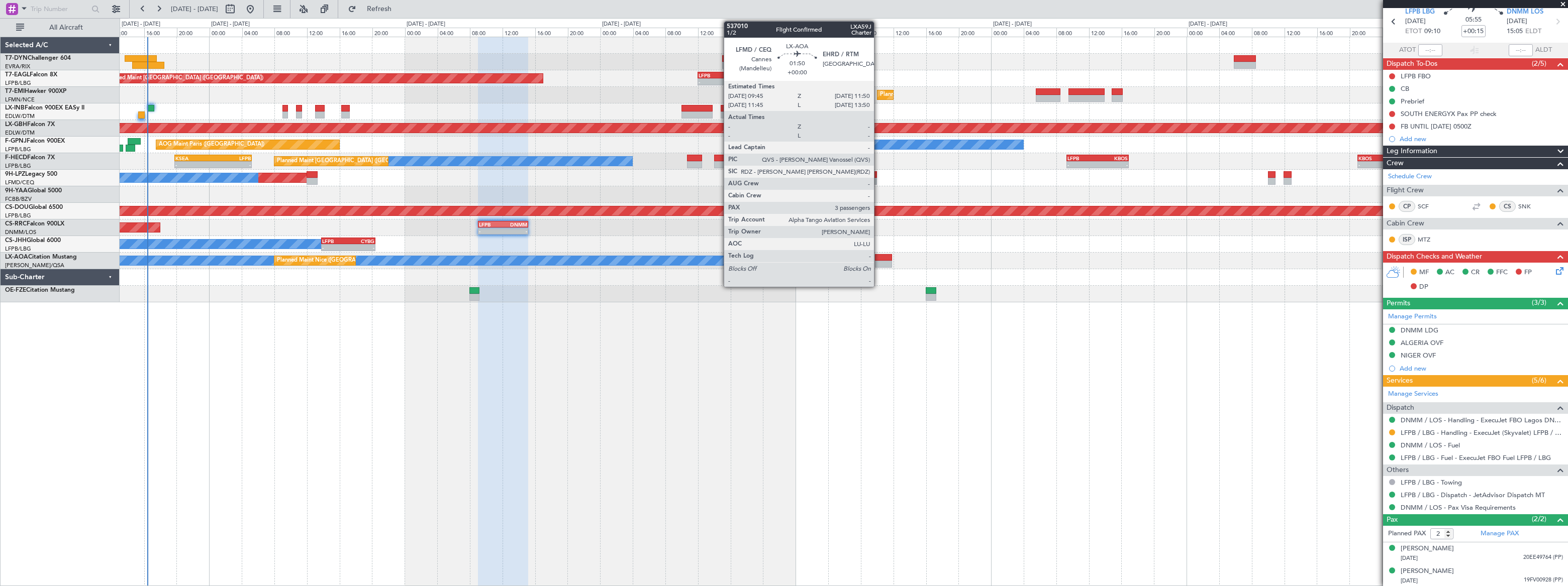
click at [878, 257] on div at bounding box center [883, 258] width 17 height 7
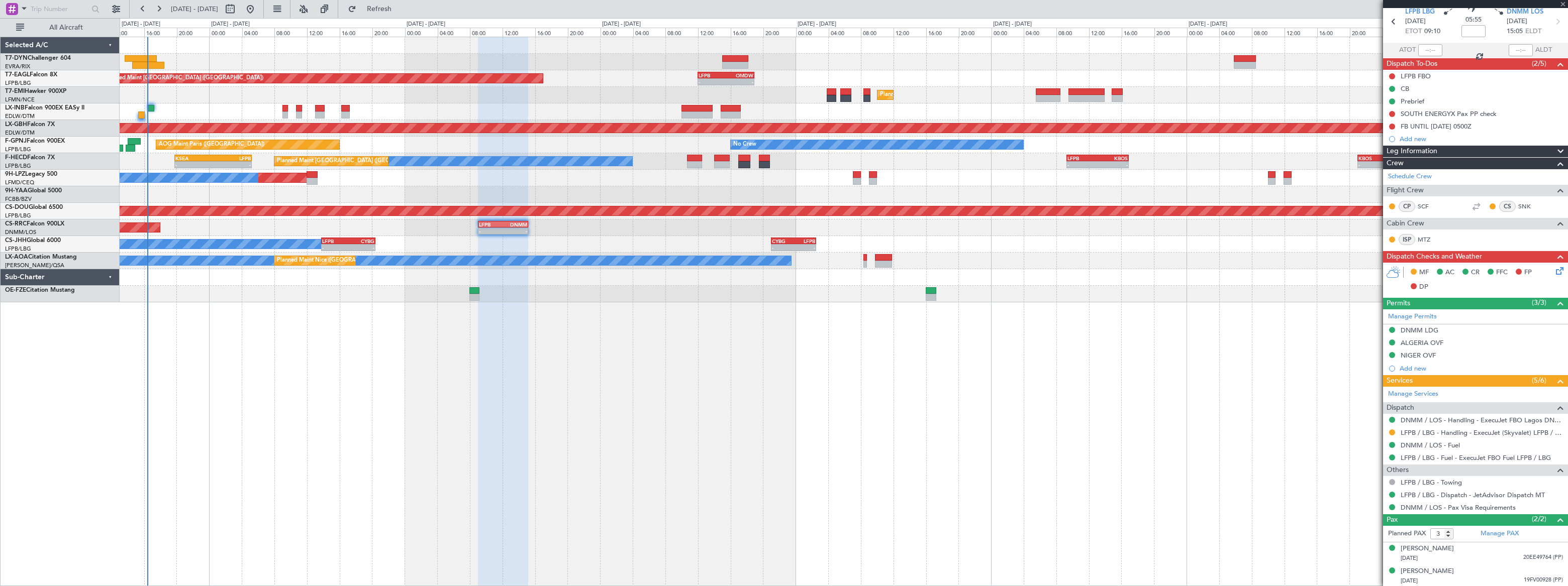
scroll to position [0, 0]
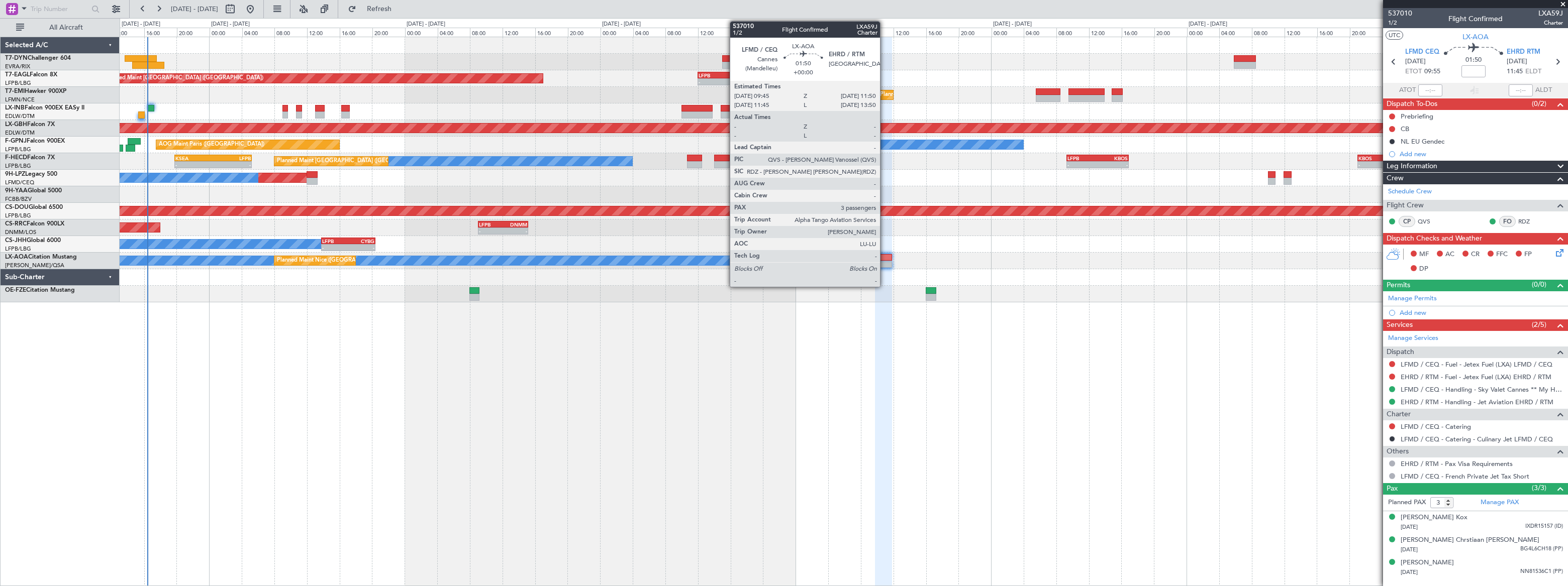
click at [884, 257] on div at bounding box center [883, 258] width 17 height 7
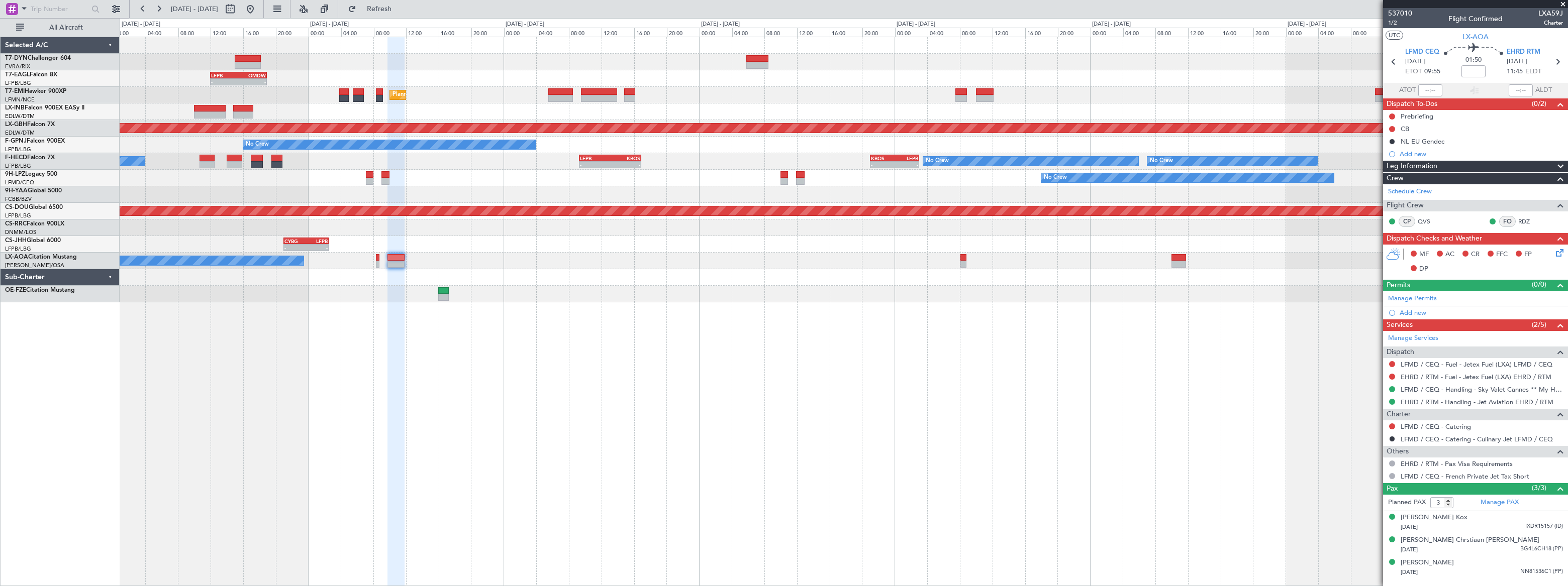
click at [786, 253] on div "No Crew Nice (Côte d'Azur Airport) Planned Maint Nice (Côte d'Azur Airport)" at bounding box center [843, 261] width 1447 height 16
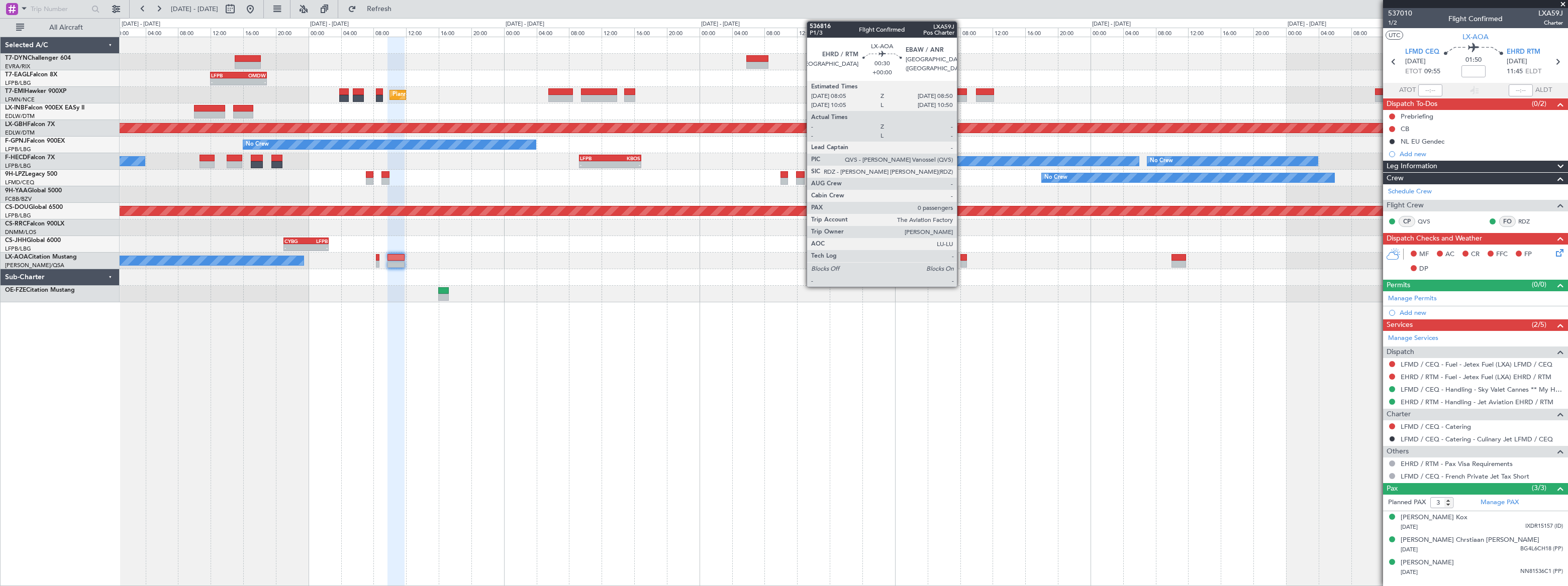
click at [962, 261] on div at bounding box center [963, 264] width 7 height 7
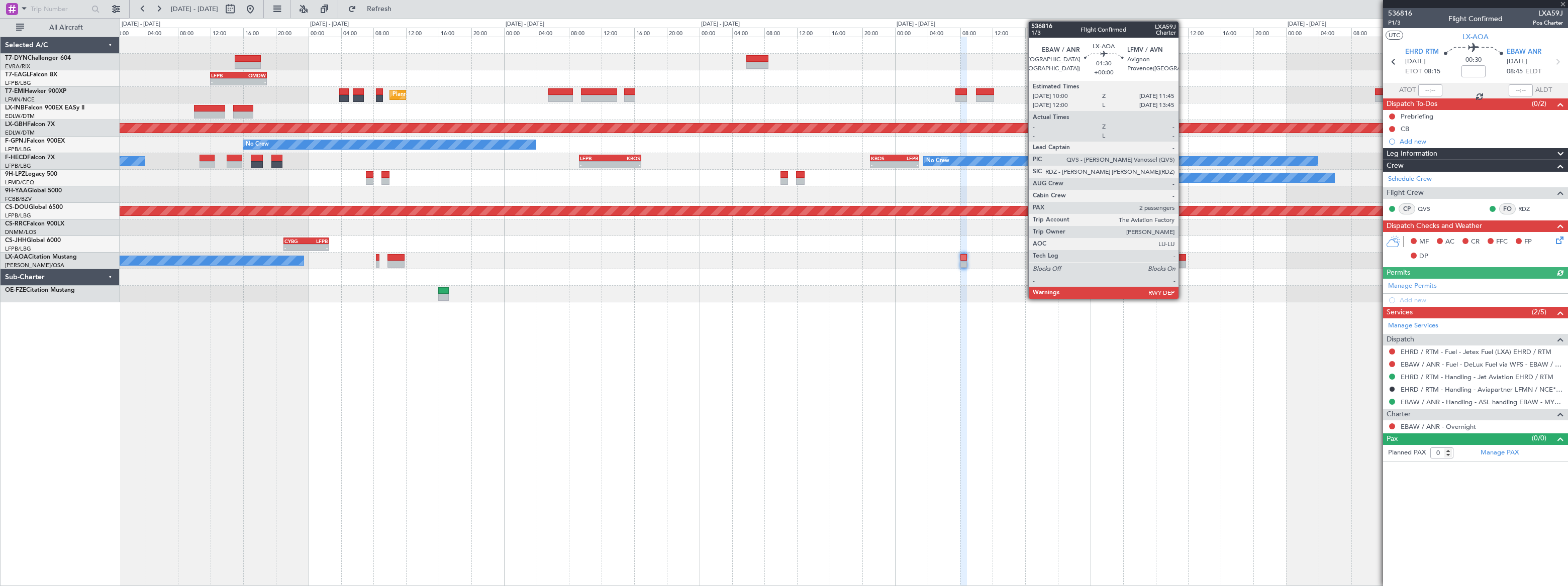
click at [1183, 261] on div at bounding box center [1179, 264] width 15 height 7
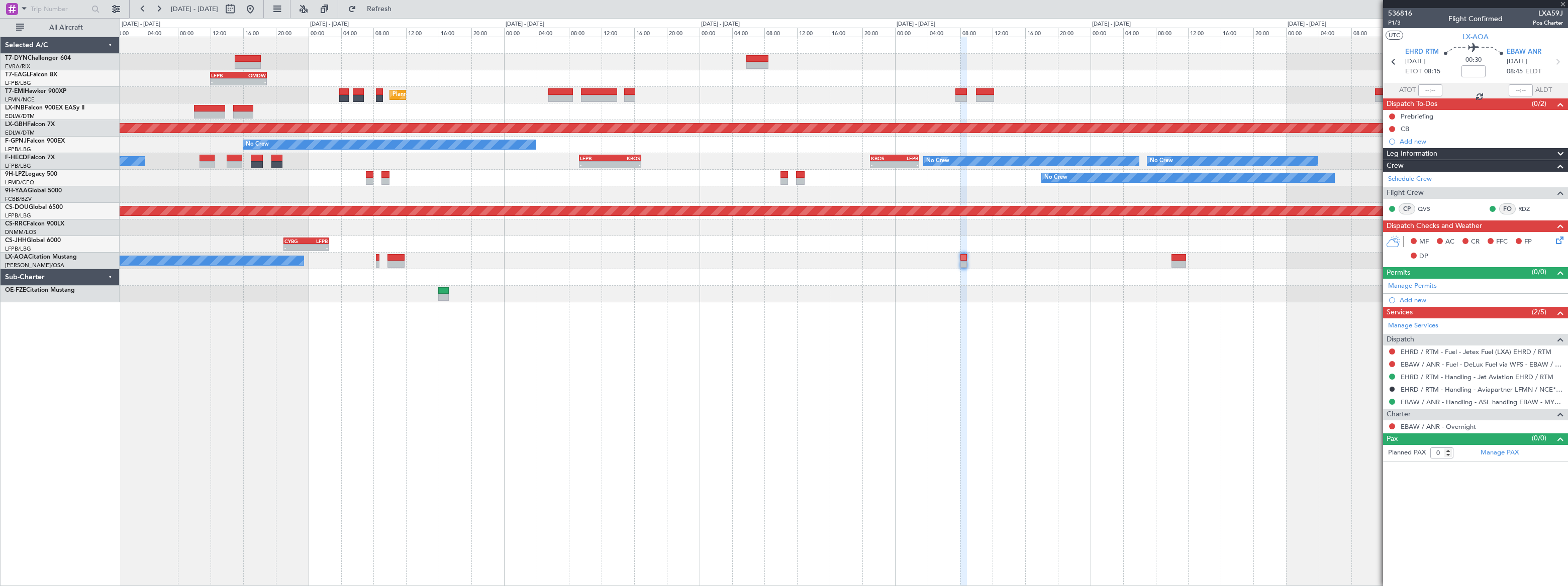
type input "2"
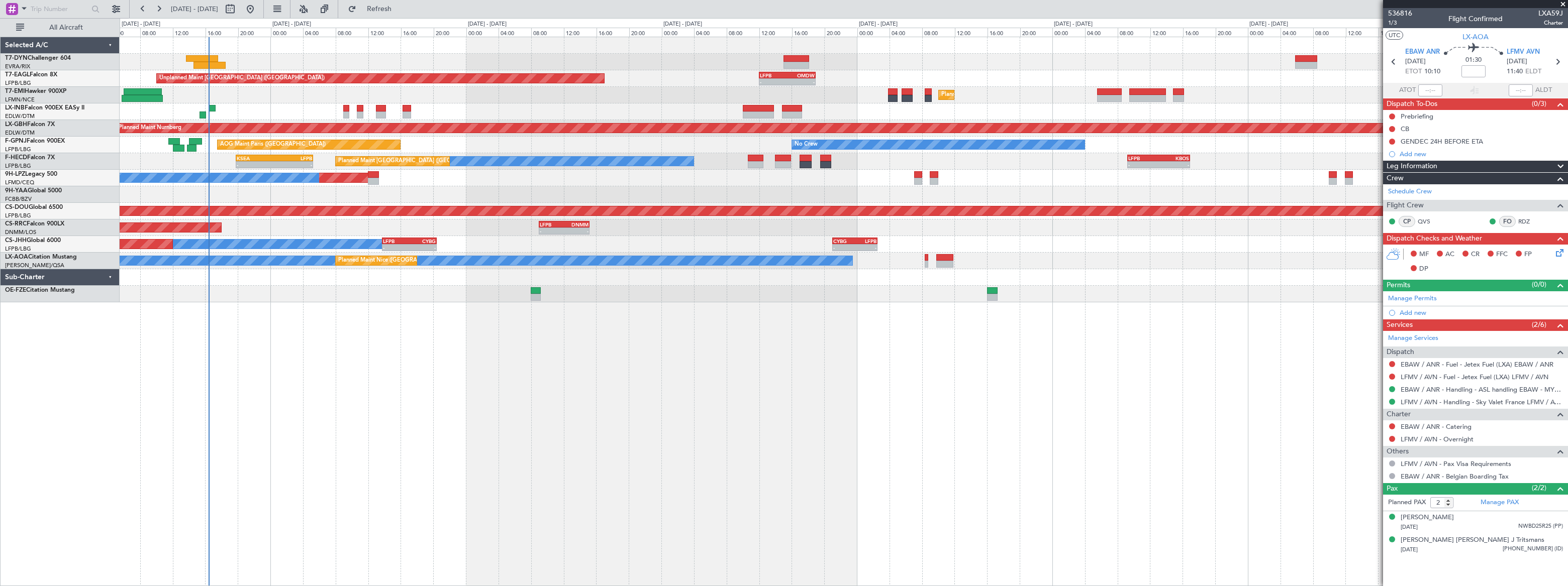
click at [864, 353] on div "Unplanned Maint Riga (Riga Intl) - - LFPB 12:00 Z OMDW 18:55 Z Unplanned Maint …" at bounding box center [843, 311] width 1448 height 549
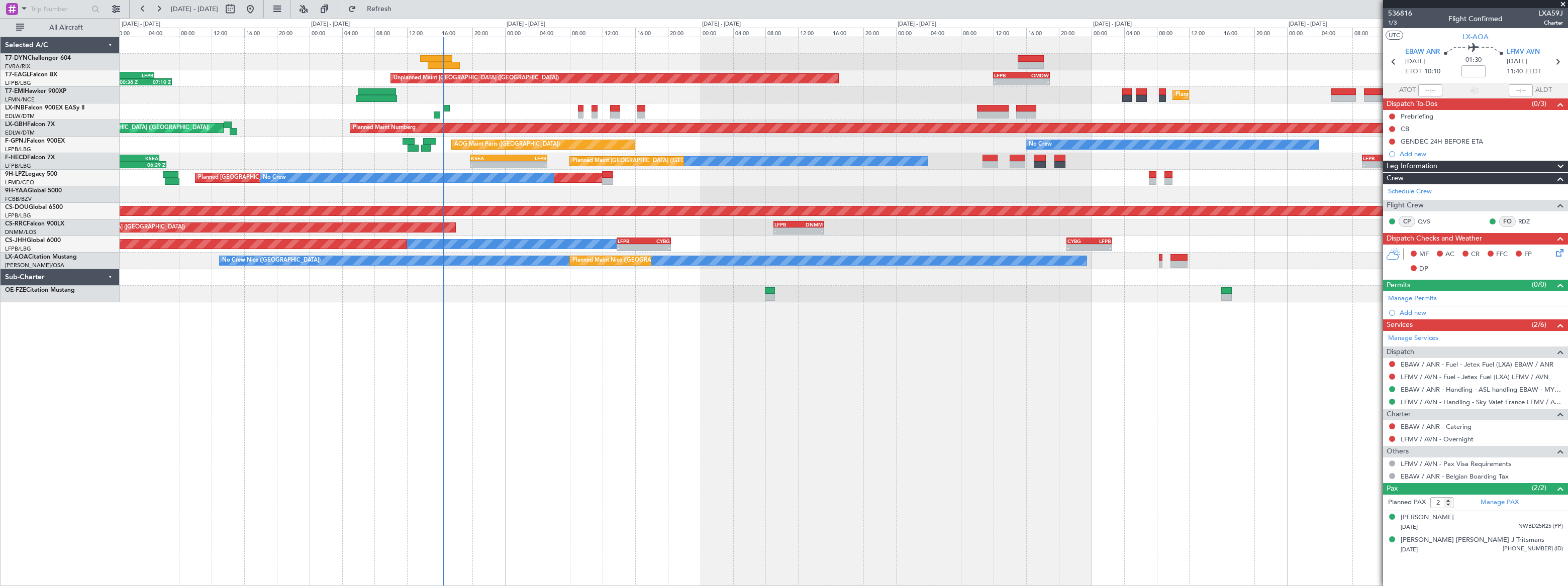
click at [731, 321] on div "Unplanned Maint Riga (Riga Intl) - - LFPB 12:00 Z OMDW 18:55 Z Unplanned Maint …" at bounding box center [843, 311] width 1448 height 549
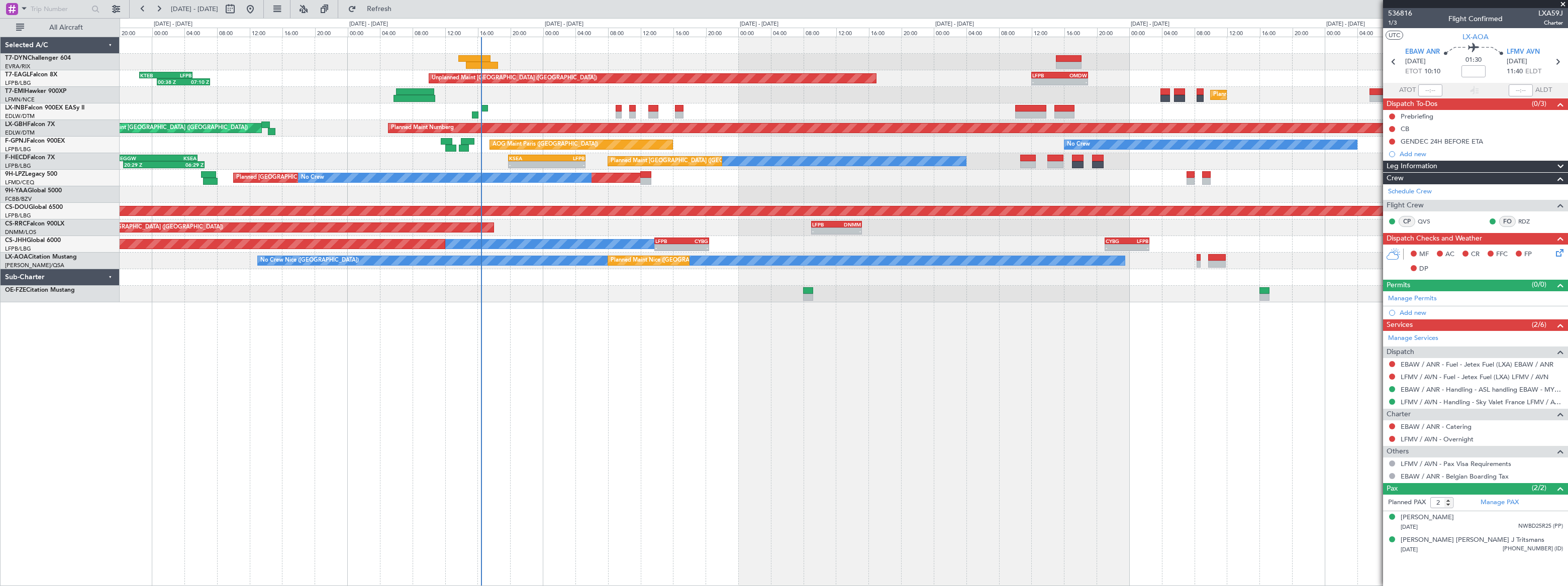
click at [611, 337] on div "Unplanned Maint Riga (Riga Intl) - - LFPB 12:00 Z OMDW 18:55 Z Unplanned Maint …" at bounding box center [843, 311] width 1448 height 549
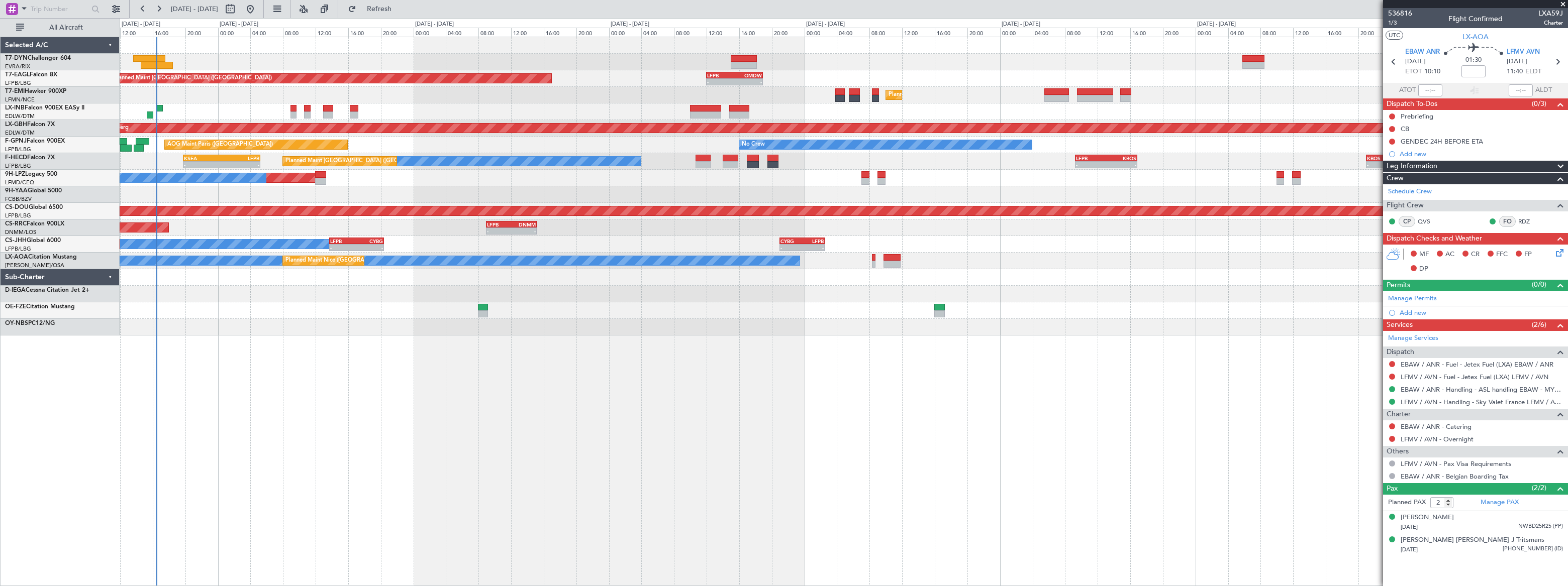
click at [191, 301] on div "- - LFPB 12:00 Z OMDW 18:55 Z Unplanned Maint Paris (Le Bourget) 00:38 Z 07:10 …" at bounding box center [843, 186] width 1448 height 298
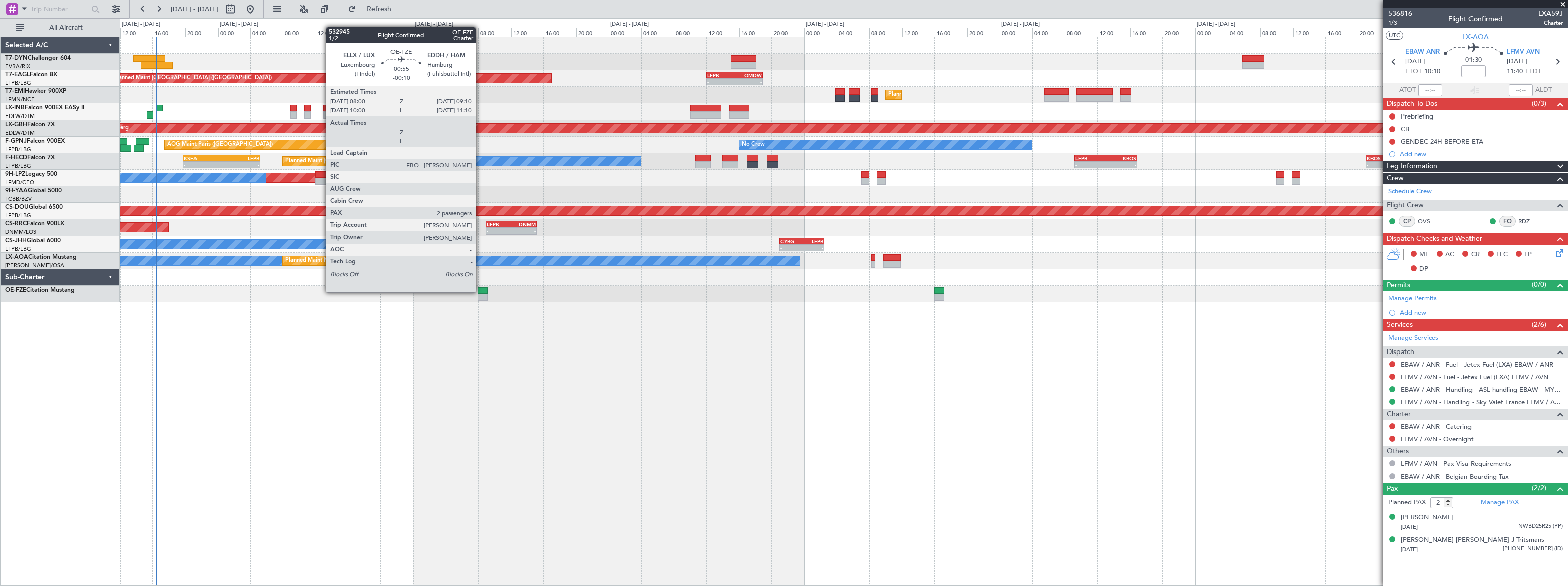
click at [480, 292] on div at bounding box center [482, 291] width 10 height 7
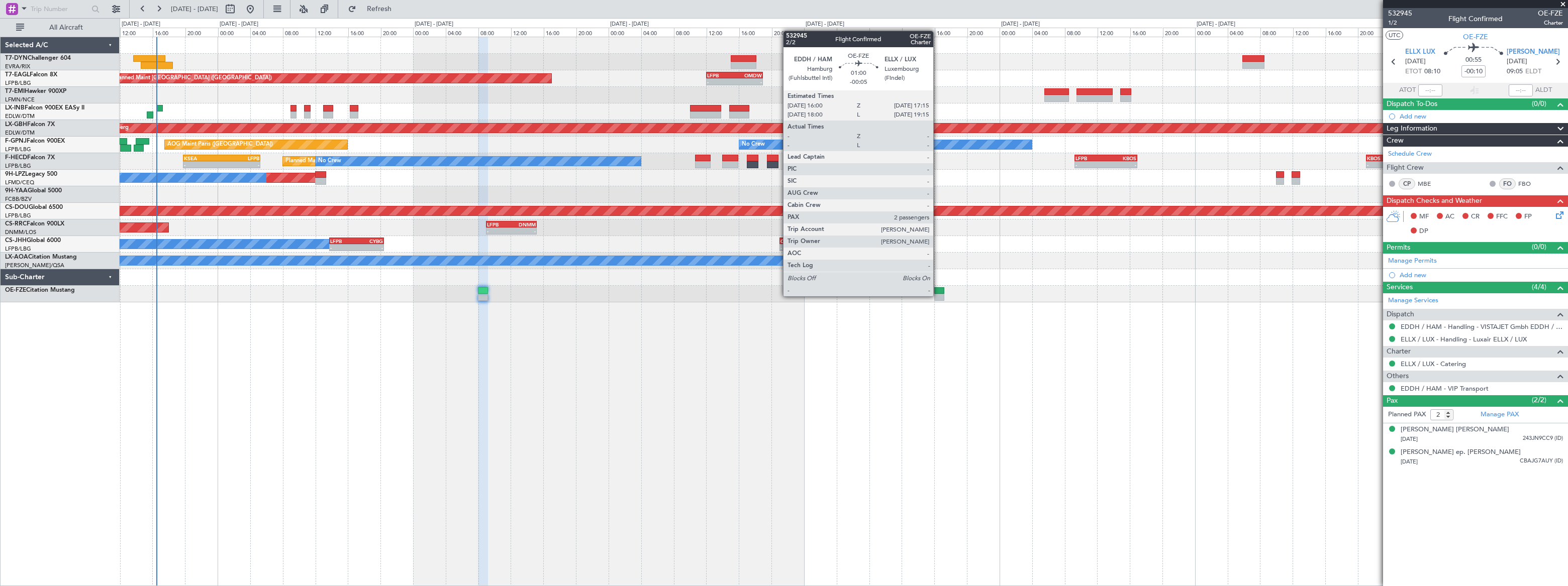
click at [938, 295] on div at bounding box center [939, 297] width 10 height 7
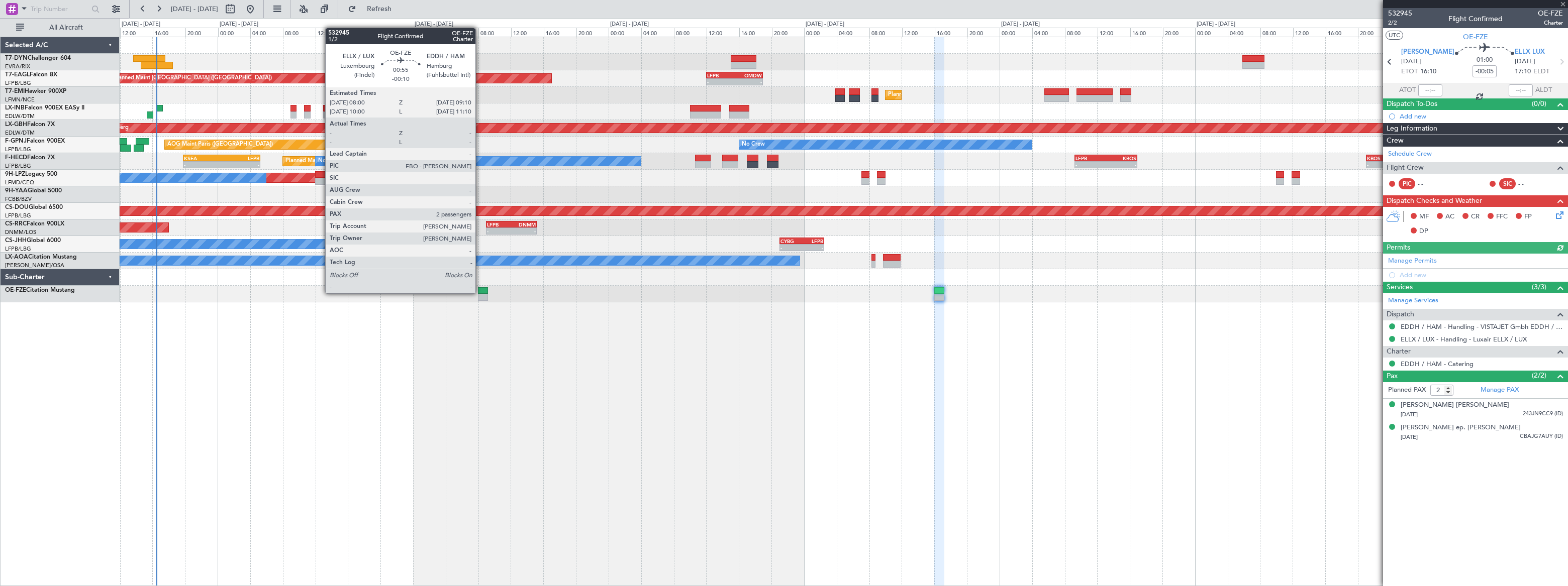
click at [480, 292] on div at bounding box center [482, 291] width 10 height 7
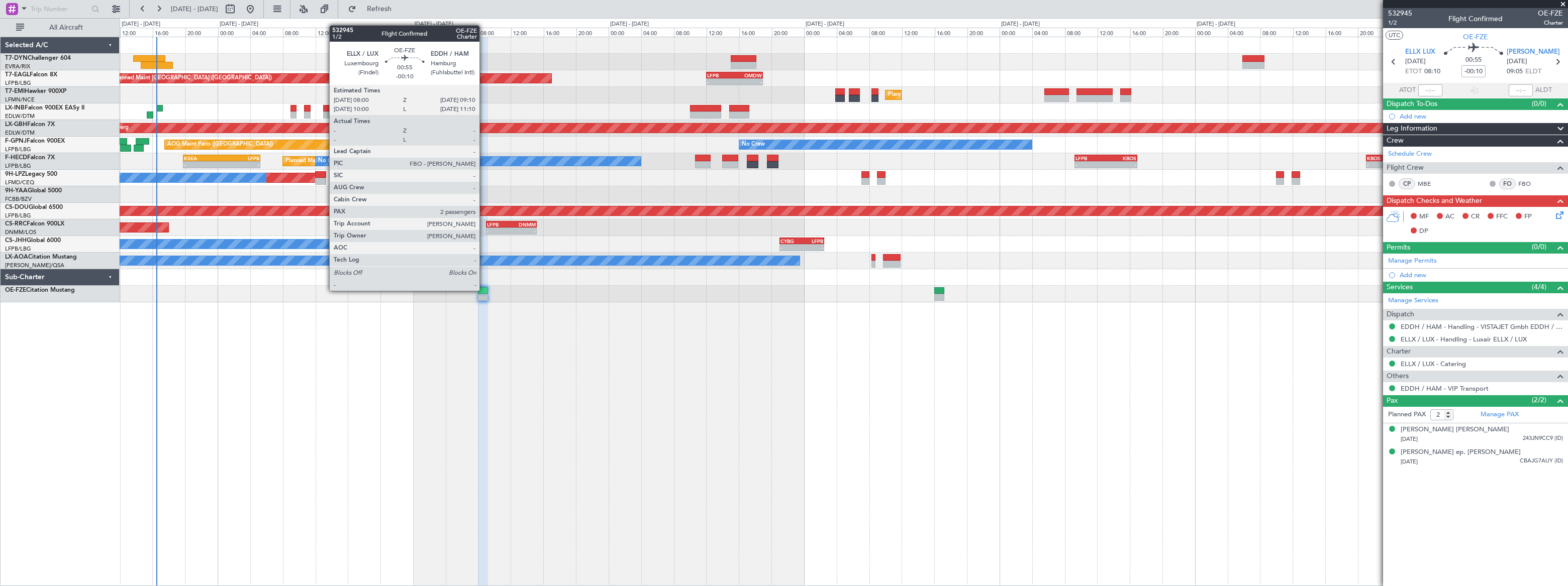
click at [483, 289] on div at bounding box center [482, 291] width 10 height 7
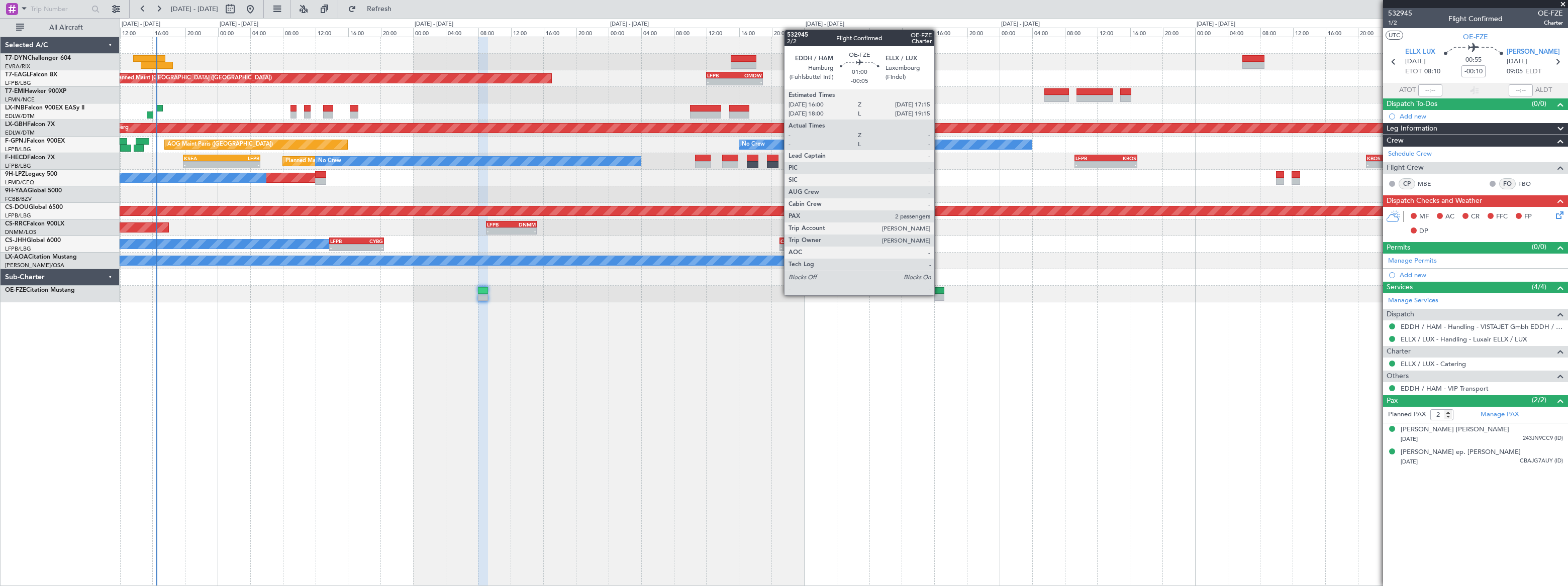
click at [939, 294] on div at bounding box center [939, 297] width 10 height 7
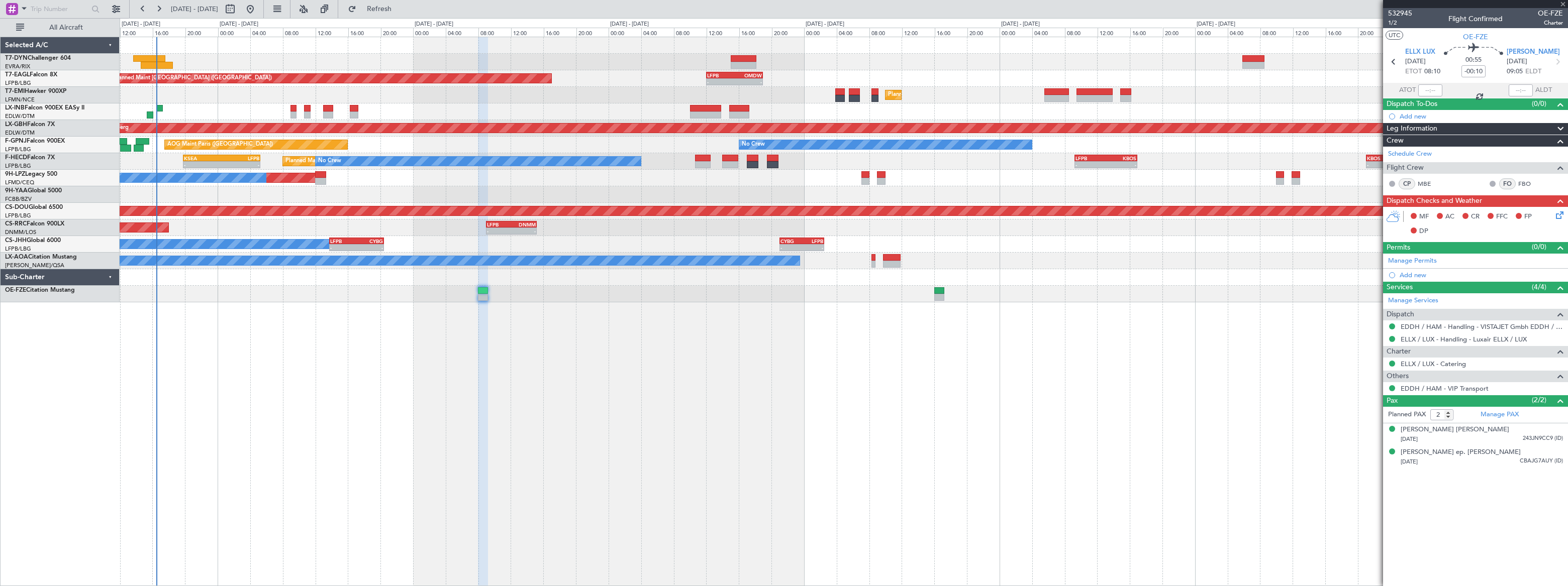
type input "-00:05"
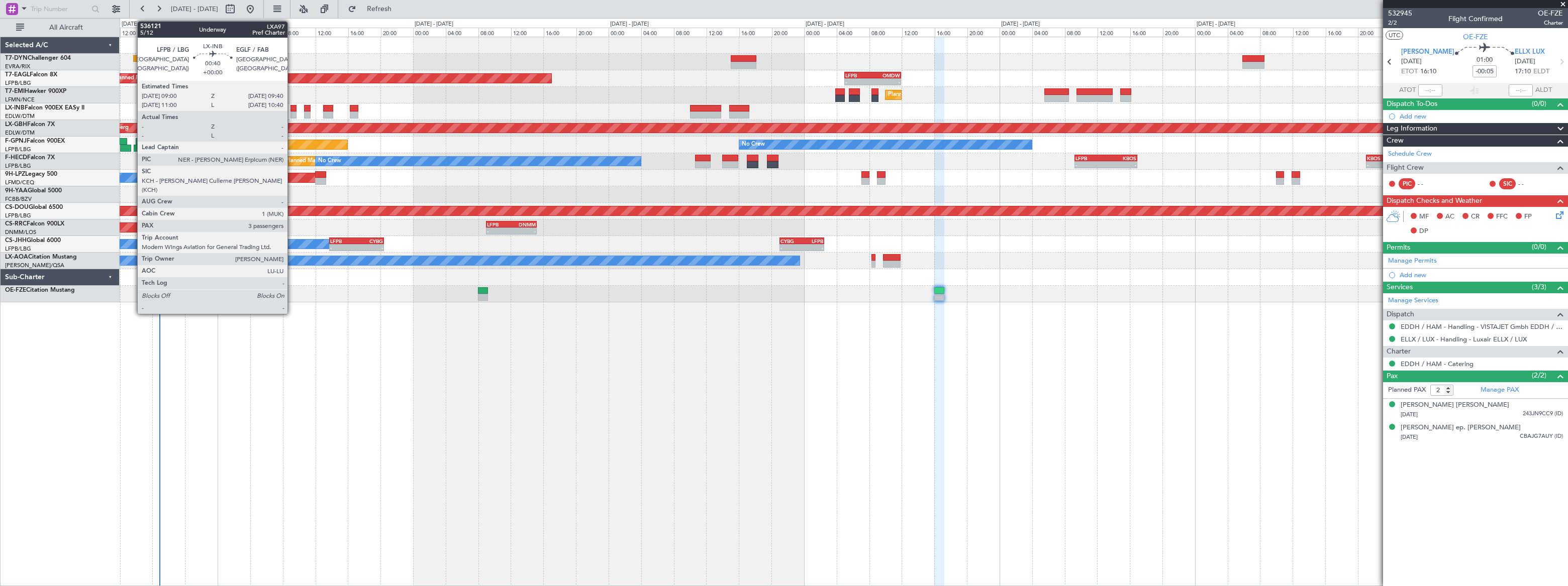
click at [292, 109] on div at bounding box center [292, 108] width 5 height 7
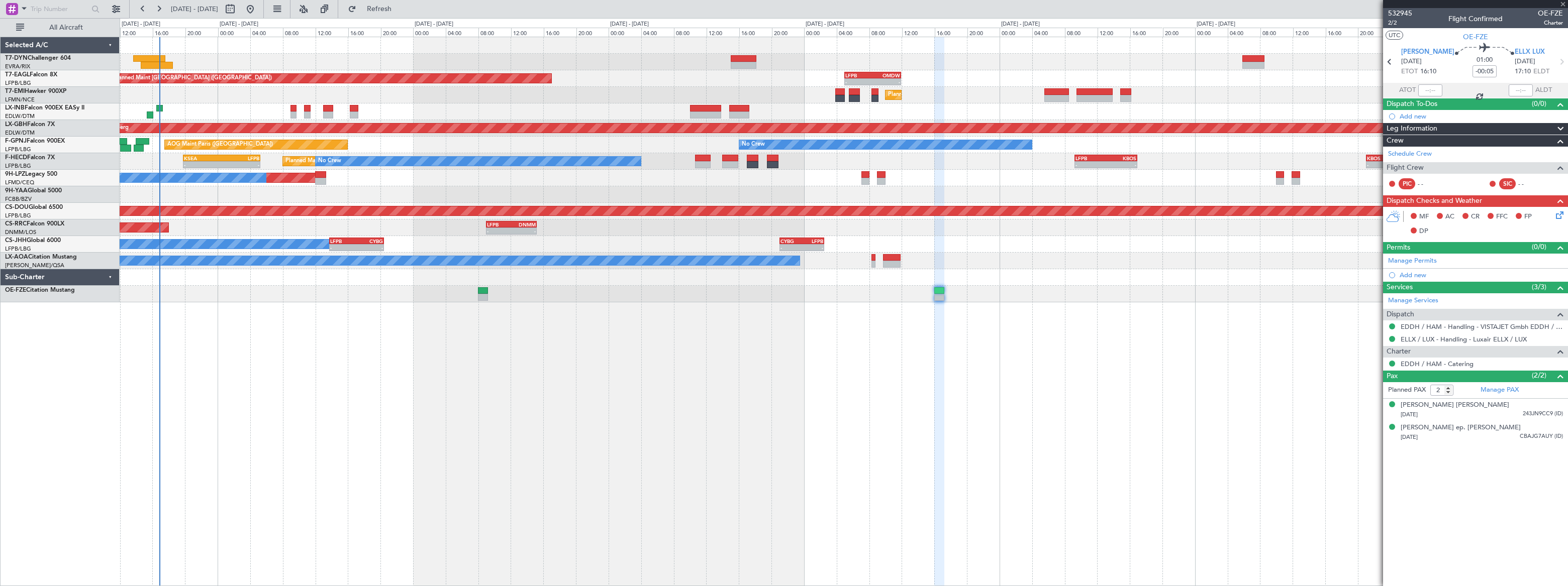
type input "3"
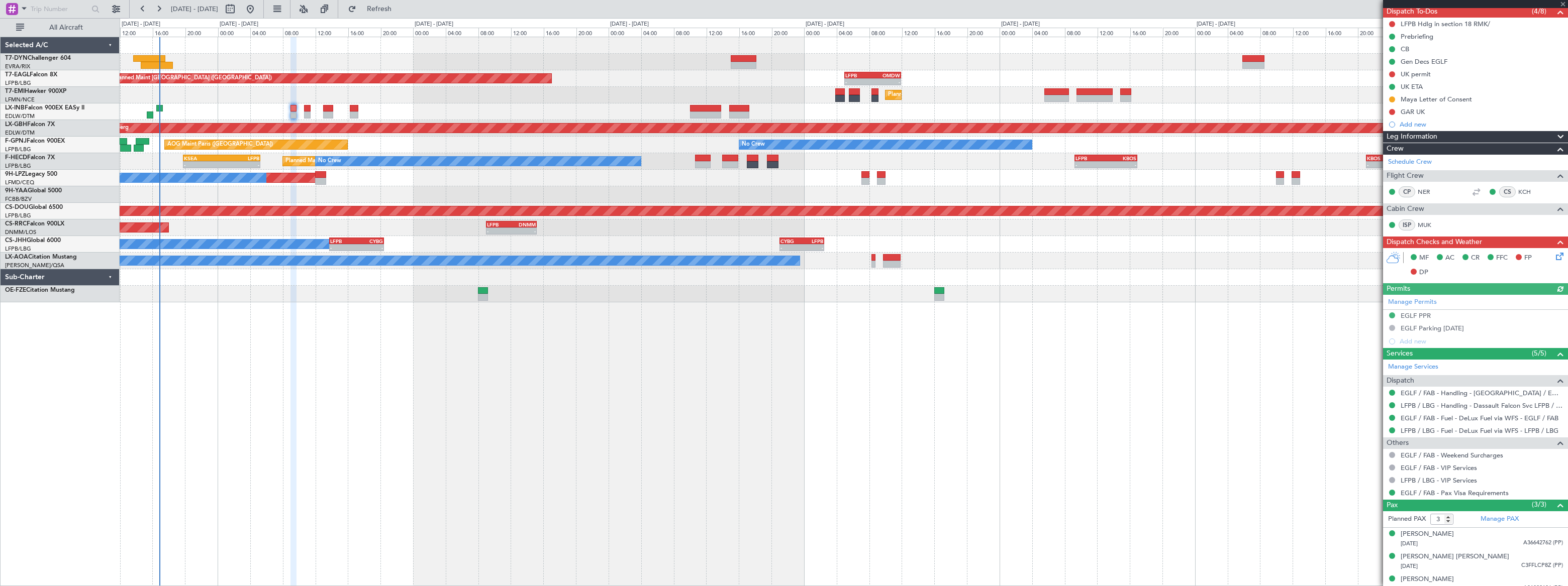
scroll to position [100, 0]
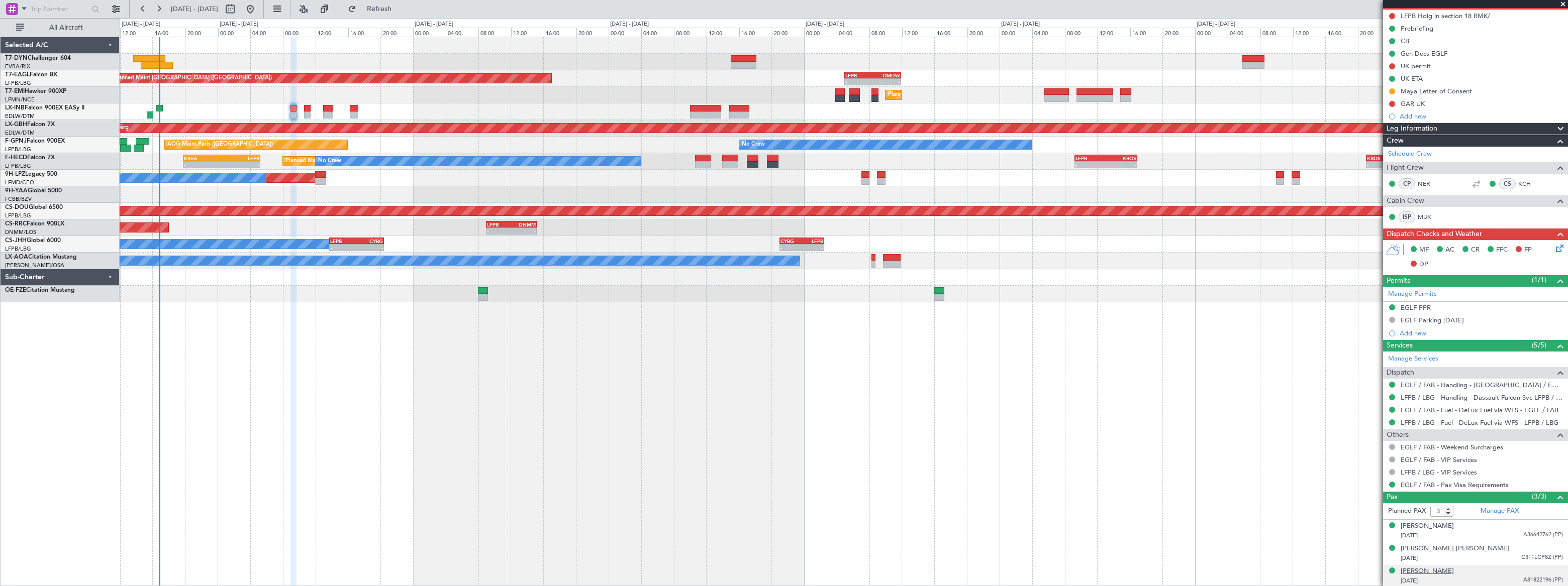
click at [1448, 571] on div "Vivek BHOJWANI" at bounding box center [1427, 571] width 53 height 10
click at [590, 233] on div "Planned Maint Paris (Le Bourget) - - LFPB 09:00 Z DNMM 15:10 Z" at bounding box center [843, 227] width 1448 height 16
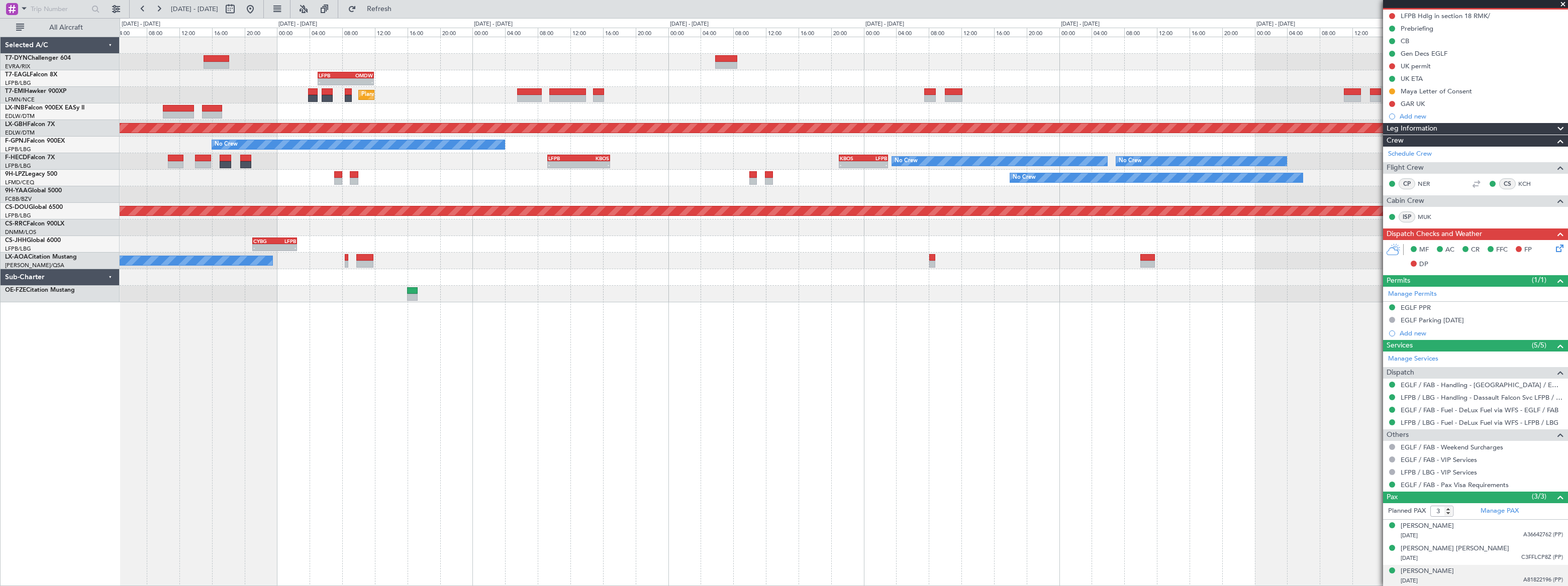
click at [301, 211] on div "- - LFPB 05:00 Z OMDW 11:55 Z Grounded Dubai (Al Maktoum Intl) Unplanned Maint …" at bounding box center [843, 169] width 1448 height 265
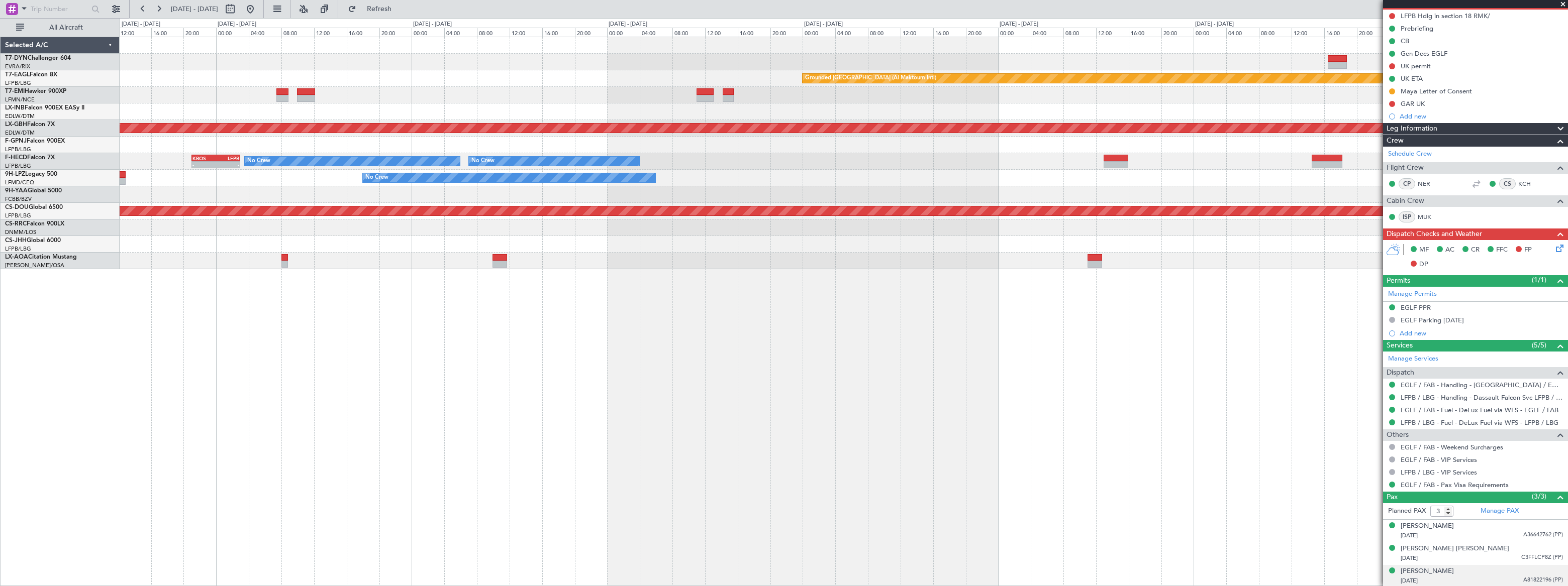
click at [994, 89] on div "Grounded Dubai (Al Maktoum Intl) Planned Maint Nurnberg No Crew No Crew No Crew…" at bounding box center [843, 153] width 1448 height 232
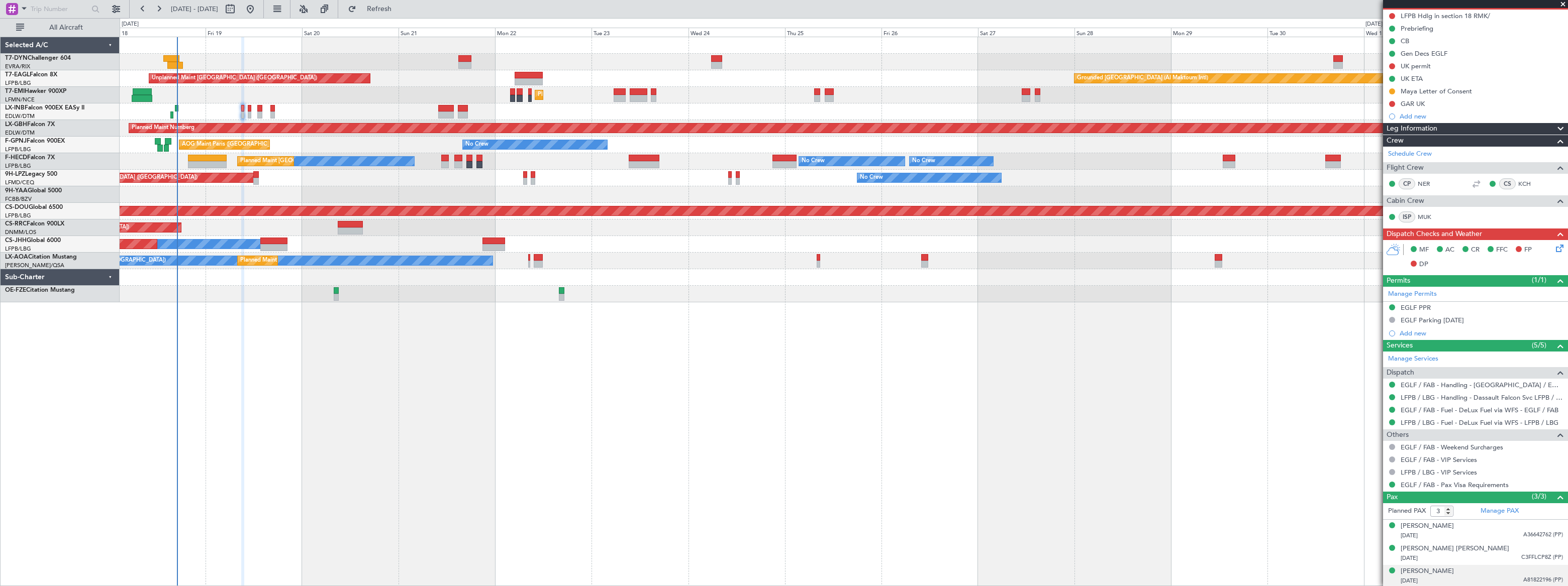
click at [674, 237] on div "Unplanned Maint Riga (Riga Intl) Grounded Dubai (Al Maktoum Intl) Unplanned Mai…" at bounding box center [843, 311] width 1448 height 549
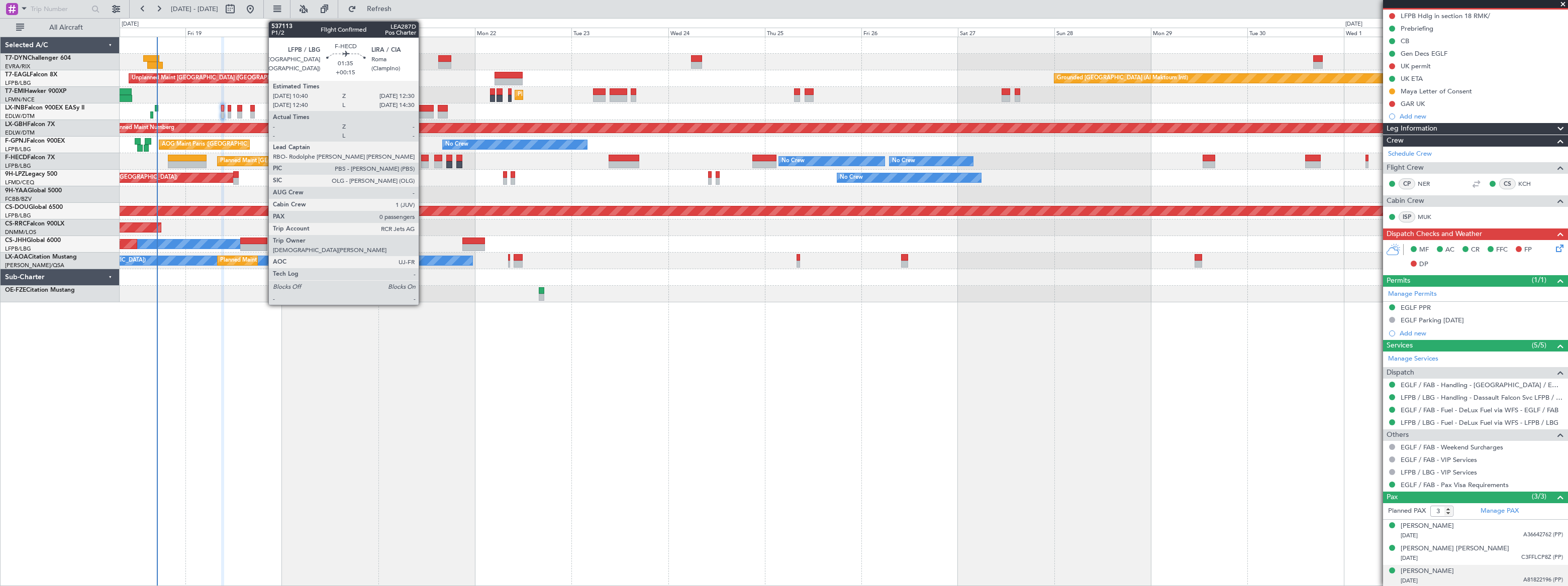
click at [423, 158] on div at bounding box center [425, 159] width 7 height 7
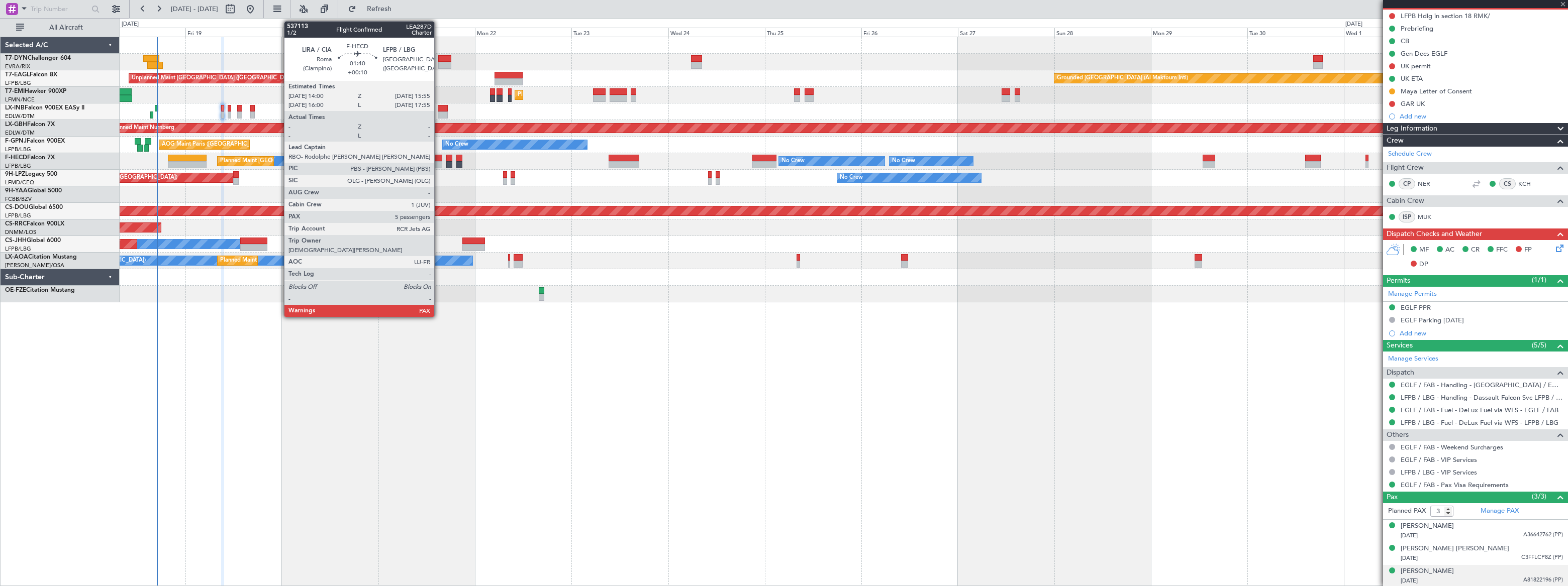
type input "+00:15"
type input "0"
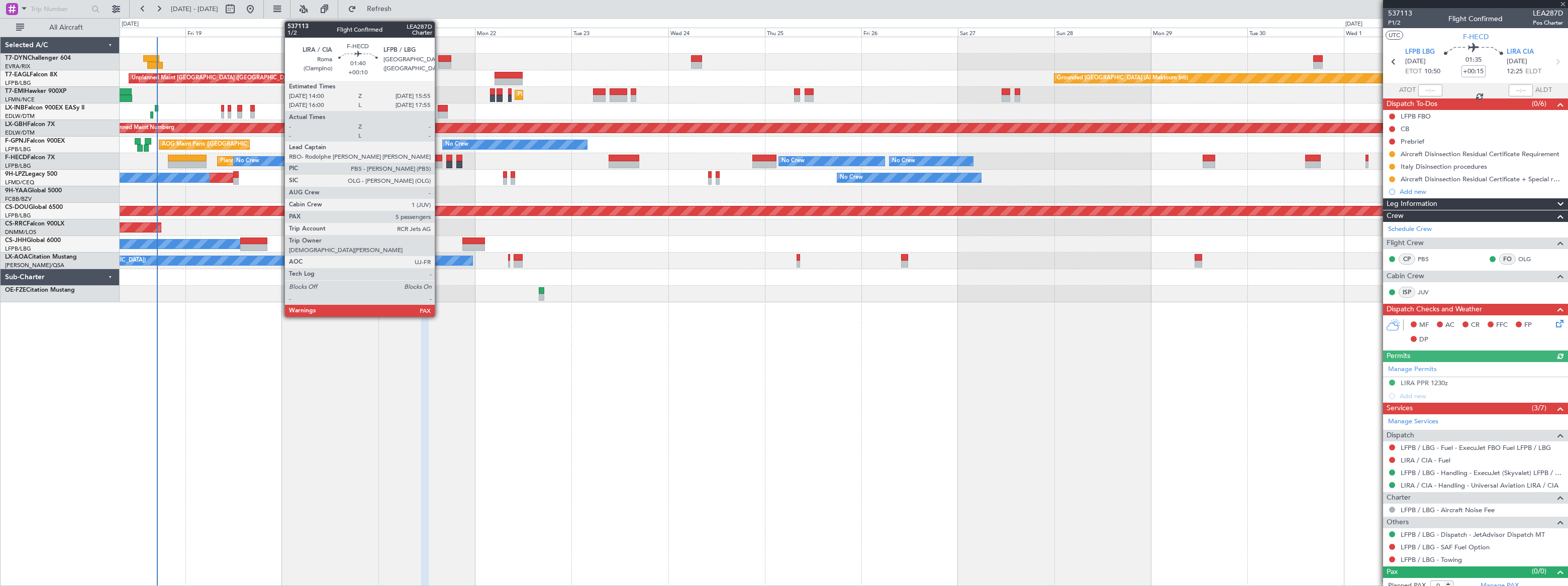
click at [439, 159] on div at bounding box center [438, 159] width 8 height 7
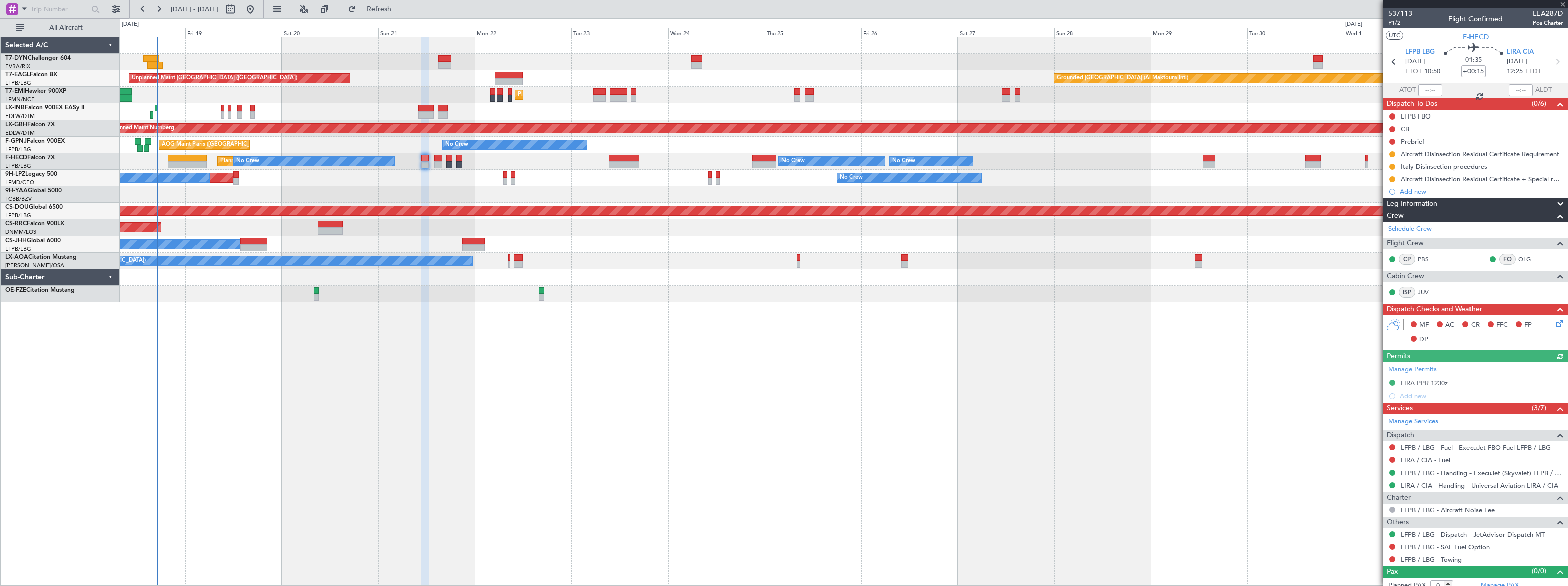
type input "+00:10"
type input "7"
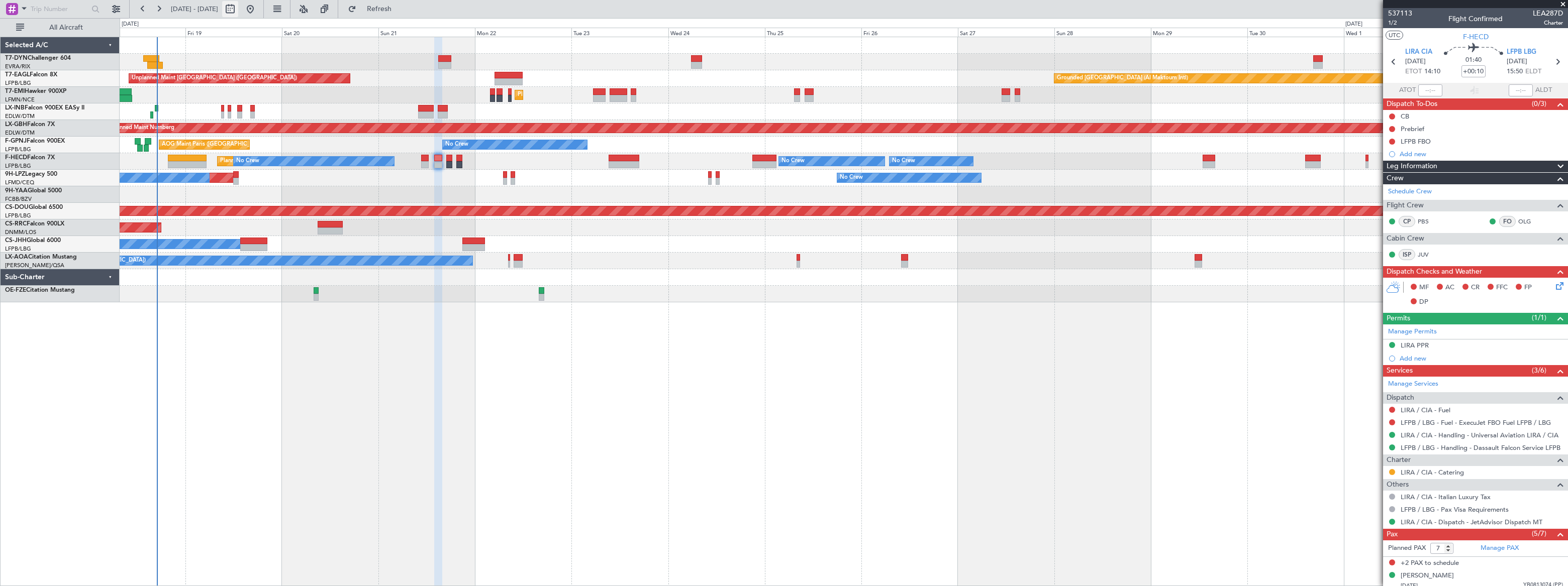
click at [238, 7] on button at bounding box center [230, 9] width 16 height 16
select select "9"
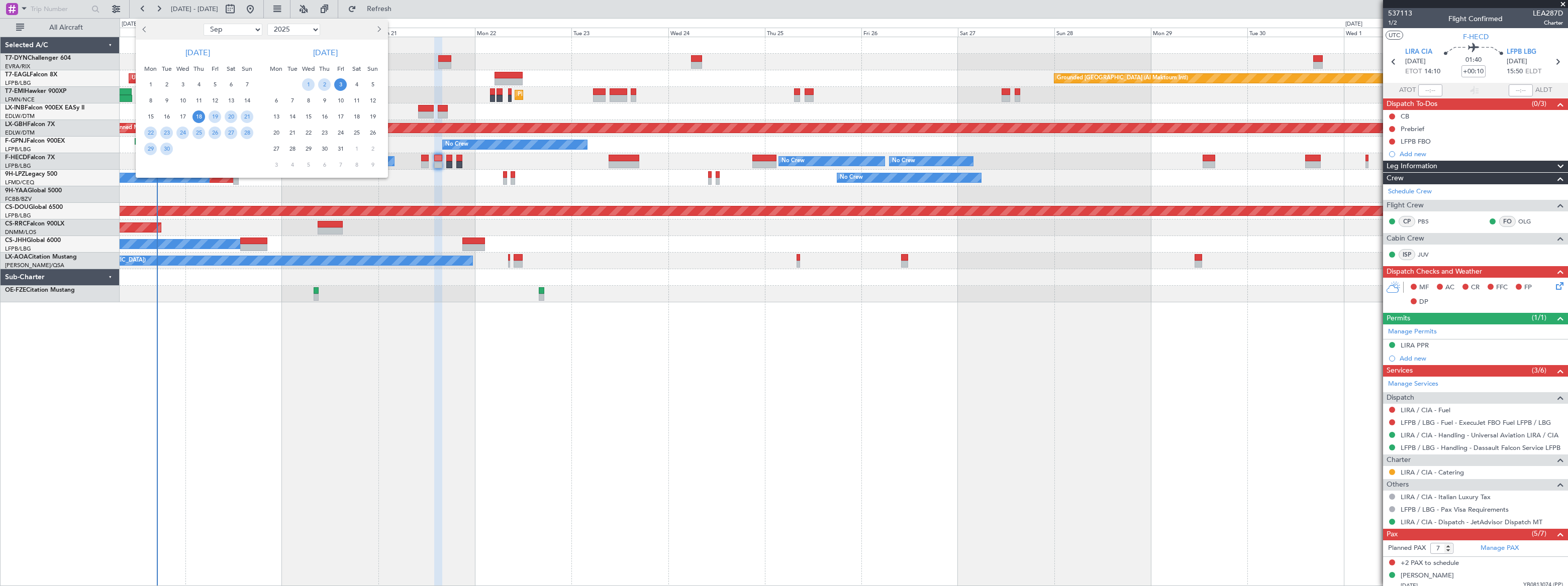
click at [291, 30] on select "2015 2016 2017 2018 2019 2020 2021 2022 2023 2024 2025 2026 2027 2028 2029 2030…" at bounding box center [293, 30] width 52 height 12
select select "2026"
click at [267, 24] on select "2015 2016 2017 2018 2019 2020 2021 2022 2023 2024 2025 2026 2027 2028 2029 2030…" at bounding box center [293, 30] width 52 height 12
click at [236, 32] on select "Jan Feb Mar Apr May Jun Jul Aug Sep Oct Nov Dec" at bounding box center [233, 30] width 59 height 12
select select "2"
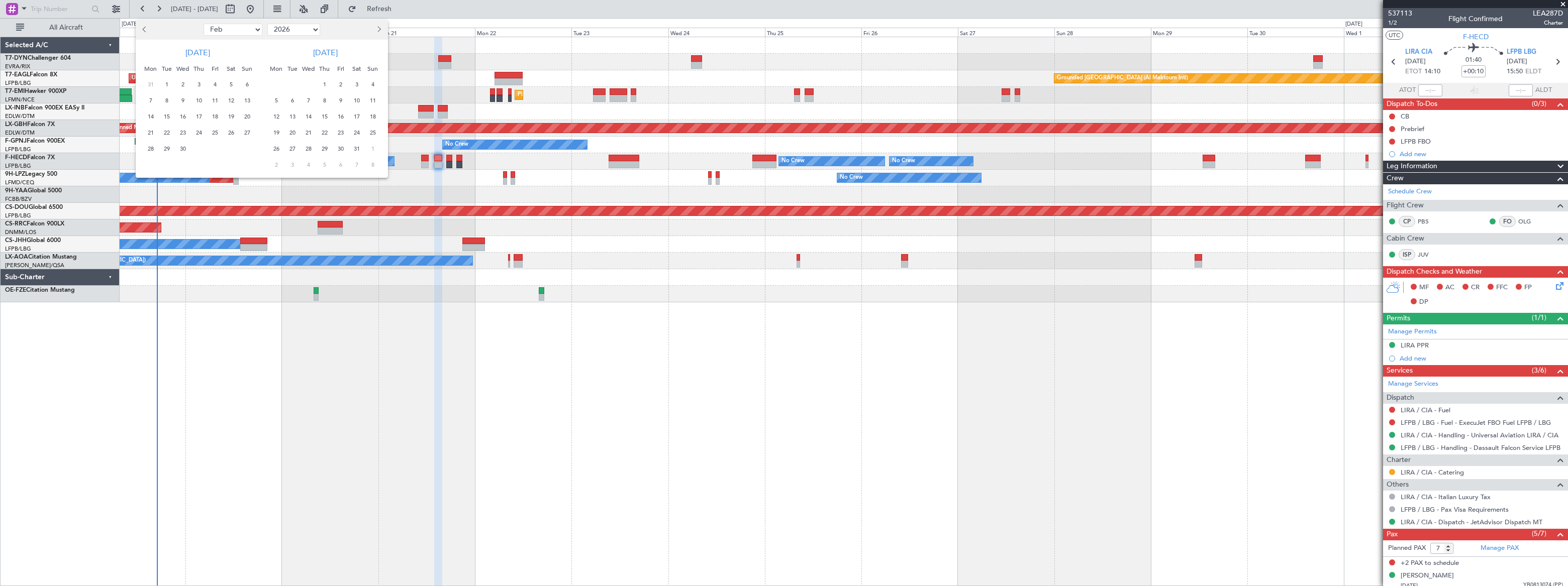
click at [204, 24] on select "Jan Feb Mar Apr May Jun Jul Aug Sep Oct Nov Dec" at bounding box center [233, 30] width 59 height 12
click at [200, 131] on span "19" at bounding box center [199, 132] width 13 height 13
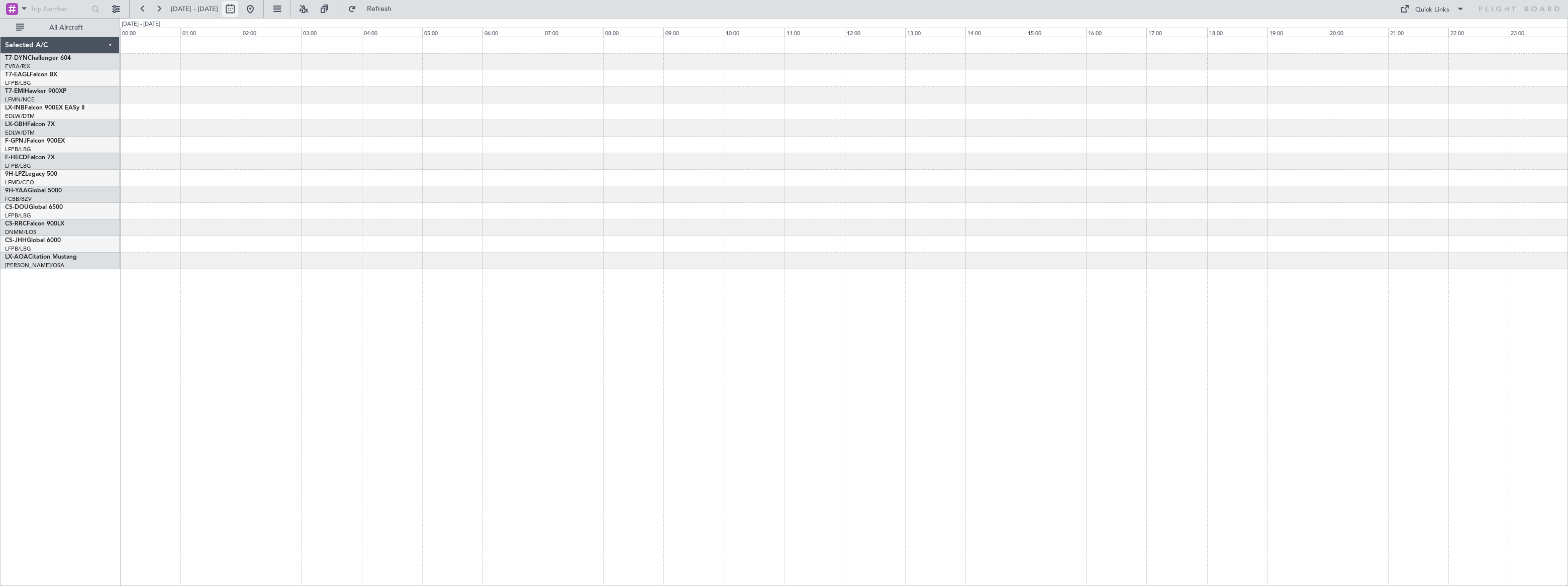
click at [238, 10] on button at bounding box center [230, 9] width 16 height 16
select select "2"
select select "2026"
click at [200, 133] on span "19" at bounding box center [199, 132] width 13 height 13
click at [259, 13] on button at bounding box center [250, 9] width 16 height 16
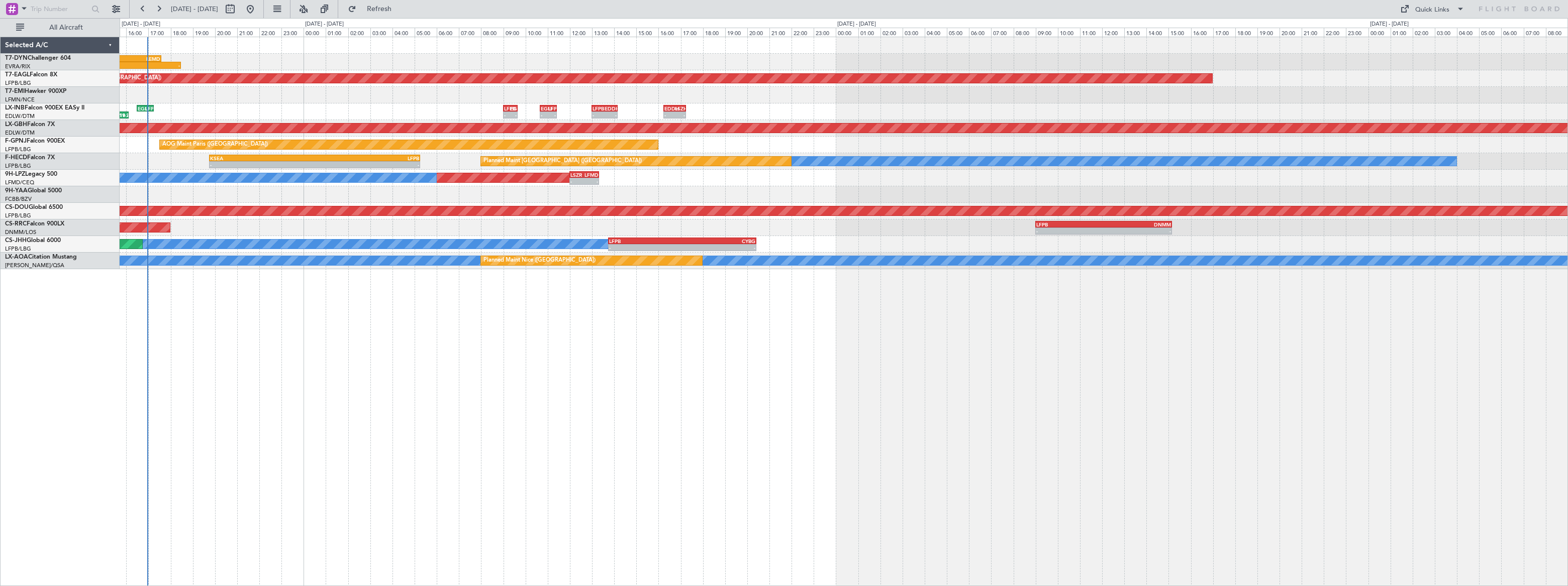
click at [375, 325] on div "14:34 Z - EVRA 13:40 Z LEMD 17:35 Z - - LEMD 15:00 Z EVRA 18:10 Z Unplanned Mai…" at bounding box center [843, 311] width 1448 height 549
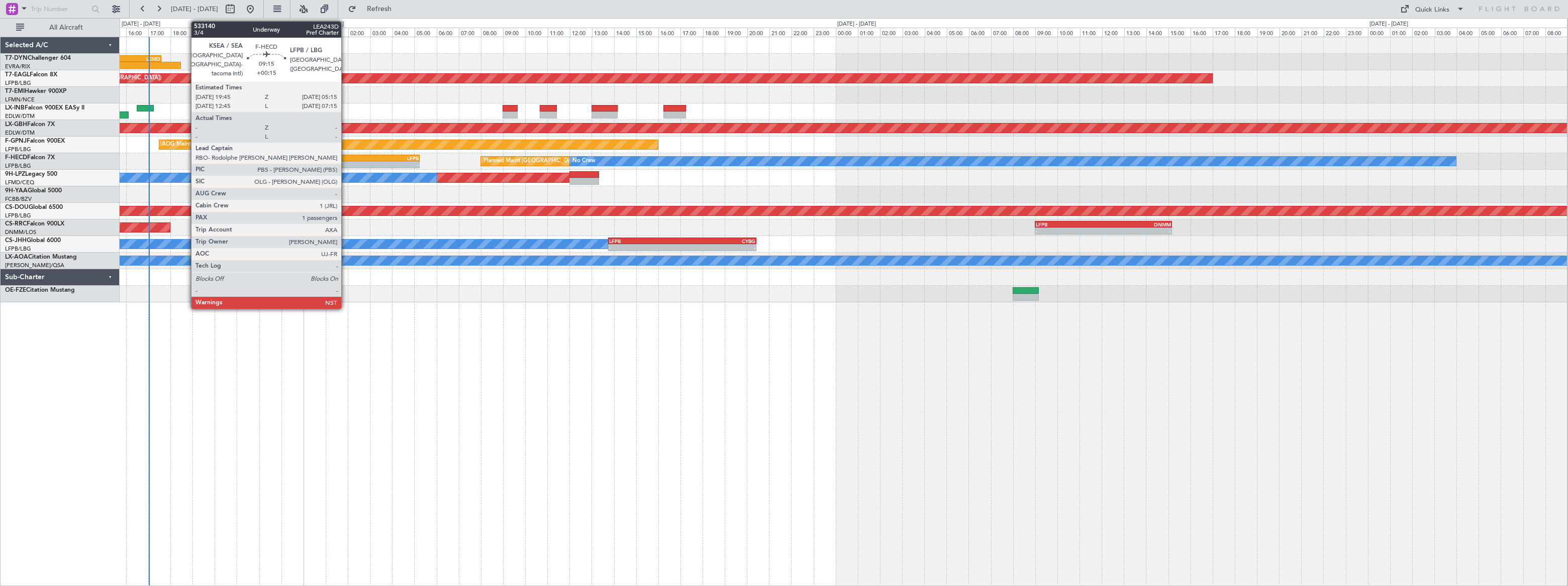
click at [346, 156] on div "LFPB" at bounding box center [367, 158] width 105 height 6
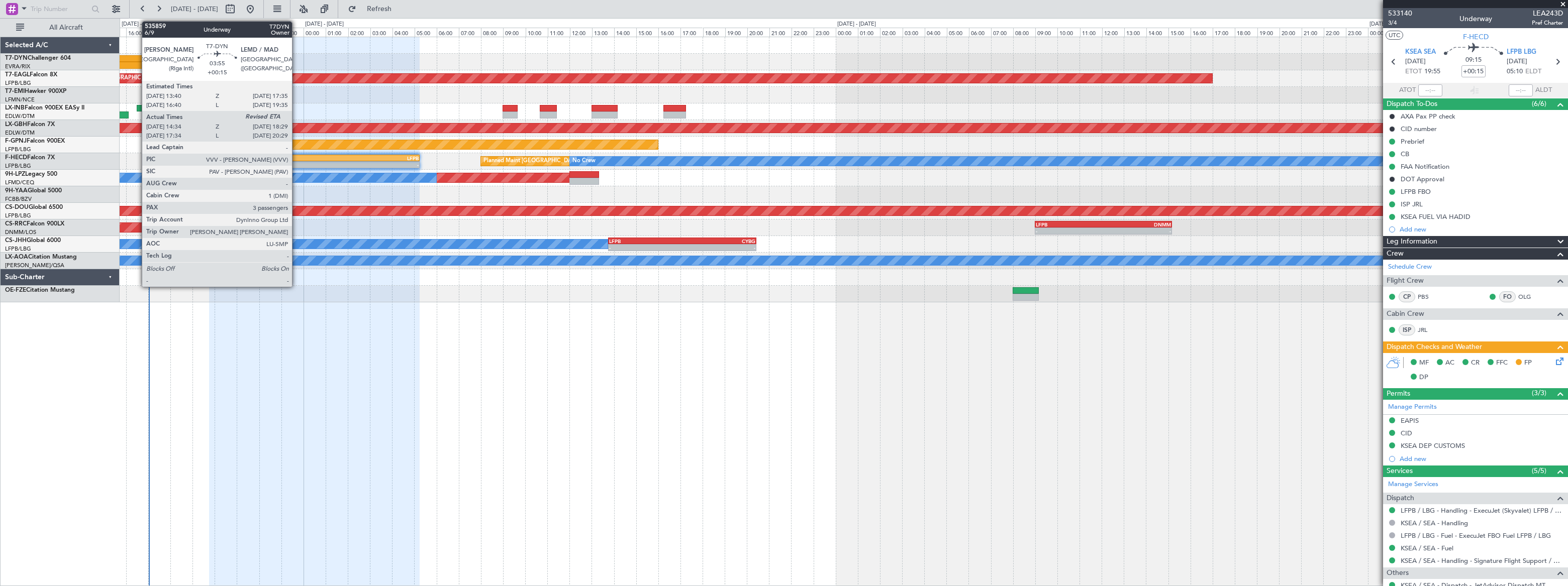
click at [137, 60] on div "LEMD" at bounding box center [139, 59] width 43 height 6
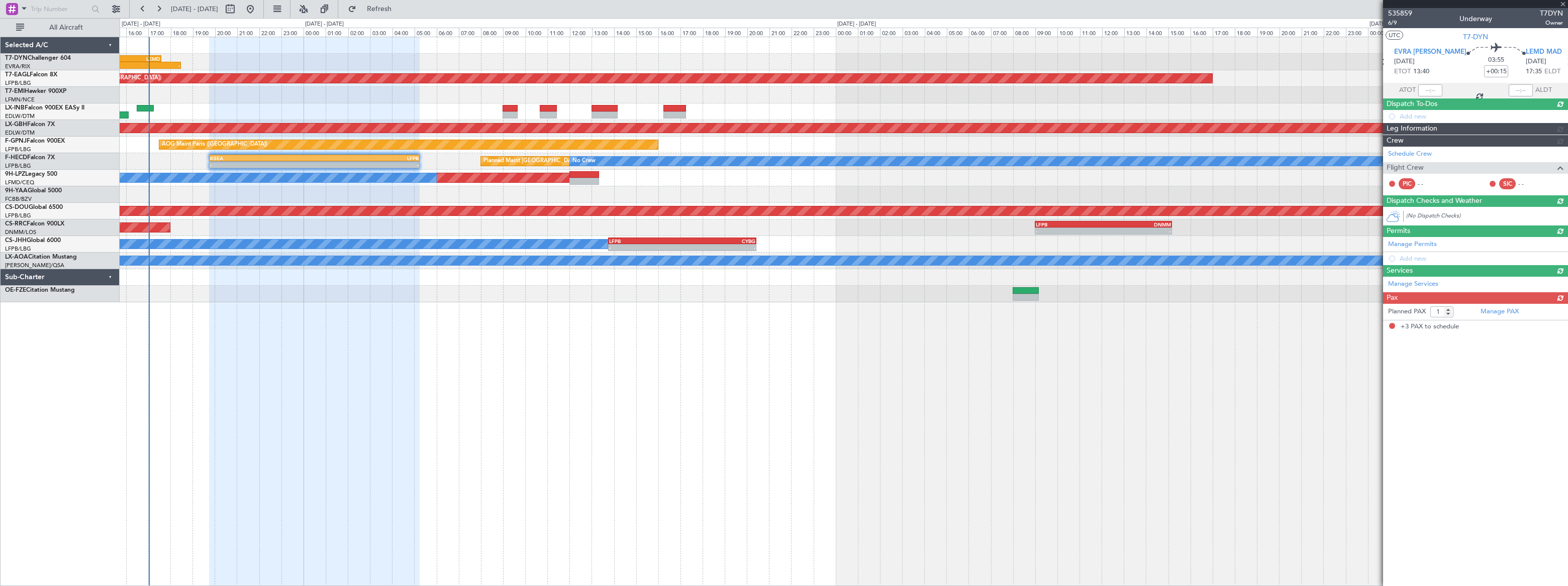
type input "14:34"
type input "3"
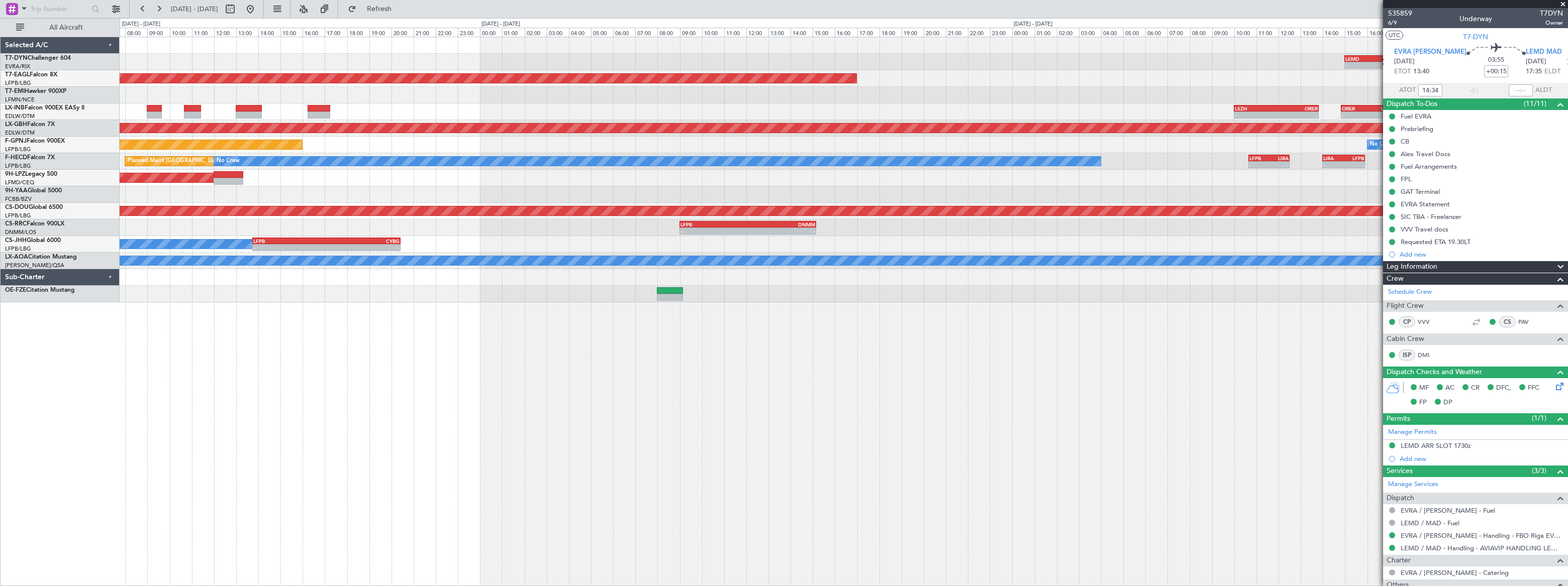
click at [777, 69] on div "- - LEMD 15:00 Z EVRA 18:10 Z EVRA 13:40 Z LEMD 17:35 Z 14:34 Z - Unplanned Mai…" at bounding box center [843, 169] width 1448 height 265
click at [647, 94] on div "- - LEMD 15:00 Z EVRA 18:10 Z EVRA 13:40 Z LEMD 17:35 Z 14:34 Z - Unplanned Mai…" at bounding box center [843, 169] width 1448 height 265
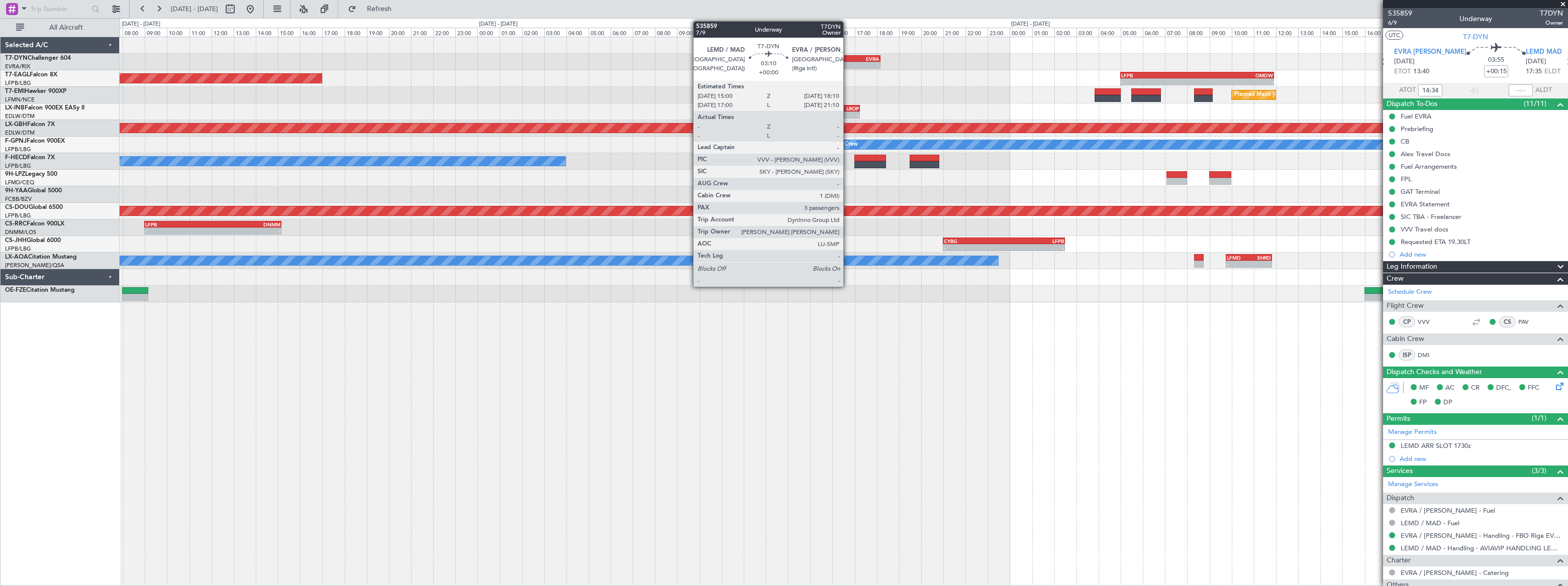
click at [848, 60] on div "EVRA" at bounding box center [862, 59] width 34 height 6
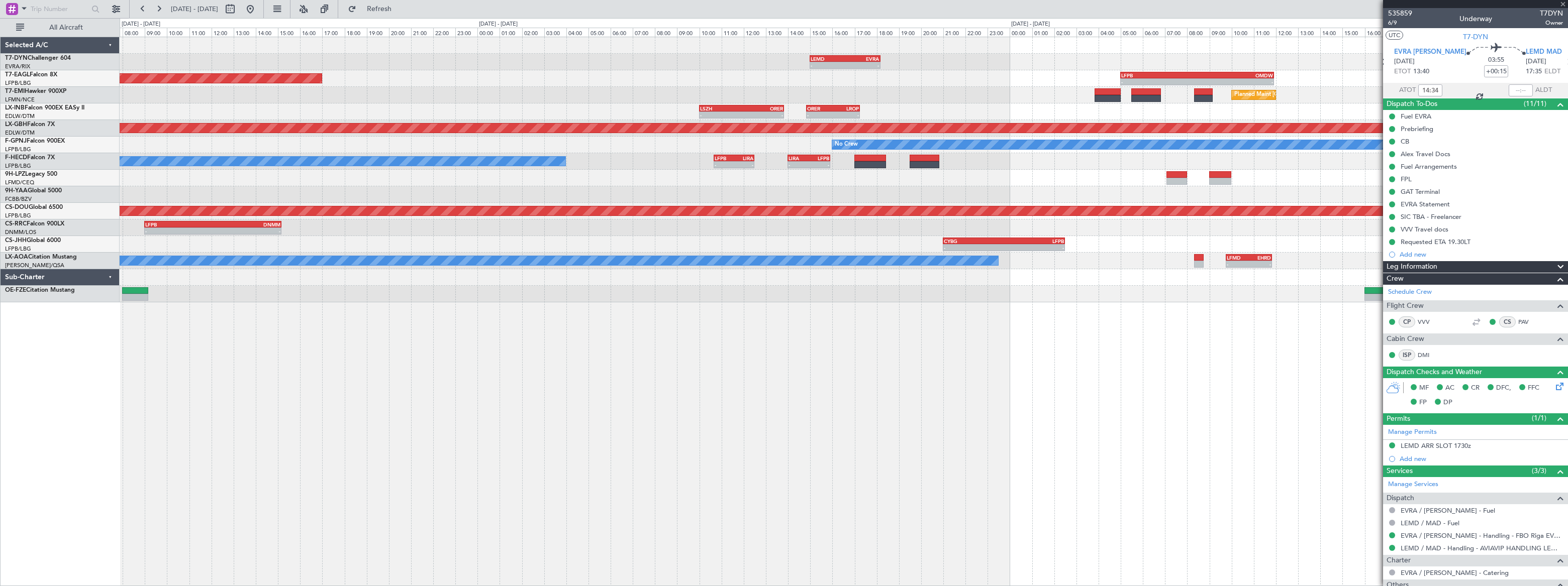
click at [848, 60] on div "EVRA" at bounding box center [862, 59] width 34 height 6
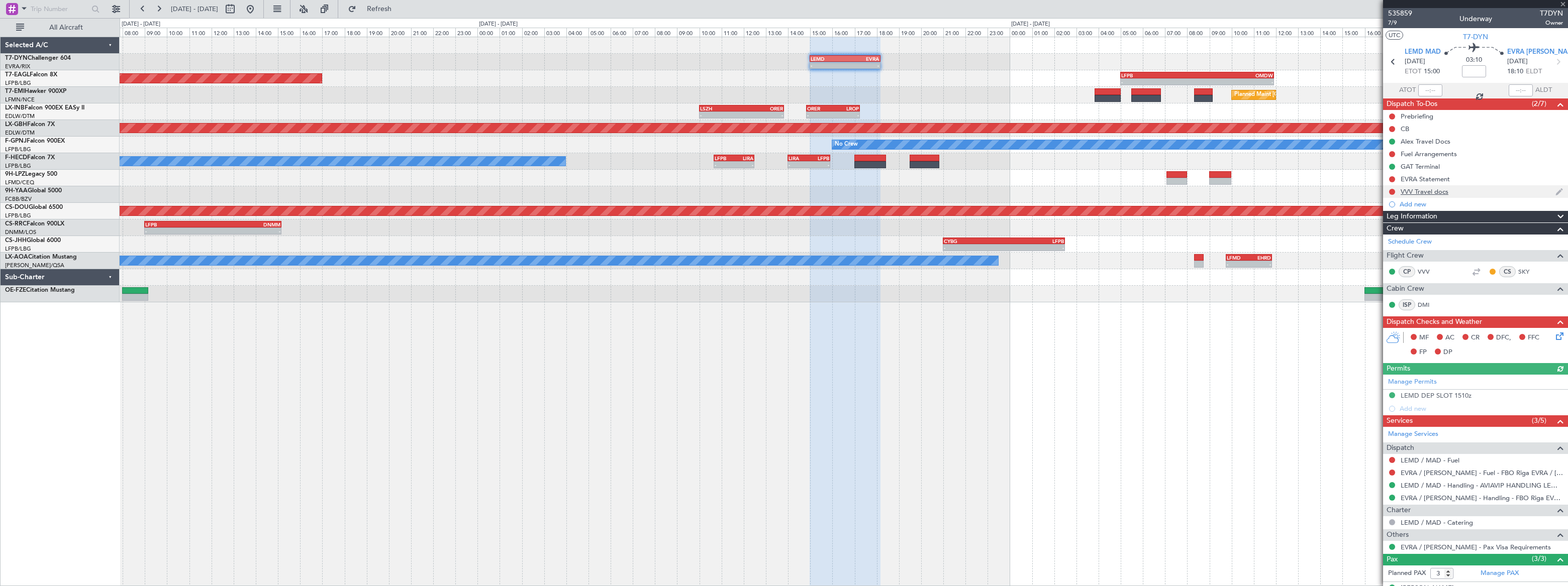
click at [1468, 189] on div "VVV Travel docs" at bounding box center [1475, 191] width 185 height 13
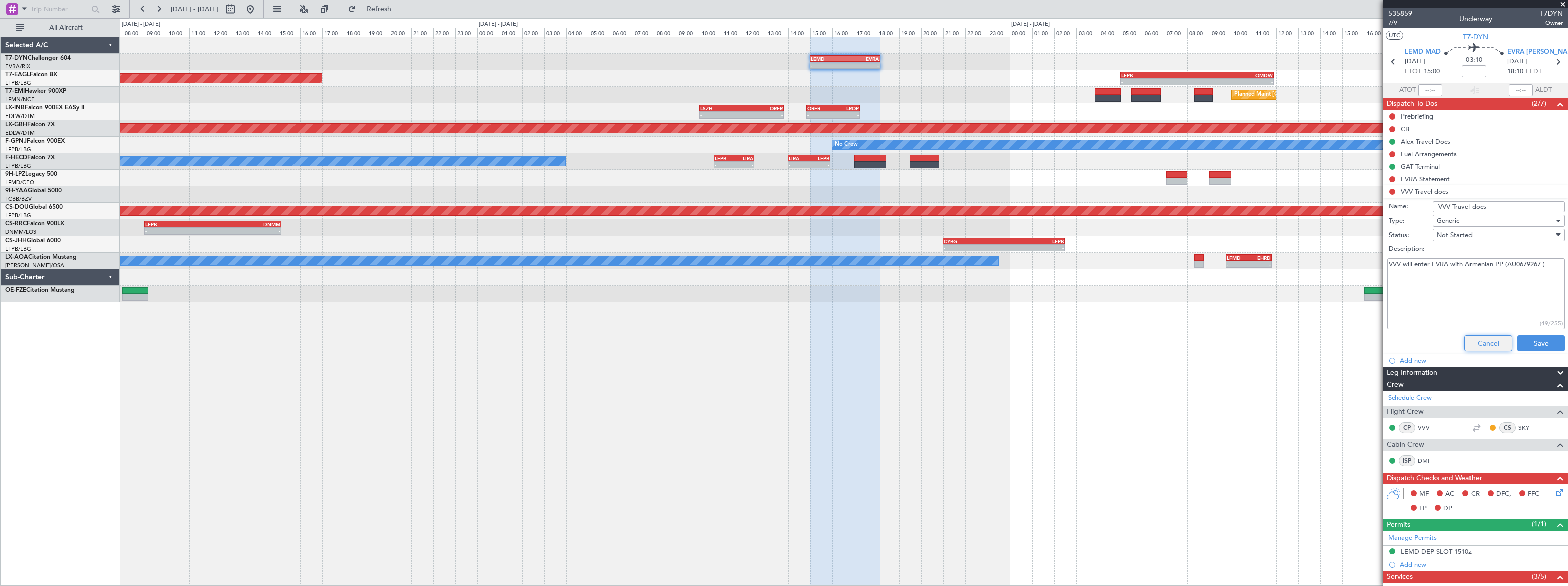
click at [1491, 342] on button "Cancel" at bounding box center [1488, 343] width 48 height 16
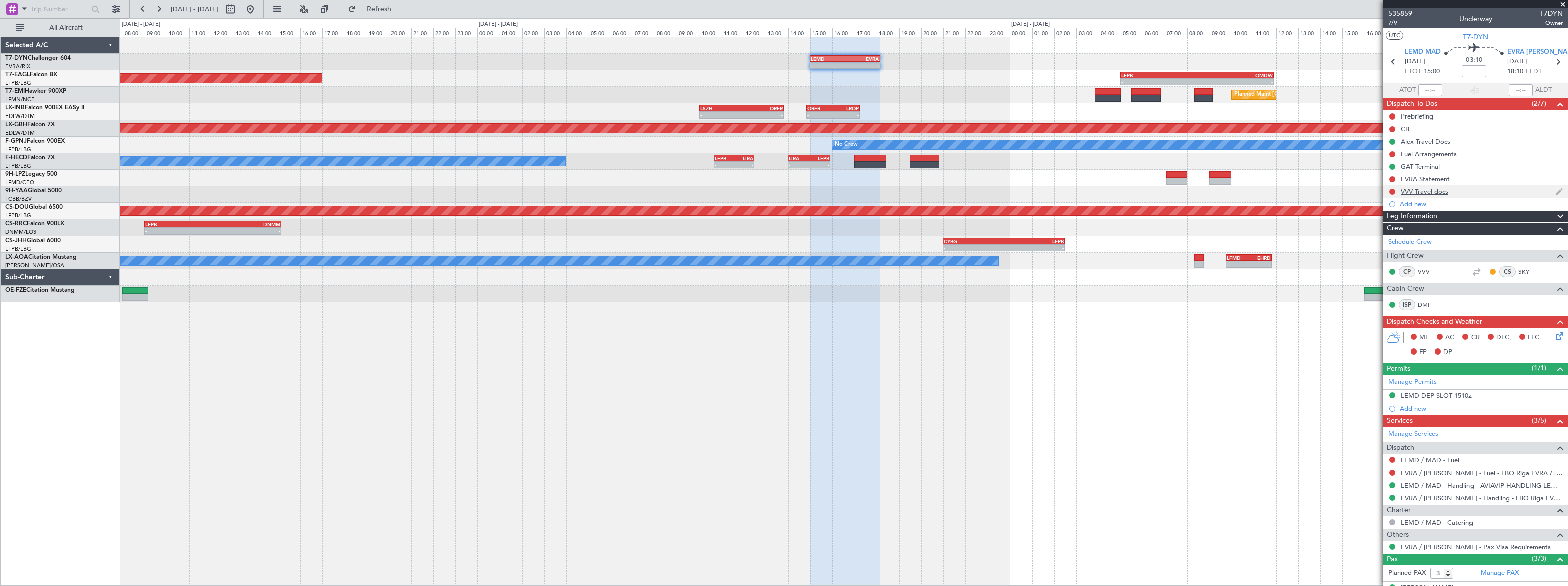
click at [1475, 191] on div "VVV Travel docs" at bounding box center [1475, 191] width 185 height 13
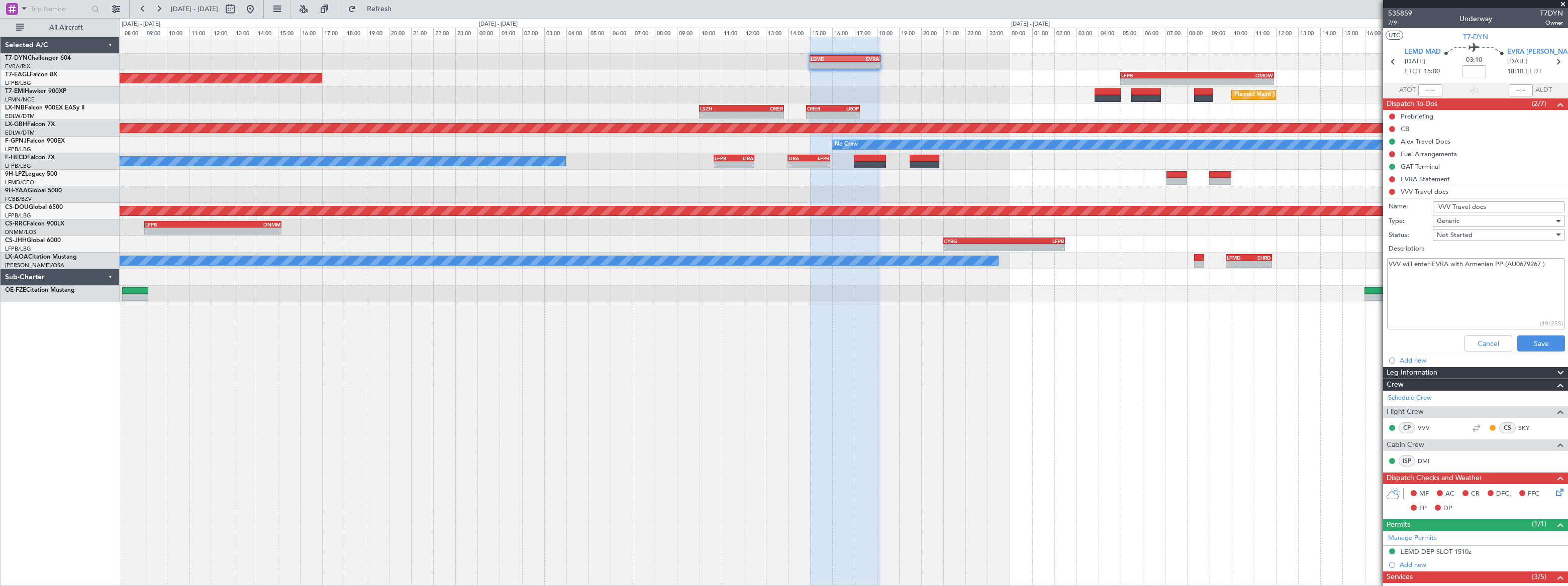
drag, startPoint x: 1546, startPoint y: 263, endPoint x: 1382, endPoint y: 264, distance: 164.0
click at [1382, 264] on fb-app "20 Sep 2025 - 23 Sep 2025 Refresh Quick Links All Aircraft - - LEMD 15:00 Z EVR…" at bounding box center [784, 297] width 1568 height 579
click at [1403, 293] on textarea "VVV will enter EVRA with Armenian PP (AU0679267 )" at bounding box center [1476, 294] width 178 height 72
click at [1402, 283] on textarea "VVV will enter EVRA with Armenian PP (AU0679267 )" at bounding box center [1476, 294] width 178 height 72
click at [1546, 263] on textarea "VVV will enter EVRA with Armenian PP (AU0679267 )" at bounding box center [1476, 294] width 178 height 72
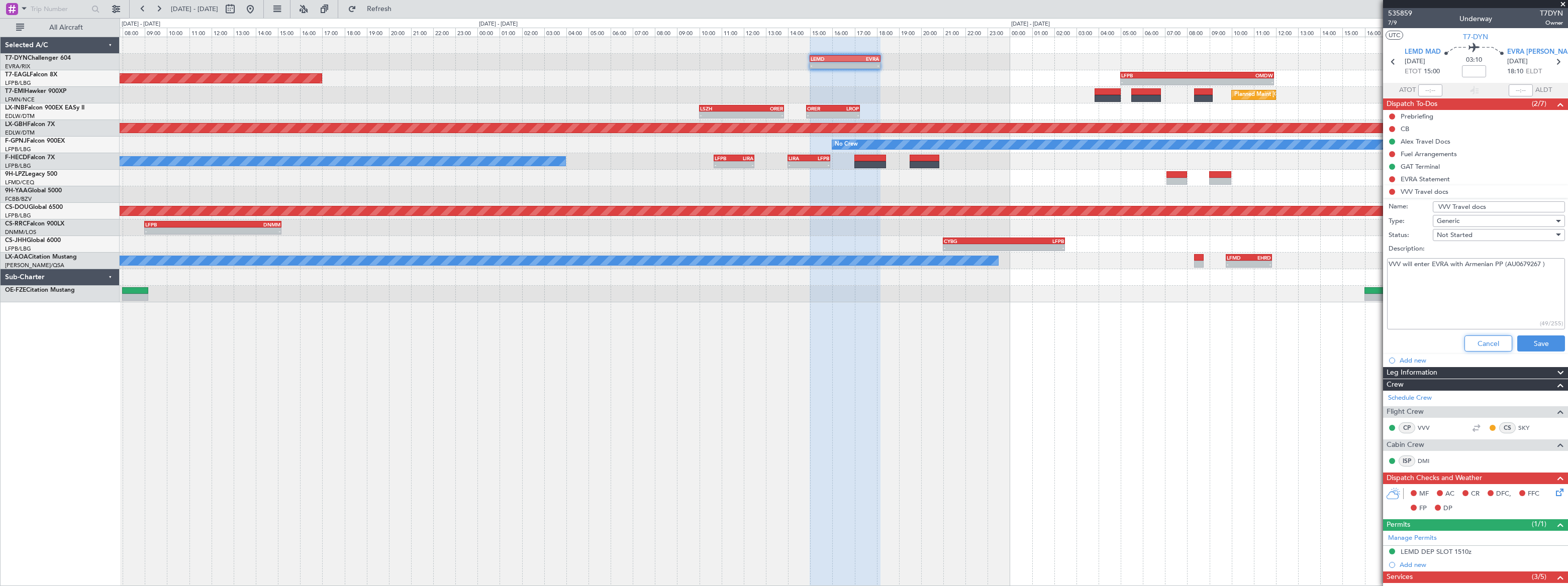
drag, startPoint x: 1488, startPoint y: 340, endPoint x: 1485, endPoint y: 334, distance: 6.7
click at [1487, 337] on button "Cancel" at bounding box center [1488, 343] width 48 height 16
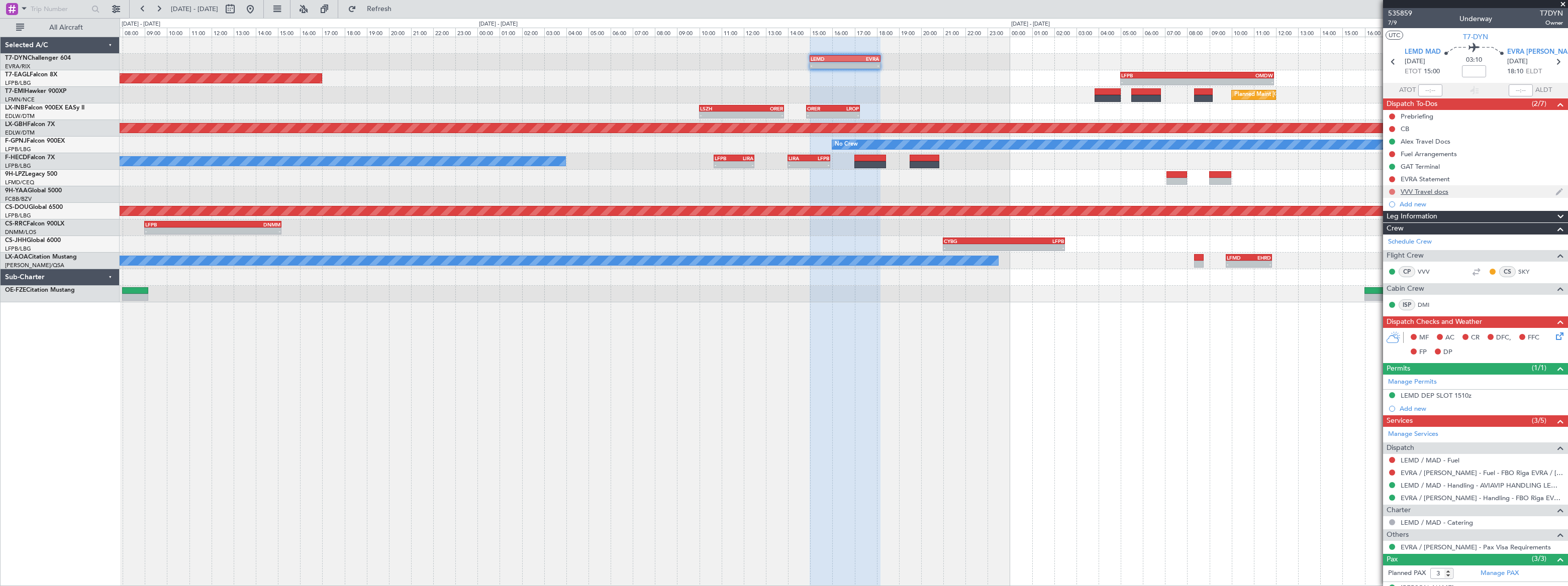
click at [1394, 190] on button at bounding box center [1391, 192] width 6 height 6
click at [1391, 216] on span "In Progress" at bounding box center [1397, 221] width 34 height 10
click at [1467, 189] on div "VVV Travel docs" at bounding box center [1475, 191] width 185 height 13
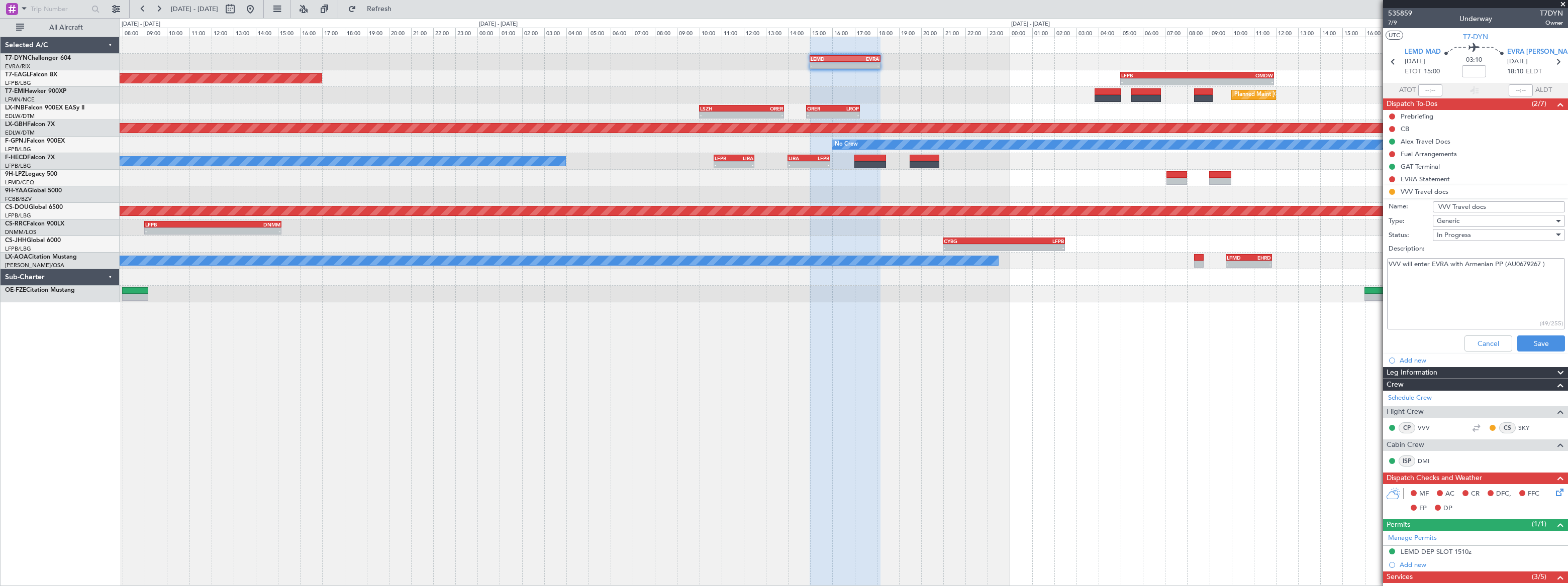
click at [1409, 289] on textarea "VVV will enter EVRA with Armenian PP (AU0679267 )" at bounding box center [1476, 294] width 178 height 72
click at [1549, 266] on textarea "VVV will enter EVRA with Armenian PP (AU0679267 )" at bounding box center [1476, 294] width 178 height 72
paste textarea "VVV will enter EVRA with Armenian PP (AU0679267 )"
click at [1428, 285] on textarea "VVV will enter EVRA with Armenian PP (AU0679267 ) VVV will enter EVRA with Arme…" at bounding box center [1476, 294] width 178 height 72
drag, startPoint x: 1543, startPoint y: 282, endPoint x: 1461, endPoint y: 283, distance: 82.0
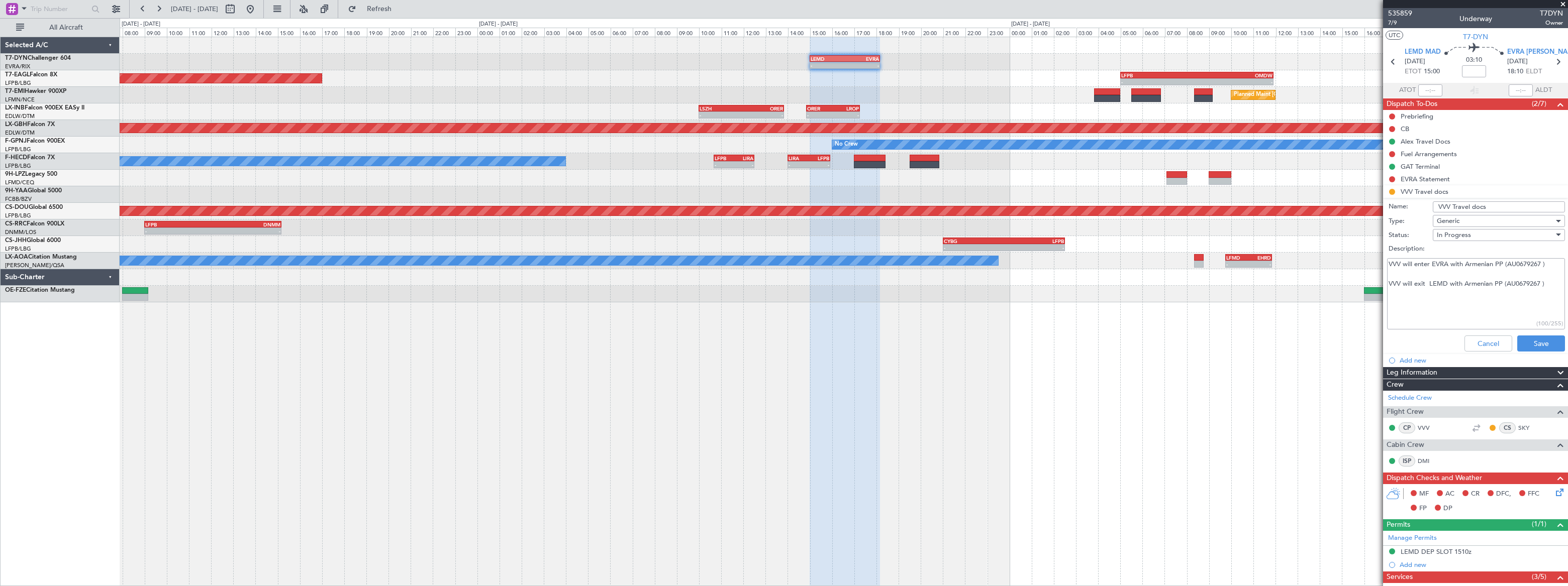
click at [1461, 283] on textarea "VVV will enter EVRA with Armenian PP (AU0679267 ) VVV will exit LEMD with Armen…" at bounding box center [1476, 294] width 178 height 72
type textarea "VVV will enter EVRA with Armenian PP (AU0679267 ) VVV will exit LEMD with RU pp"
click at [1517, 339] on button "Save" at bounding box center [1541, 343] width 48 height 16
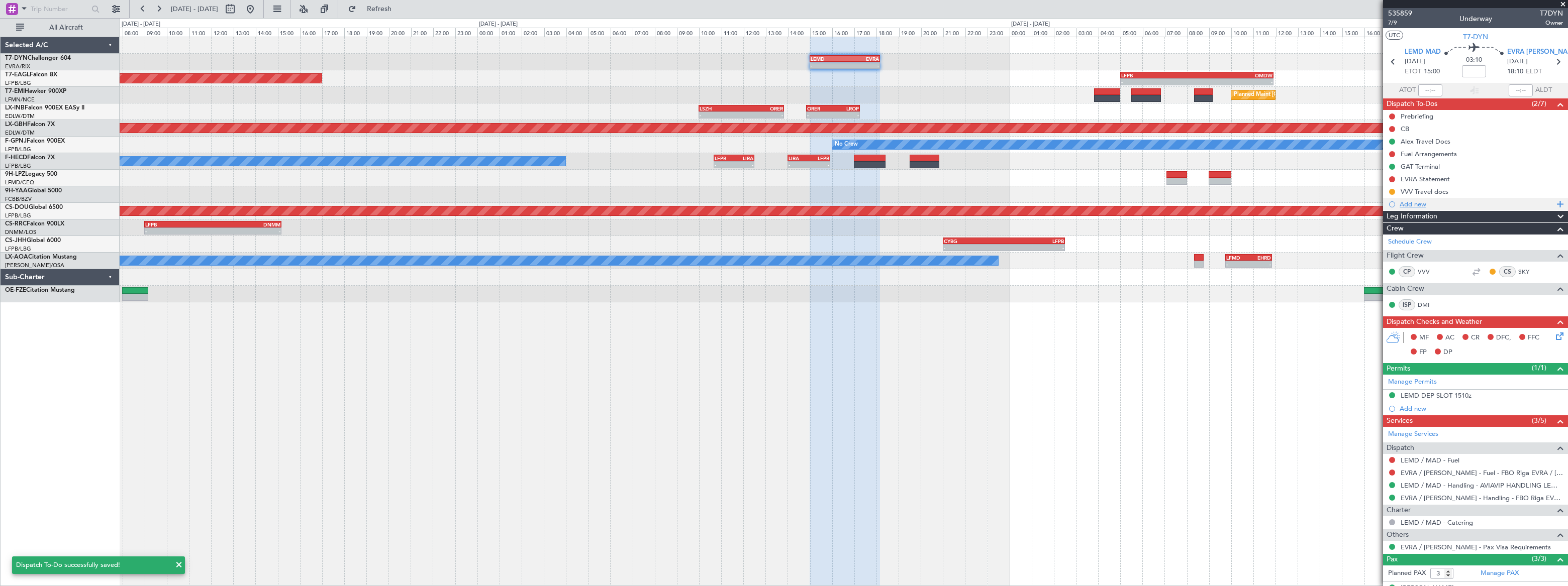
click at [1415, 204] on div "Add new" at bounding box center [1476, 204] width 154 height 9
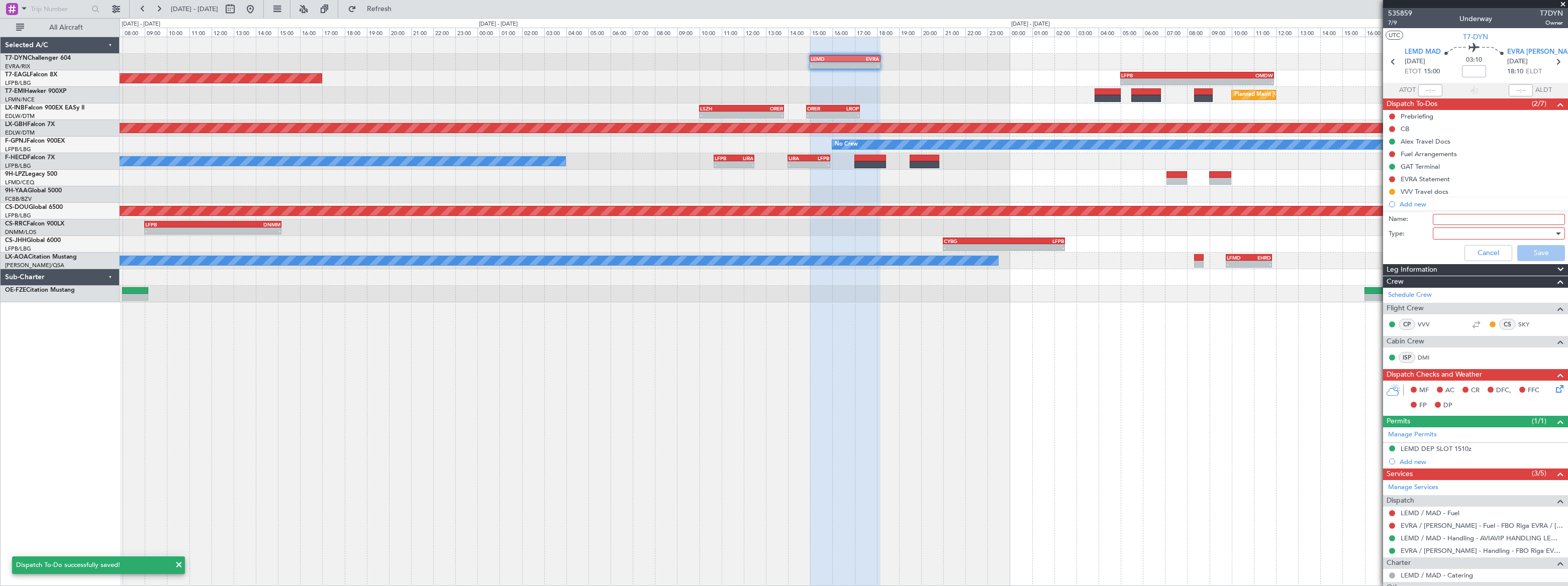
click at [1442, 221] on input "Name:" at bounding box center [1499, 219] width 132 height 11
type input "DMI Travel docs"
click at [1447, 236] on div at bounding box center [1495, 233] width 117 height 15
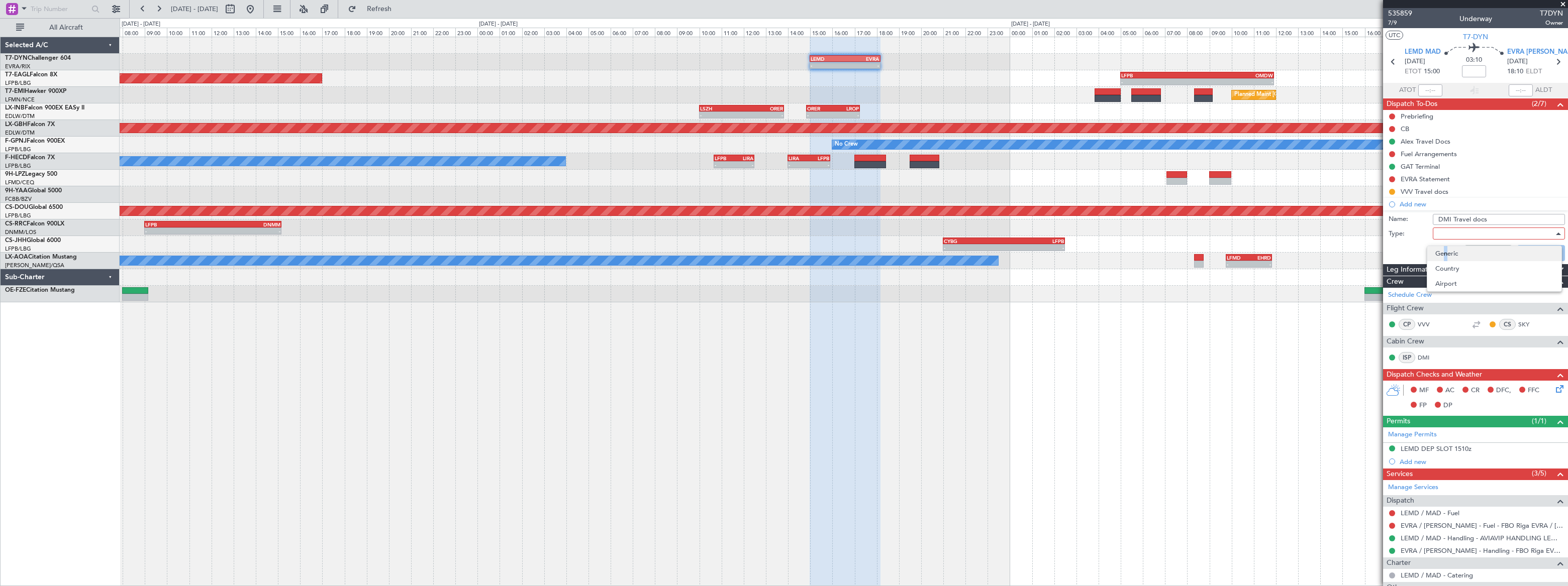
click at [1442, 249] on span "Generic" at bounding box center [1494, 253] width 118 height 15
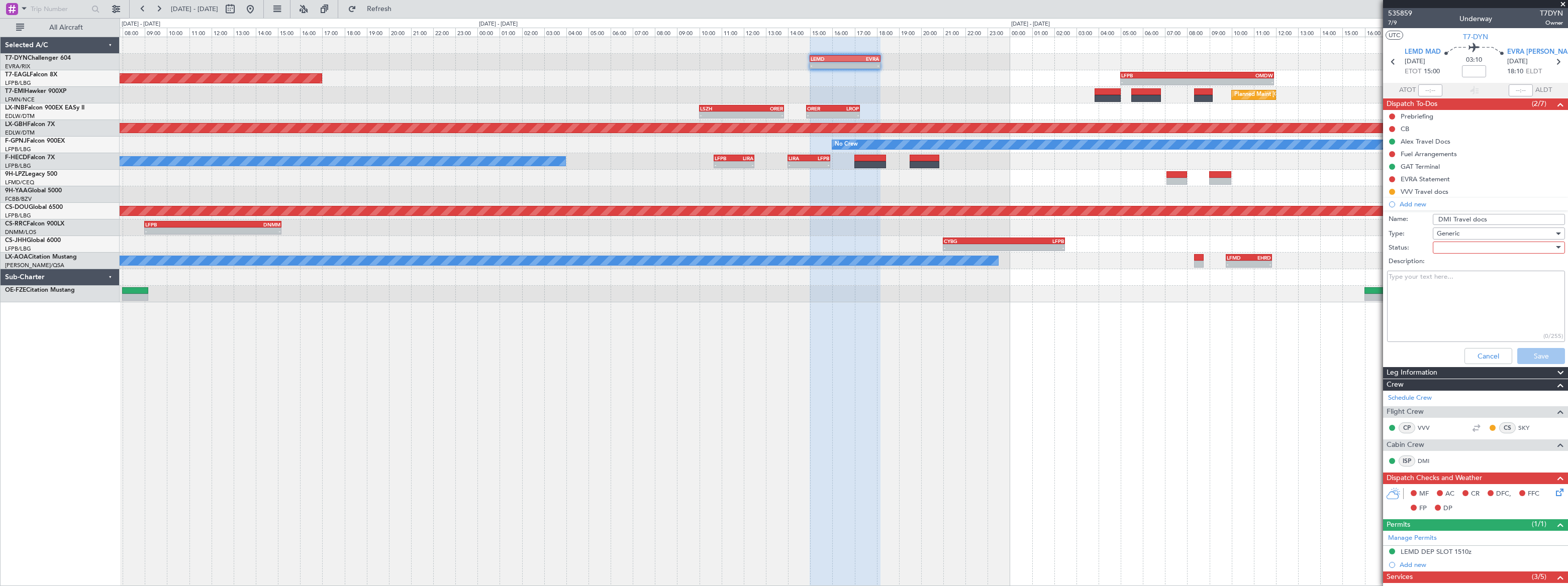
drag, startPoint x: 1442, startPoint y: 249, endPoint x: 1437, endPoint y: 245, distance: 6.4
click at [1437, 245] on div at bounding box center [1495, 247] width 117 height 15
click at [1445, 265] on span "Not Started" at bounding box center [1494, 267] width 118 height 15
click at [1430, 288] on textarea "Description:" at bounding box center [1476, 306] width 178 height 72
click at [1433, 282] on textarea "Description:" at bounding box center [1476, 306] width 178 height 72
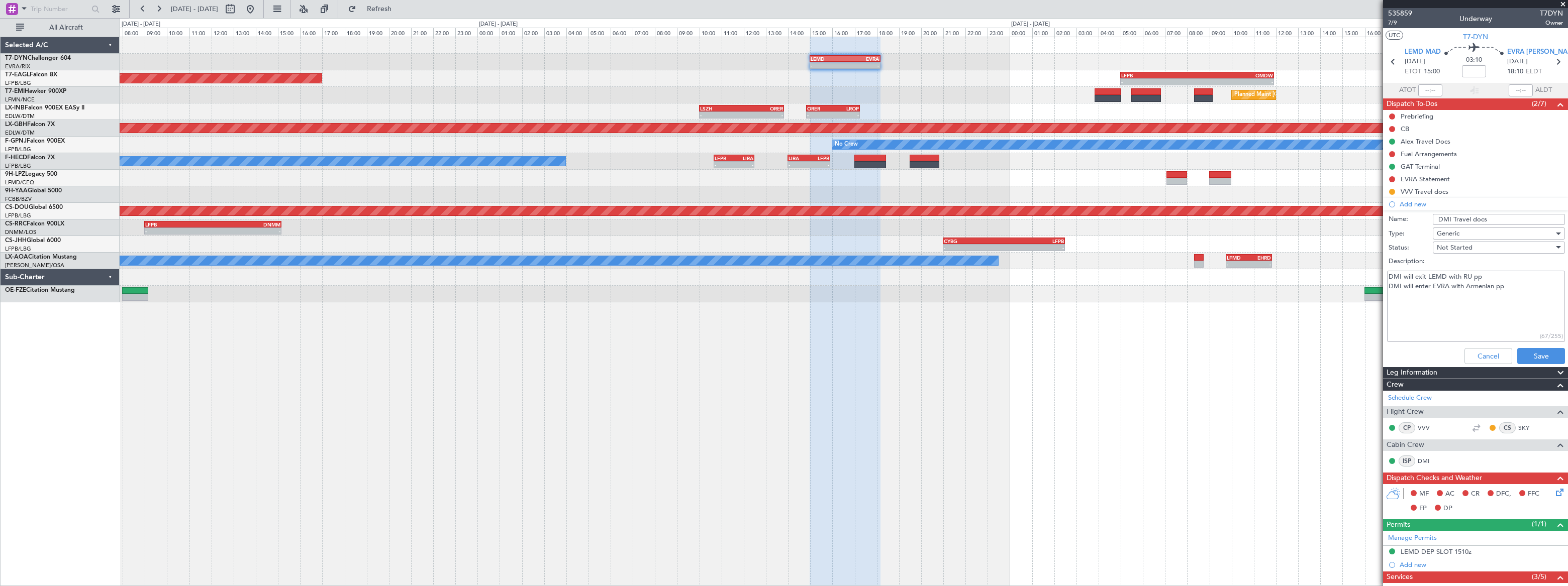
click at [1471, 278] on textarea "DMI will exit LEMD with RU pp DMI will enter EVRA with Armenian pp" at bounding box center [1476, 306] width 178 height 72
click at [1471, 276] on textarea "DMI will exit LEMD with RU pp DMI will enter EVRA with Armenian pp" at bounding box center [1476, 306] width 178 height 72
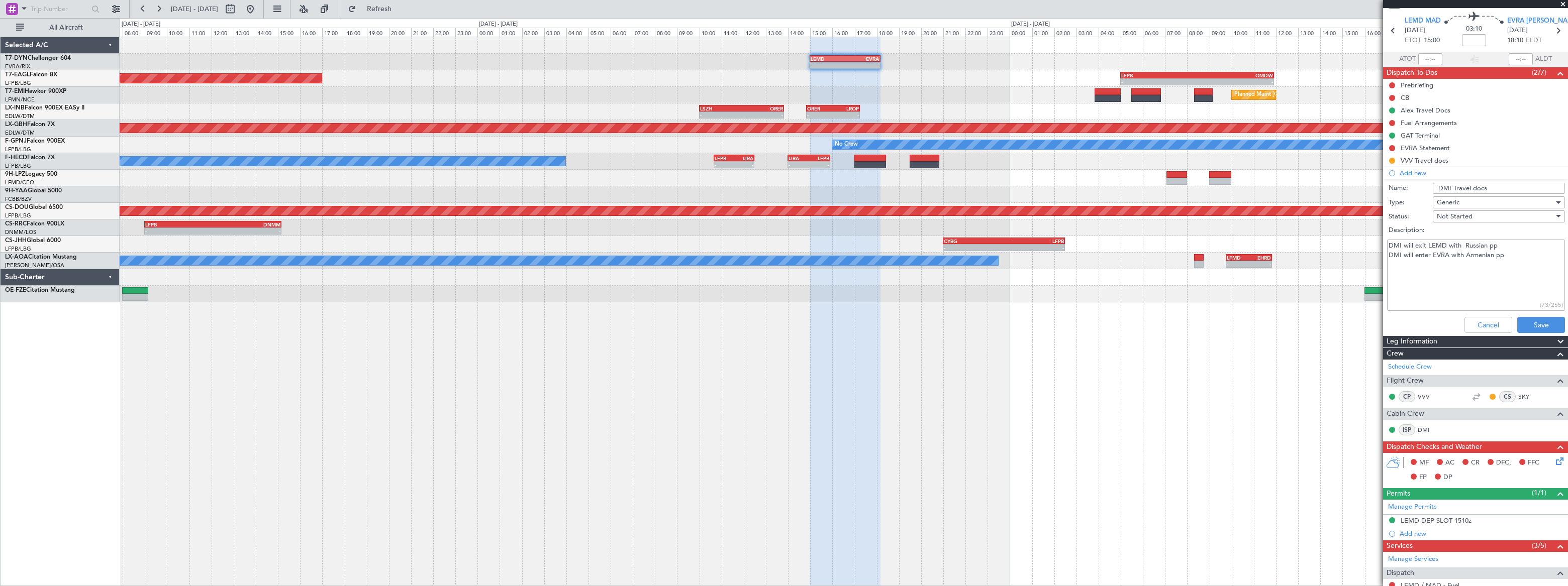
scroll to position [45, 0]
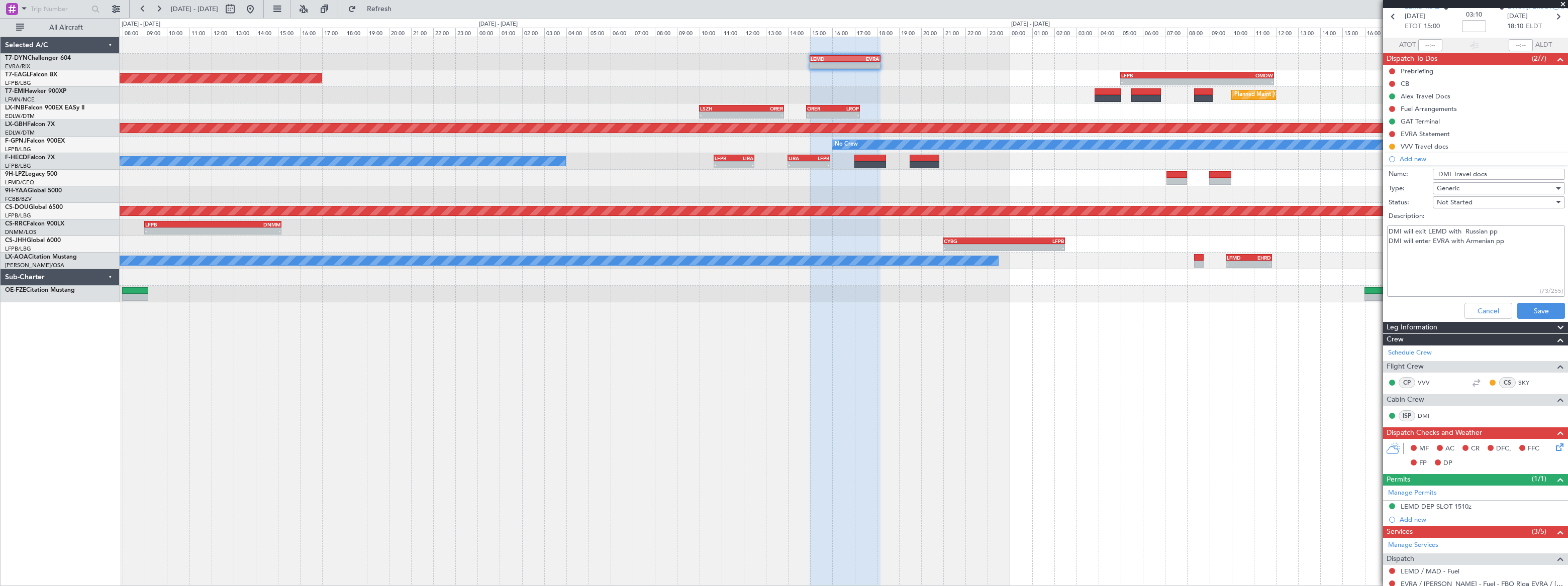
type textarea "DMI will exit LEMD with Russian pp DMI will enter EVRA with Armenian pp"
click at [1522, 307] on button "Save" at bounding box center [1541, 311] width 48 height 16
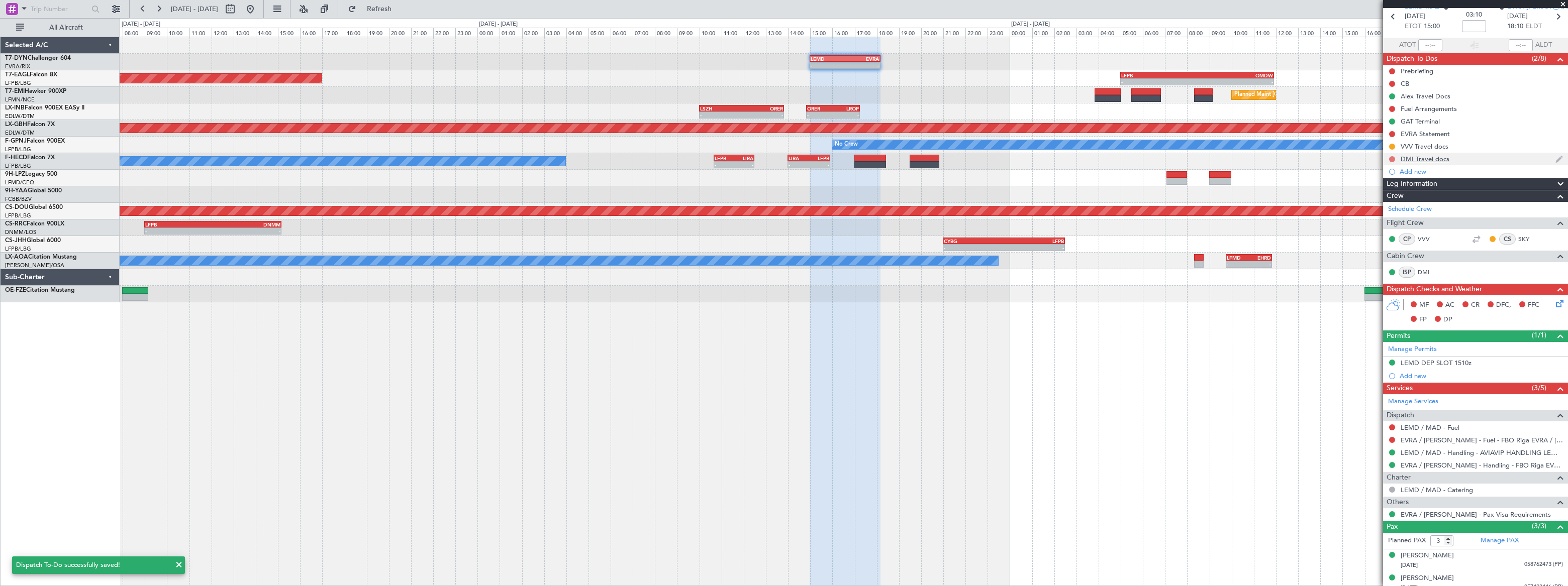
click at [1392, 156] on button at bounding box center [1391, 159] width 6 height 6
click at [1380, 186] on span "In Progress" at bounding box center [1397, 188] width 34 height 10
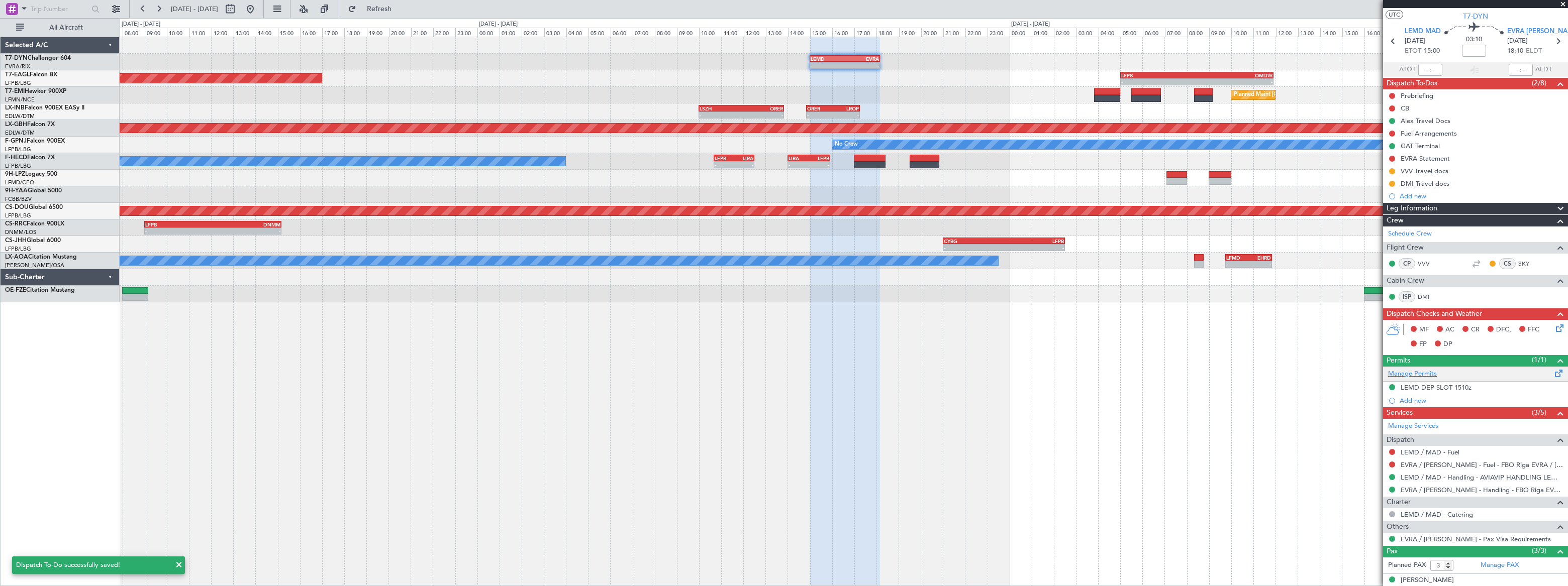
scroll to position [0, 0]
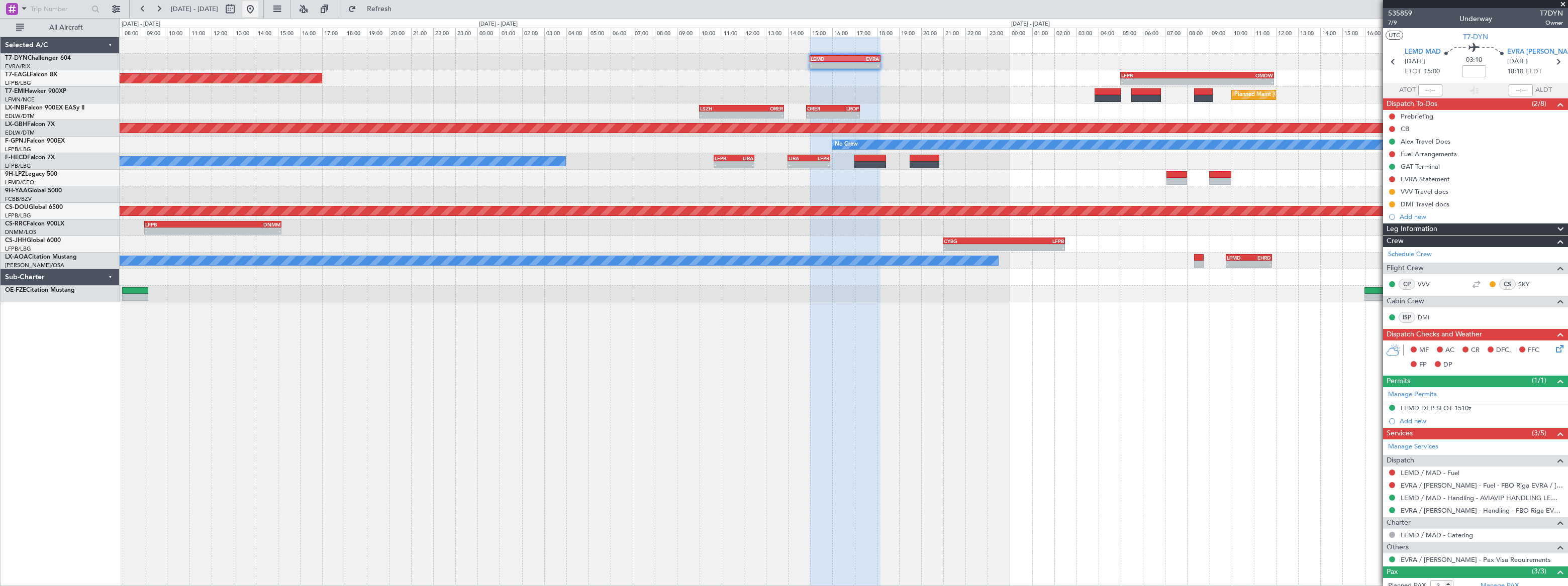
click at [259, 13] on button at bounding box center [250, 9] width 16 height 16
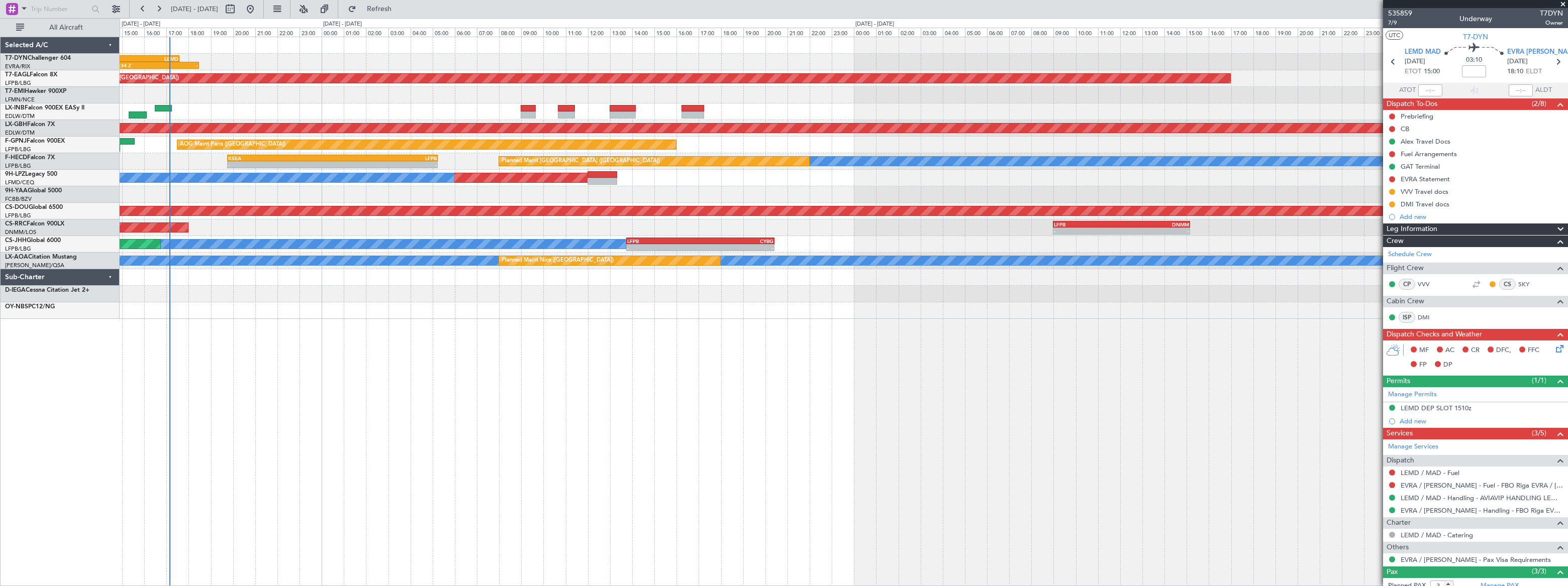
click at [106, 244] on div "EVRA 13:40 Z LEMD 17:35 Z 14:34 Z - - - LEMD 15:00 Z EVRA 18:10 Z Unplanned Mai…" at bounding box center [784, 301] width 1568 height 568
